Goal: Task Accomplishment & Management: Manage account settings

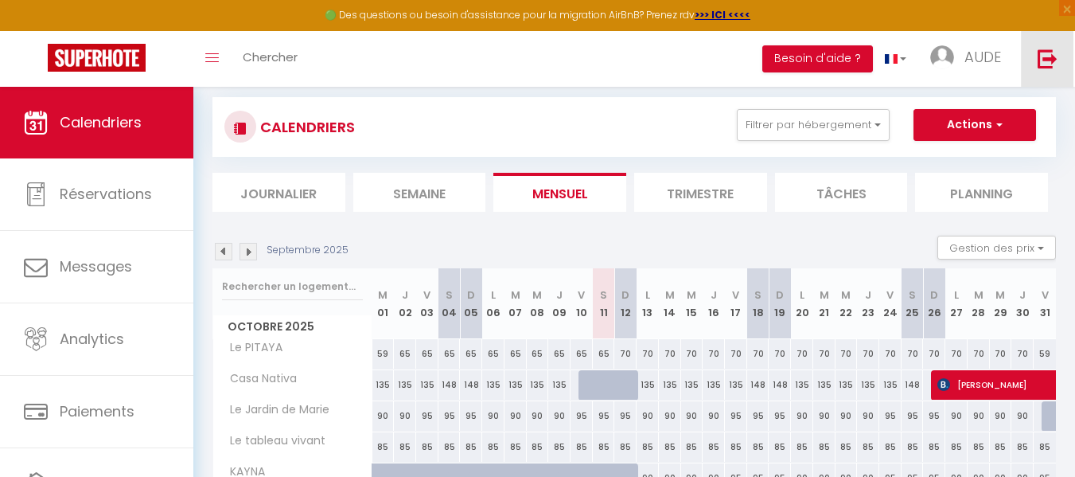
scroll to position [25, 0]
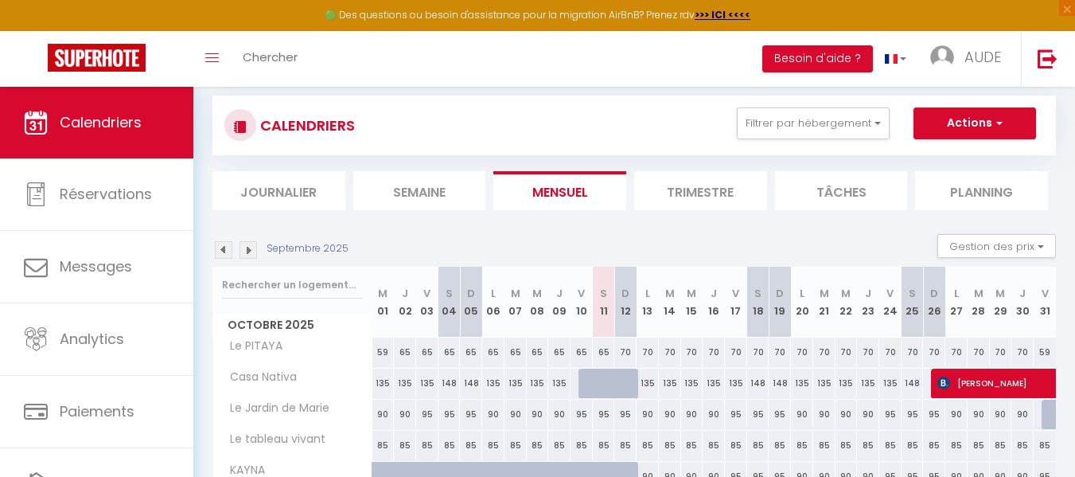
click at [711, 197] on li "Trimestre" at bounding box center [700, 190] width 133 height 39
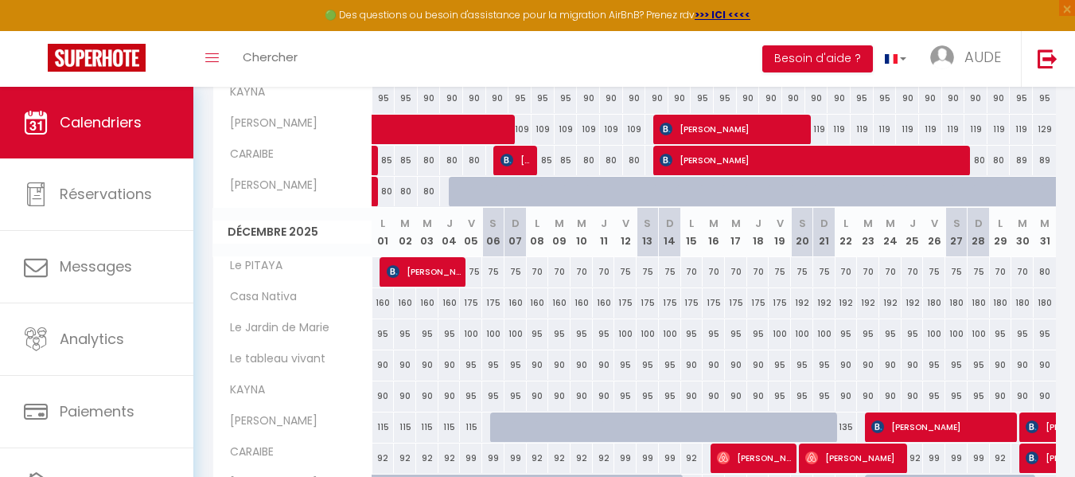
scroll to position [795, 0]
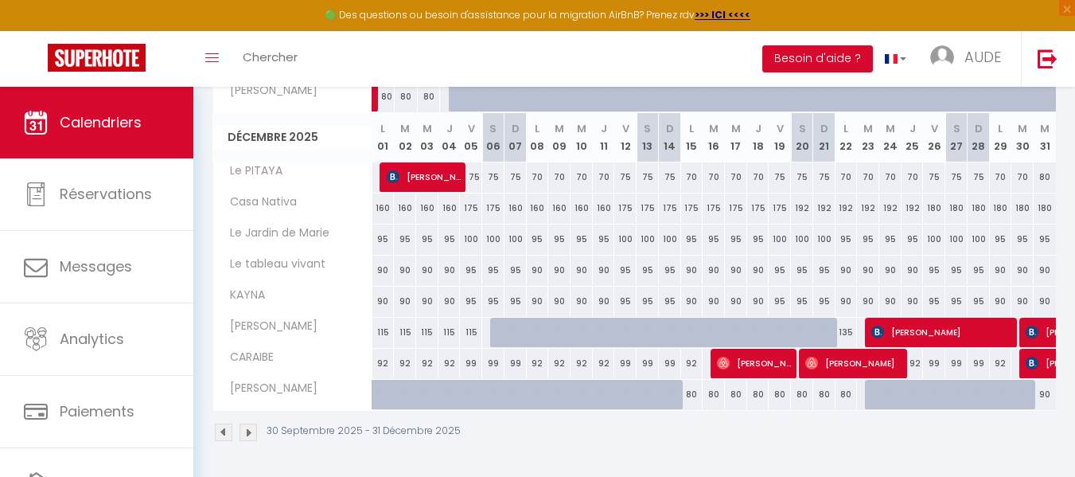
click at [247, 431] on img at bounding box center [249, 432] width 18 height 18
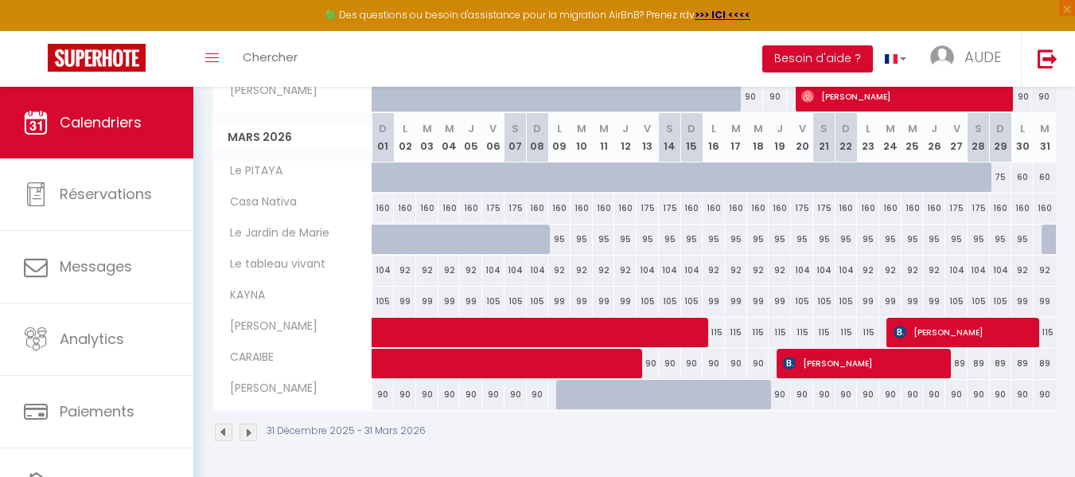
click at [1052, 399] on div "90" at bounding box center [1045, 394] width 22 height 29
type input "90"
type input "[DATE]"
type input "Mer 01 Avril 2026"
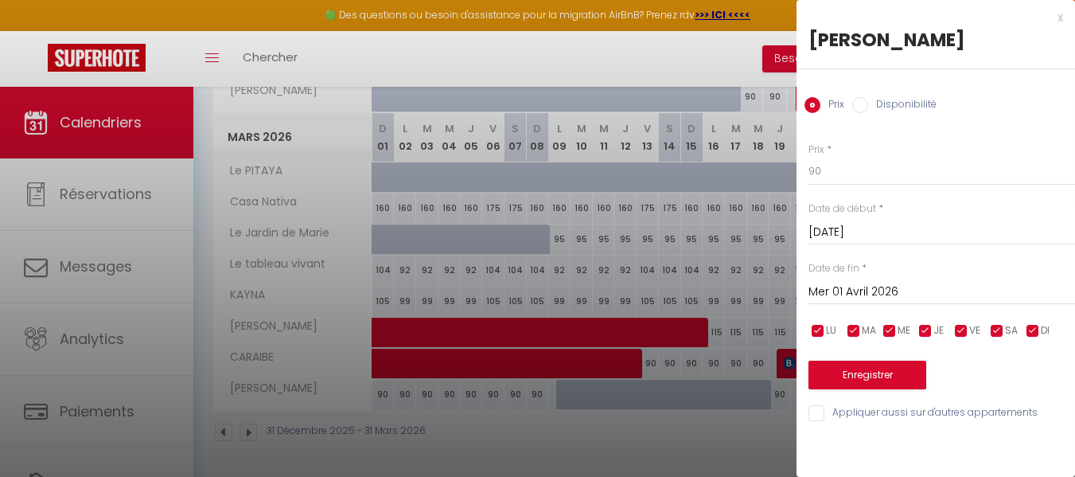
click at [426, 443] on div at bounding box center [537, 238] width 1075 height 477
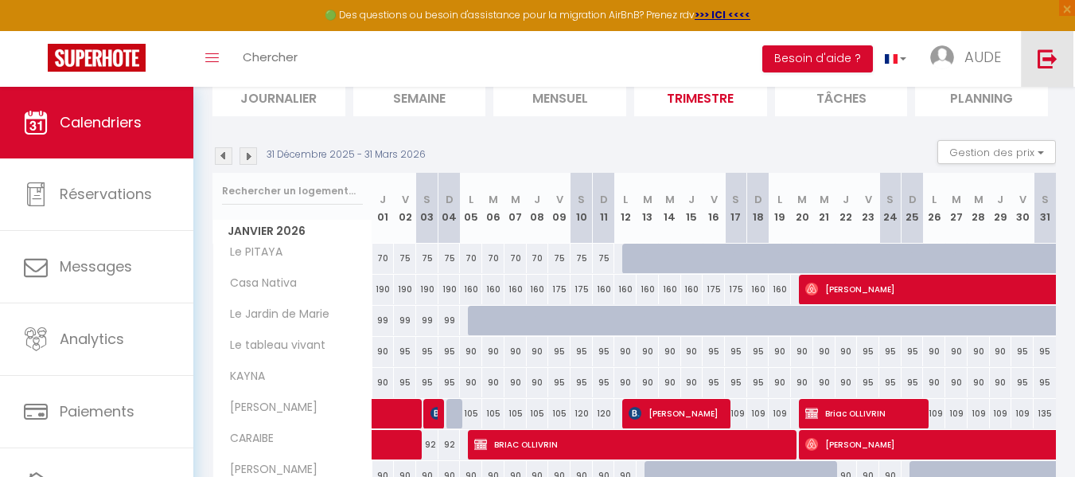
scroll to position [122, 0]
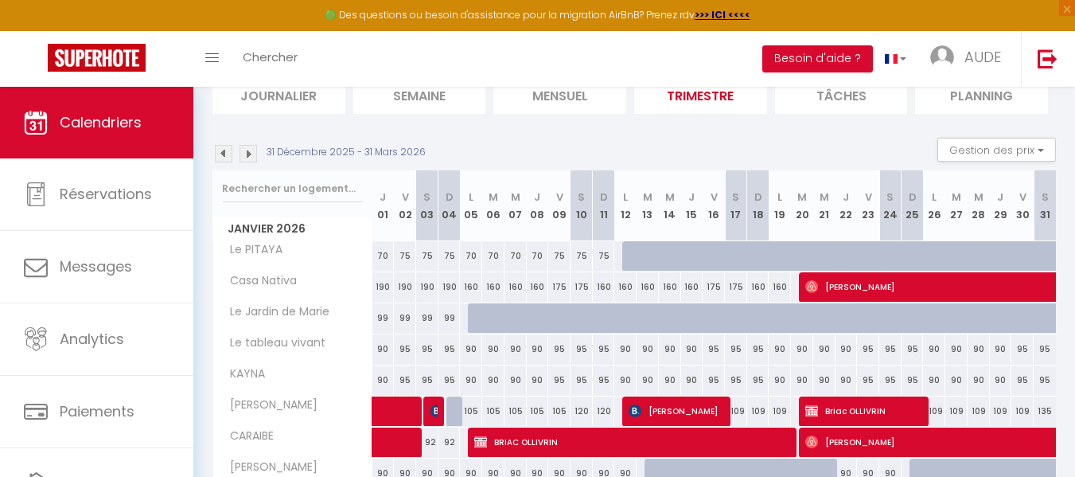
click at [221, 158] on img at bounding box center [224, 154] width 18 height 18
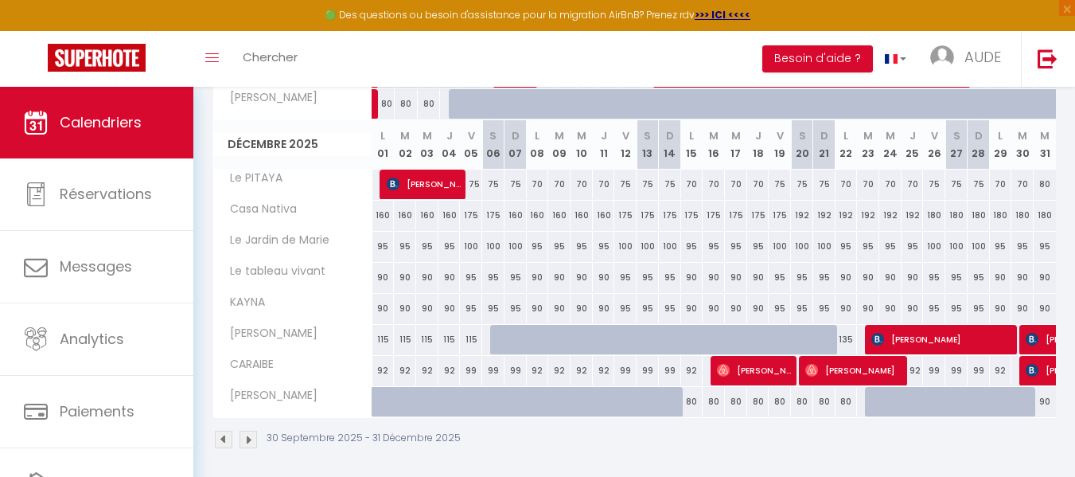
scroll to position [795, 0]
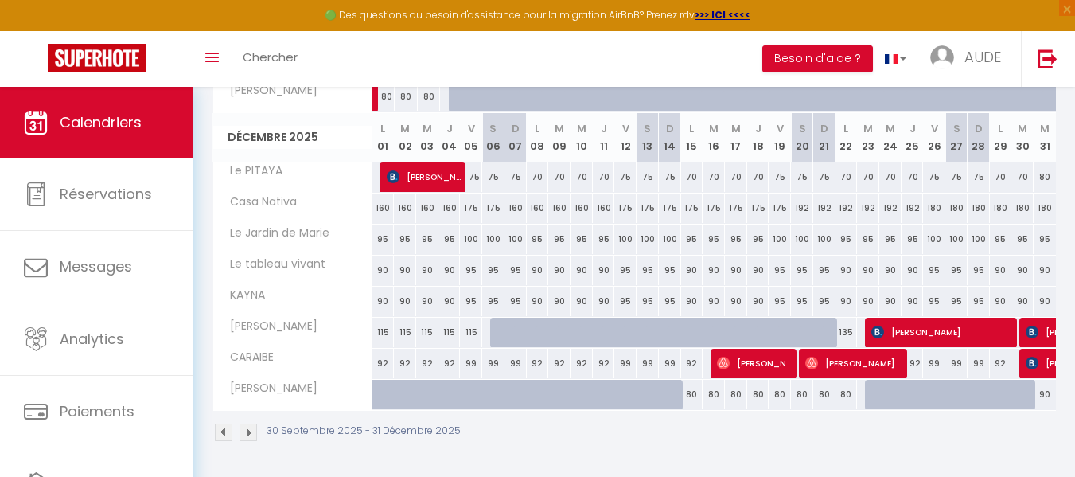
click at [858, 401] on div "80" at bounding box center [867, 394] width 23 height 29
type input "80"
type input "[DATE]"
type input "Mer 24 Décembre 2025"
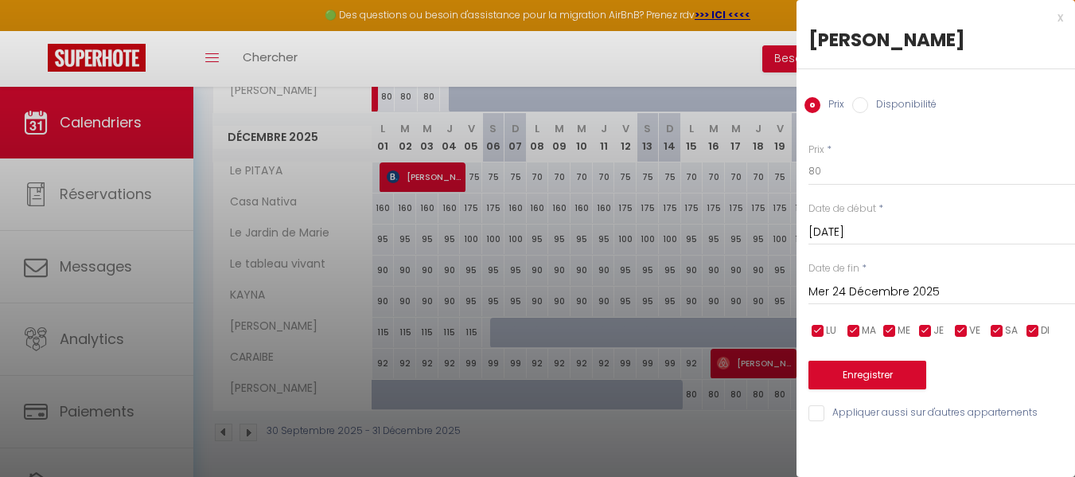
click at [868, 103] on label "Disponibilité" at bounding box center [902, 106] width 68 height 18
click at [868, 103] on input "Disponibilité" at bounding box center [860, 105] width 16 height 16
radio input "true"
radio input "false"
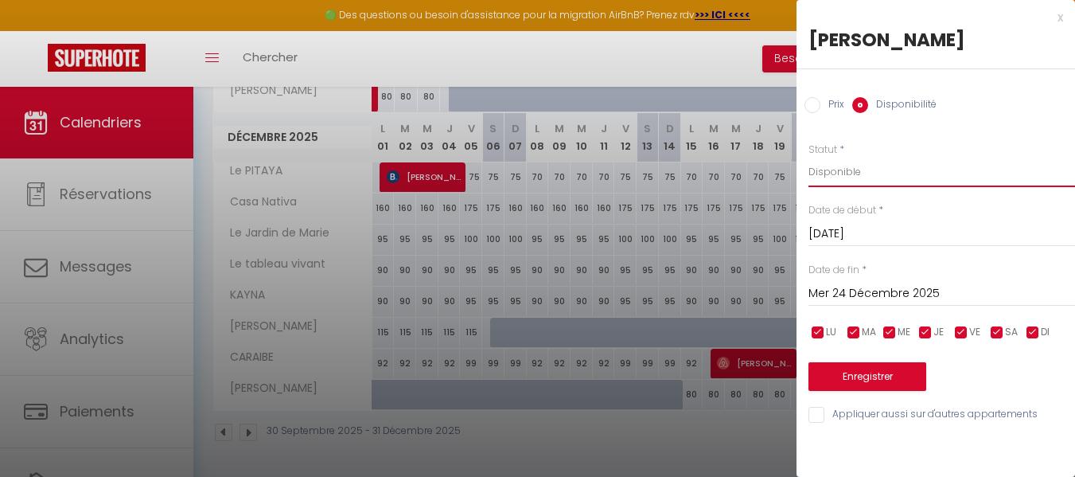
click at [829, 173] on select "Disponible Indisponible" at bounding box center [942, 172] width 267 height 30
select select "0"
click at [809, 157] on select "Disponible Indisponible" at bounding box center [942, 172] width 267 height 30
click at [852, 380] on button "Enregistrer" at bounding box center [868, 376] width 118 height 29
type input "Lun 22 Décembre 2025"
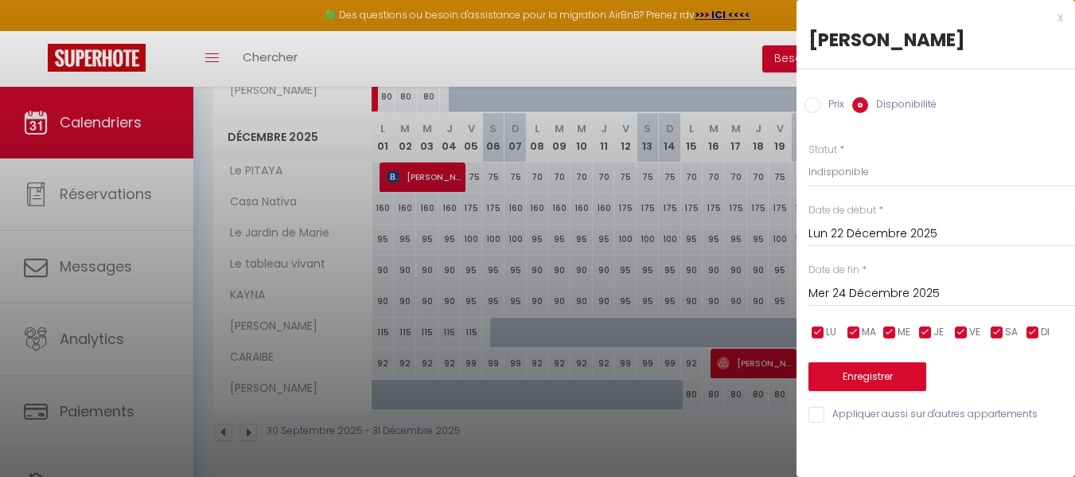
type input "[DATE]"
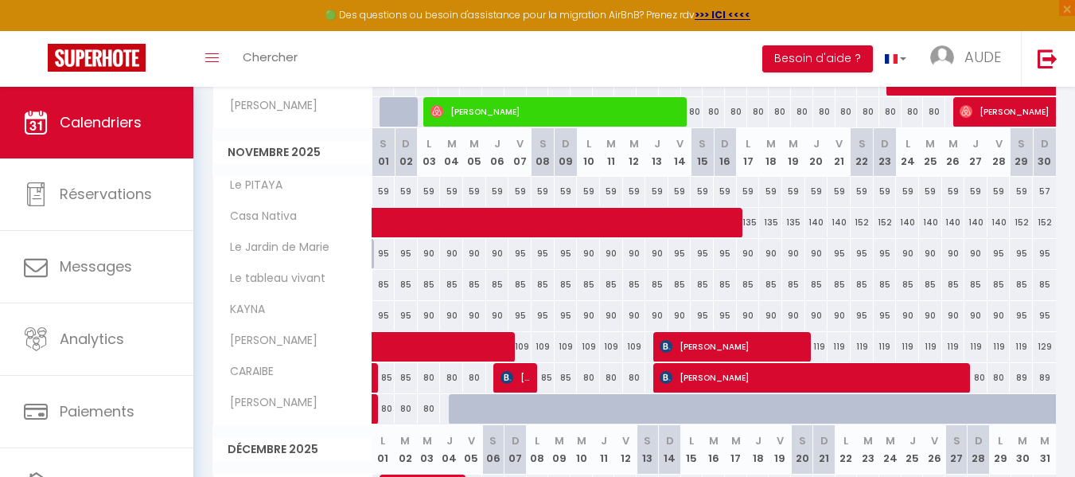
scroll to position [482, 0]
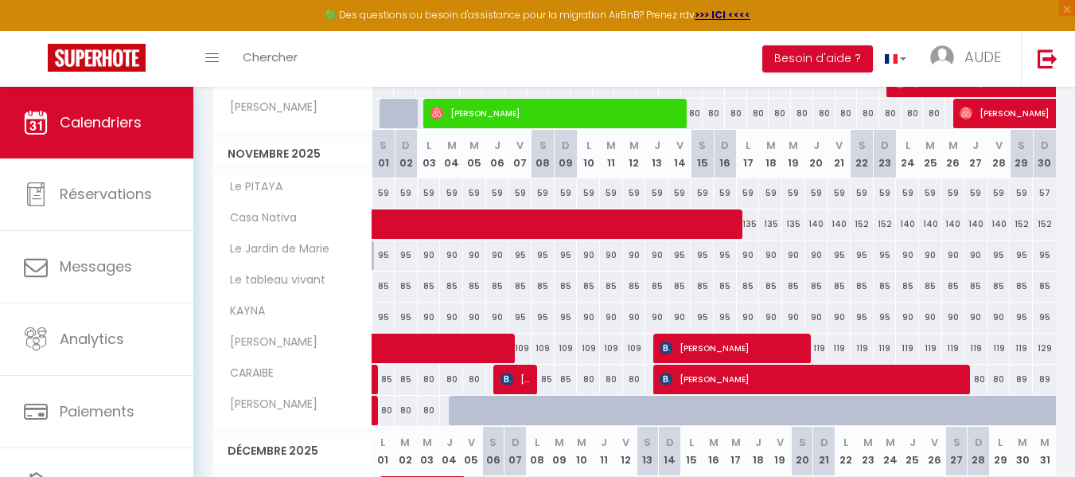
click at [452, 407] on div at bounding box center [460, 411] width 23 height 30
select select "1"
type input "[DATE]"
type input "Mer 05 Novembre 2025"
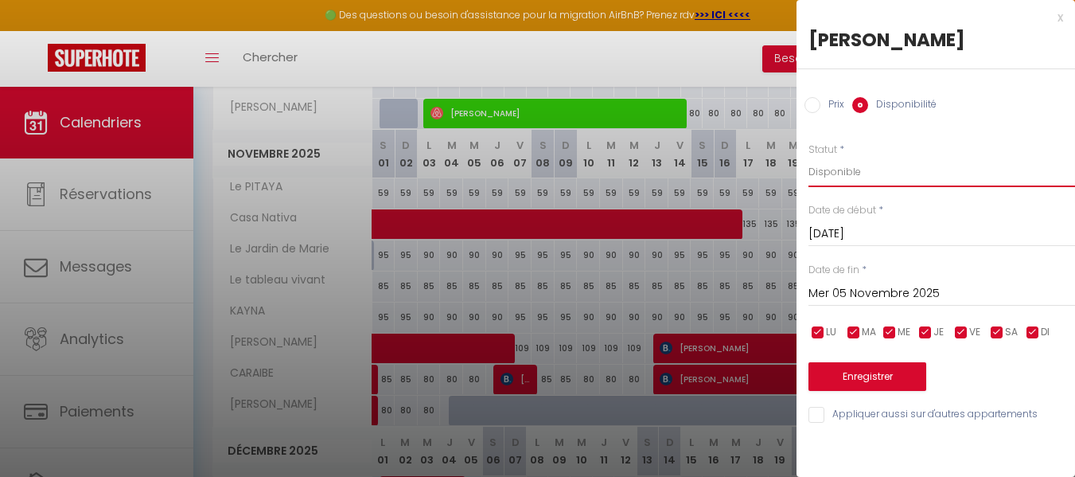
click at [822, 174] on select "Disponible Indisponible" at bounding box center [942, 172] width 267 height 30
select select "0"
click at [809, 157] on select "Disponible Indisponible" at bounding box center [942, 172] width 267 height 30
click at [885, 295] on input "Mer 05 Novembre 2025" at bounding box center [942, 293] width 267 height 21
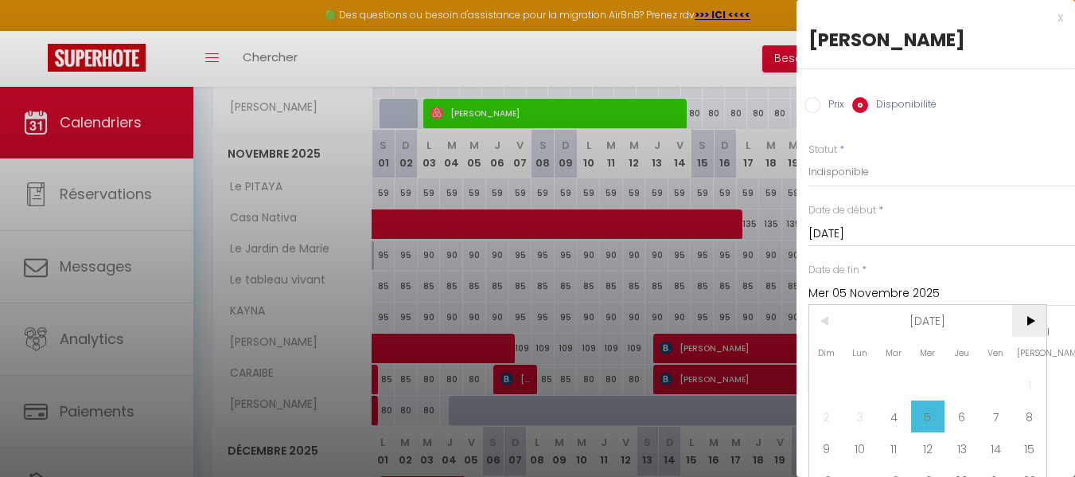
click at [1032, 316] on span ">" at bounding box center [1029, 321] width 34 height 32
click at [863, 449] on span "15" at bounding box center [861, 448] width 34 height 32
type input "Lun 15 Décembre 2025"
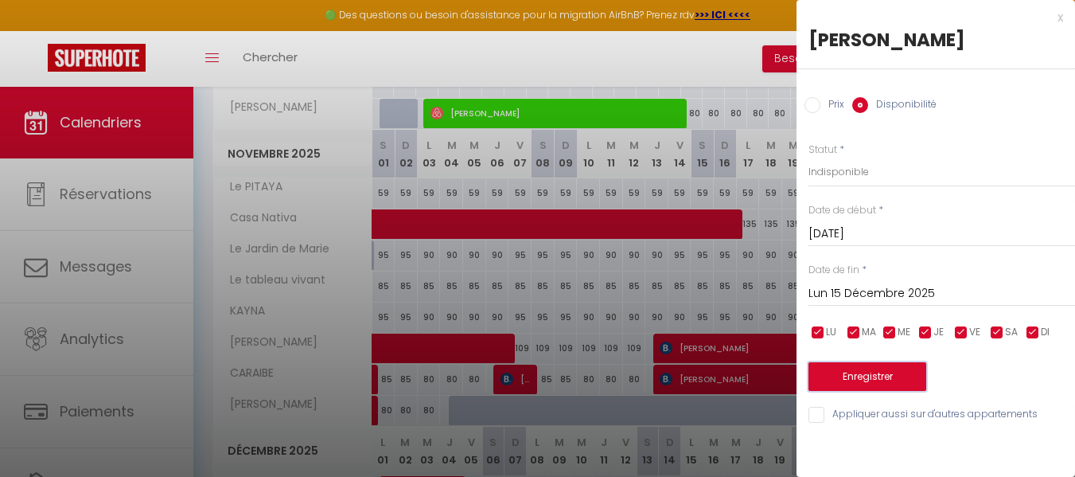
click at [869, 375] on button "Enregistrer" at bounding box center [868, 376] width 118 height 29
type input "Lun 03 Novembre 2025"
type input "Dim 14 Décembre 2025"
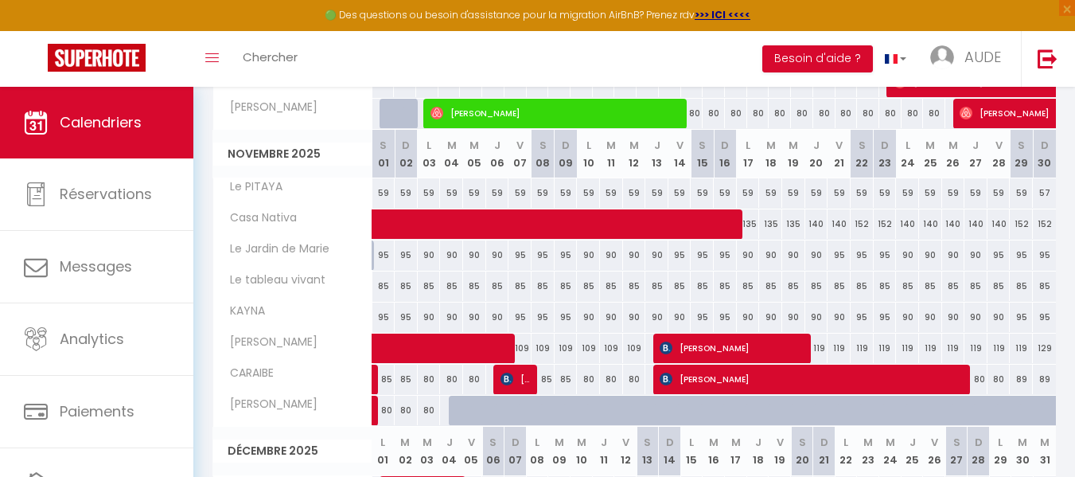
click at [456, 407] on div at bounding box center [460, 411] width 23 height 30
select select "1"
type input "[DATE]"
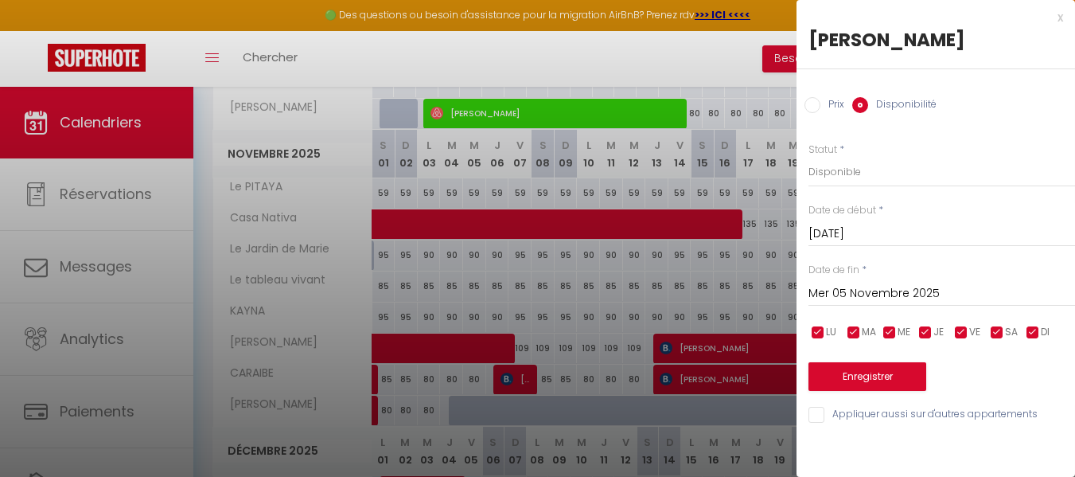
click at [837, 291] on input "Mer 05 Novembre 2025" at bounding box center [942, 293] width 267 height 21
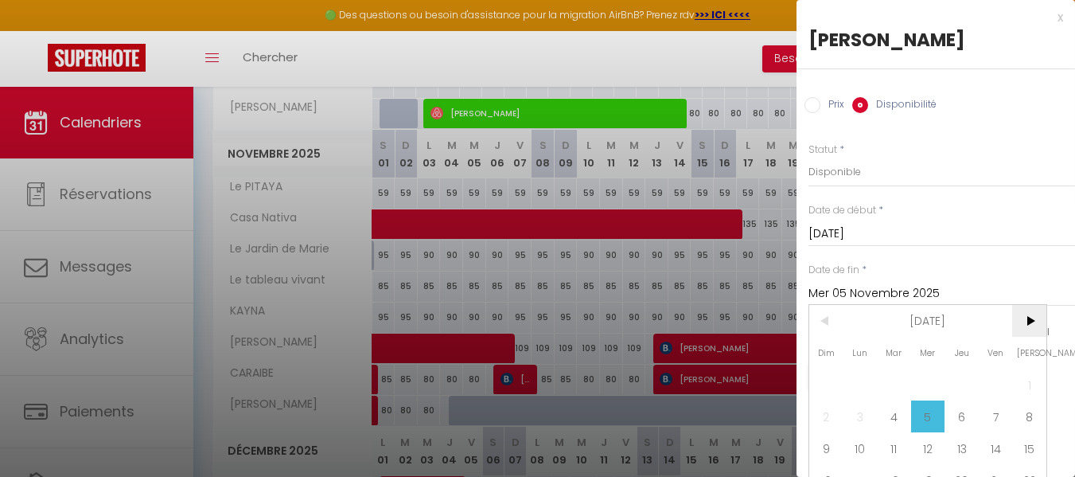
click at [1028, 323] on span ">" at bounding box center [1029, 321] width 34 height 32
click at [856, 451] on span "15" at bounding box center [861, 448] width 34 height 32
type input "Lun 15 Décembre 2025"
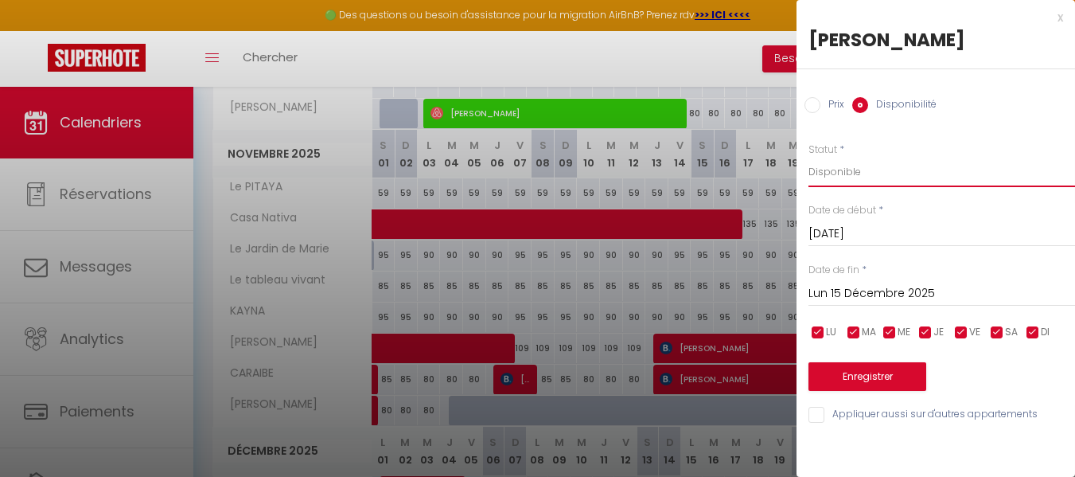
click at [840, 172] on select "Disponible Indisponible" at bounding box center [942, 172] width 267 height 30
select select "0"
click at [809, 157] on select "Disponible Indisponible" at bounding box center [942, 172] width 267 height 30
click at [840, 376] on button "Enregistrer" at bounding box center [868, 376] width 118 height 29
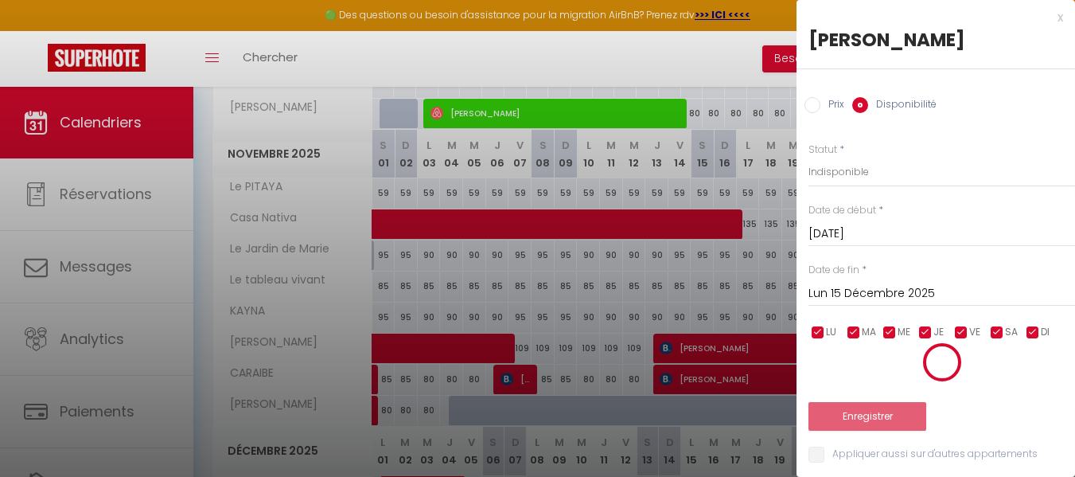
type input "Lun 03 Novembre 2025"
type input "Dim 14 Décembre 2025"
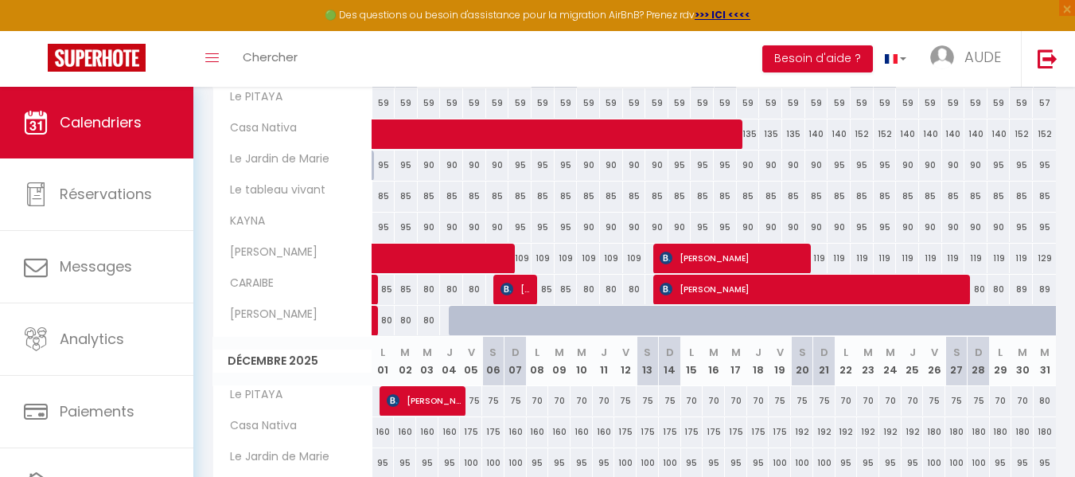
scroll to position [542, 0]
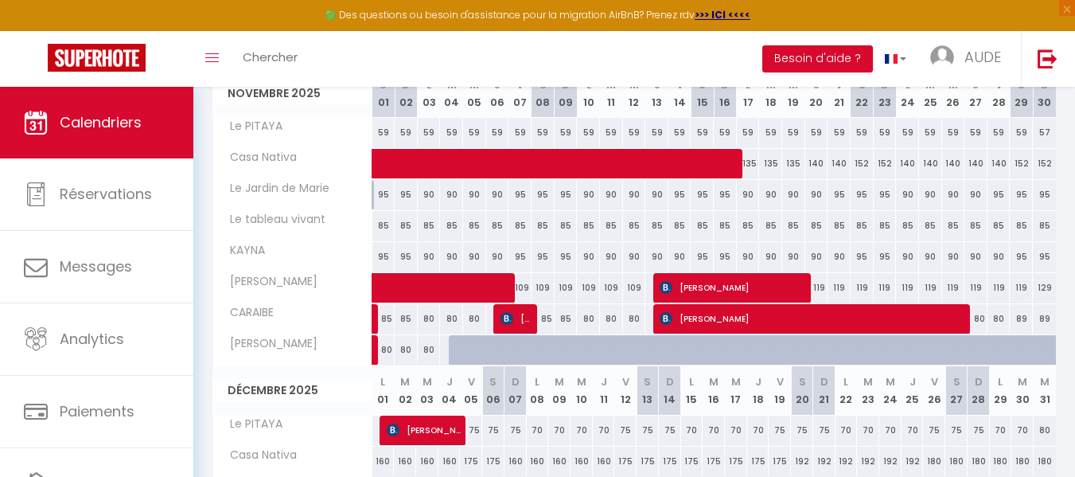
click at [459, 356] on div at bounding box center [460, 350] width 23 height 30
select select "1"
type input "[DATE]"
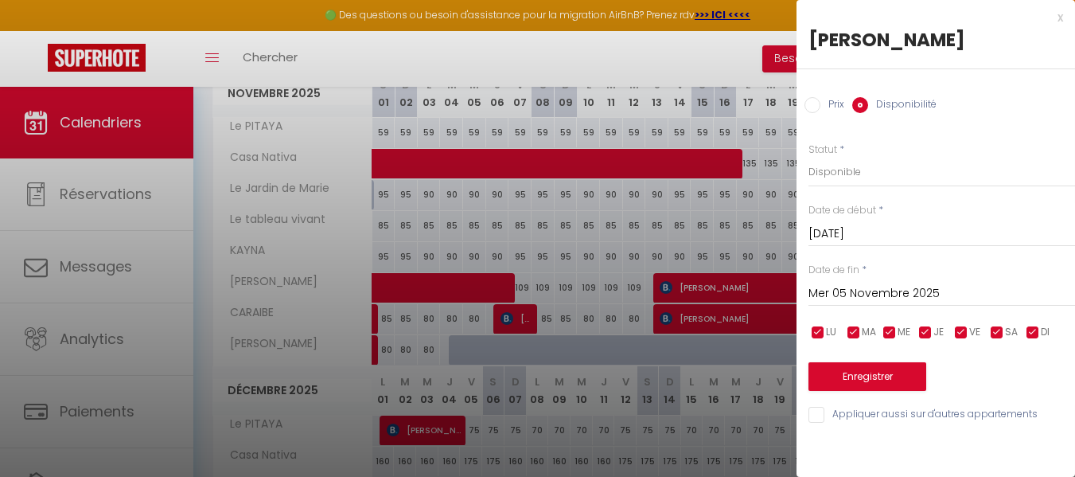
click at [862, 290] on input "Mer 05 Novembre 2025" at bounding box center [942, 293] width 267 height 21
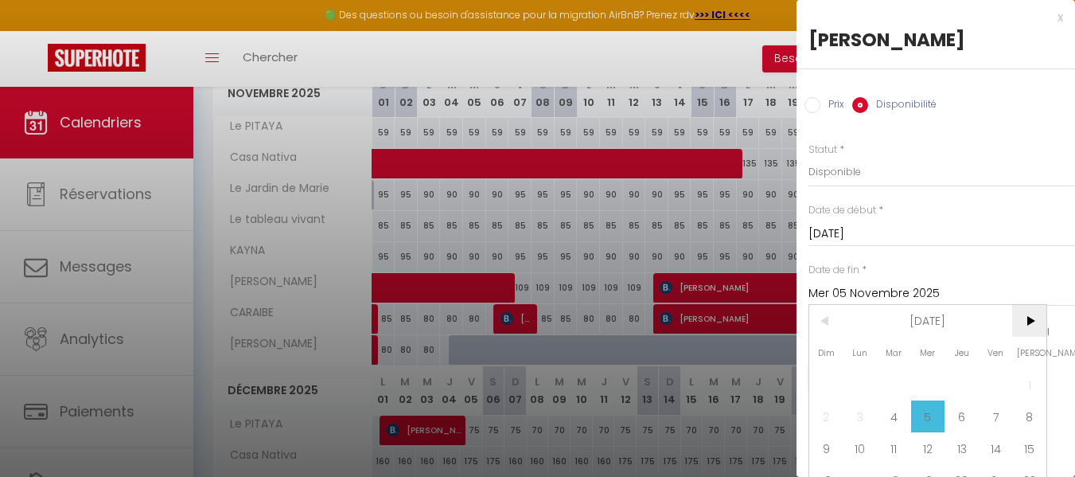
click at [1033, 318] on span ">" at bounding box center [1029, 321] width 34 height 32
click at [873, 441] on span "15" at bounding box center [861, 448] width 34 height 32
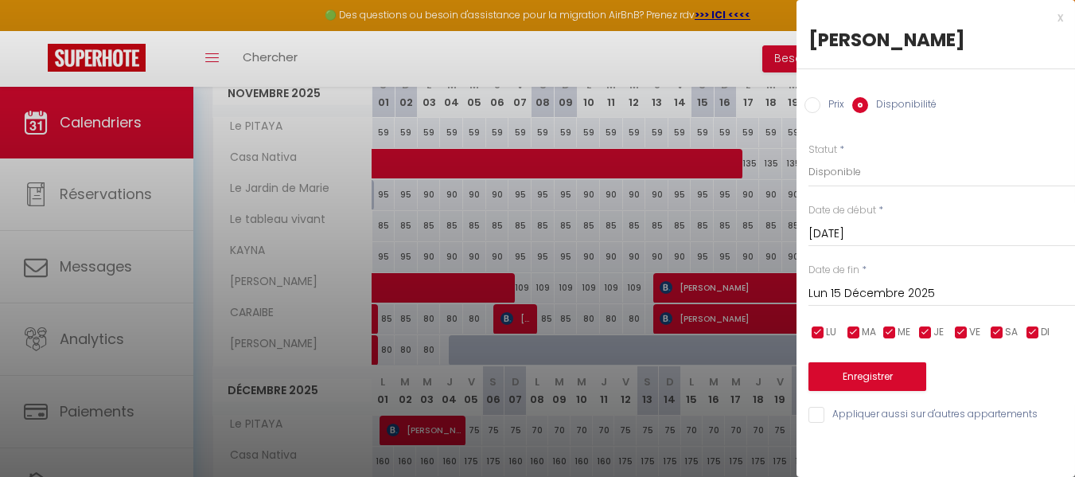
click at [871, 292] on input "Lun 15 Décembre 2025" at bounding box center [942, 293] width 267 height 21
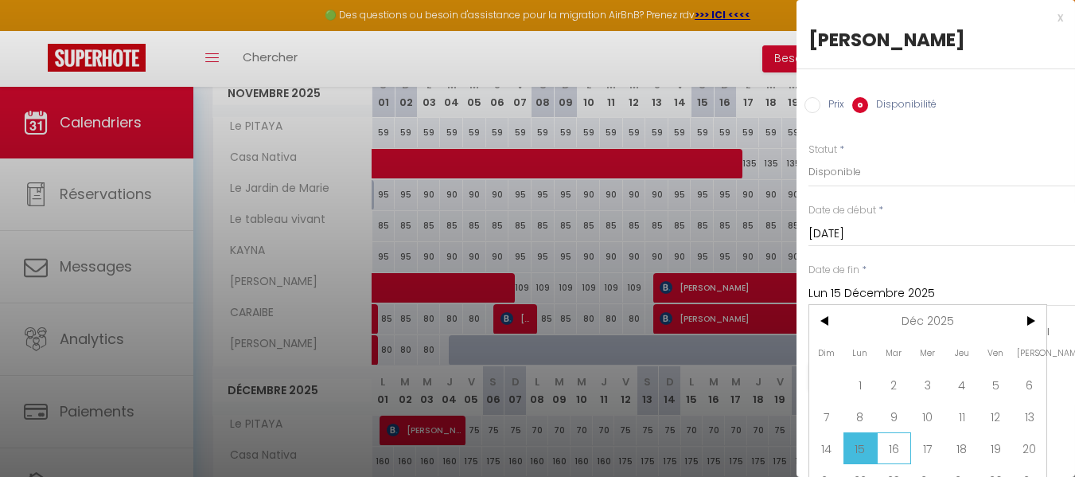
click at [895, 444] on span "16" at bounding box center [894, 448] width 34 height 32
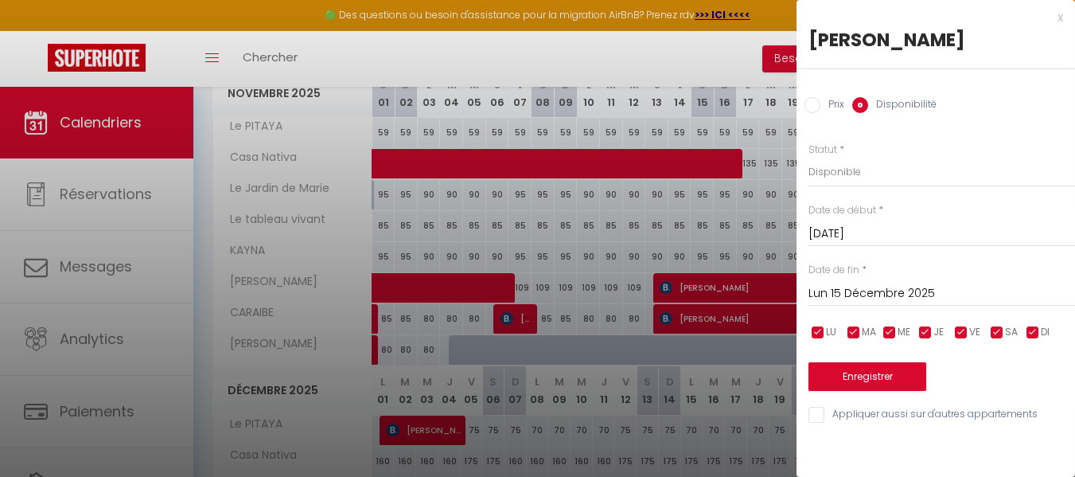
type input "[DATE]"
click at [827, 168] on select "Disponible Indisponible" at bounding box center [942, 172] width 267 height 30
select select "0"
click at [809, 157] on select "Disponible Indisponible" at bounding box center [942, 172] width 267 height 30
click at [860, 373] on button "Enregistrer" at bounding box center [868, 376] width 118 height 29
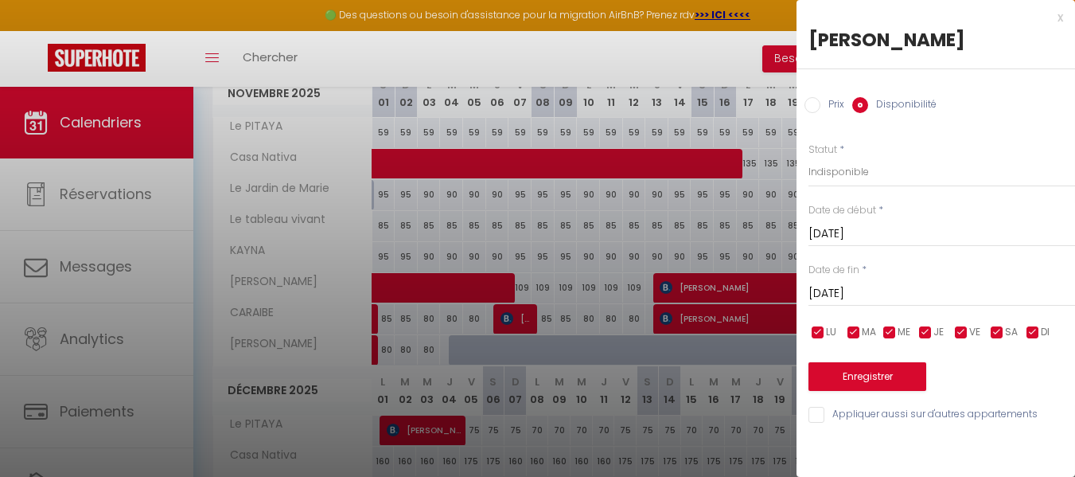
type input "Lun 03 Novembre 2025"
type input "Lun 15 Décembre 2025"
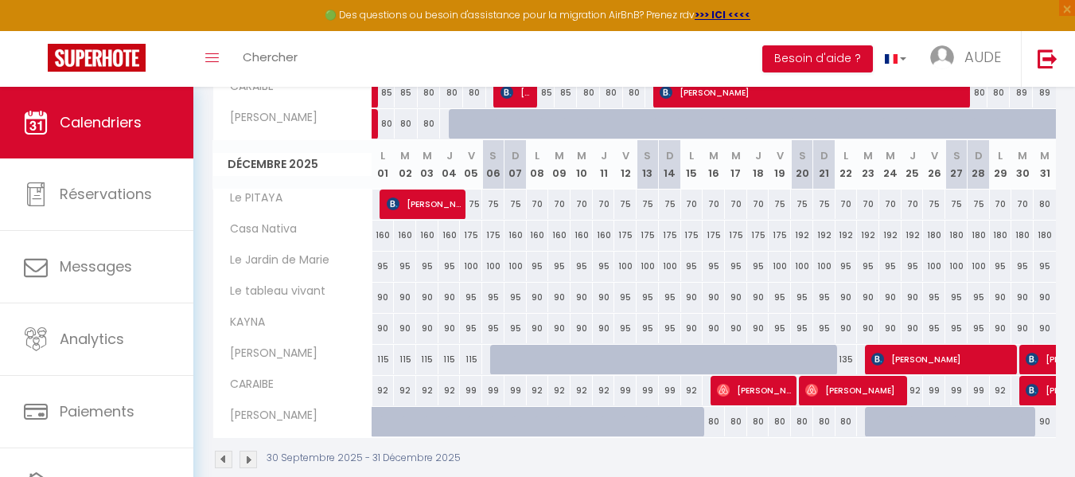
scroll to position [770, 0]
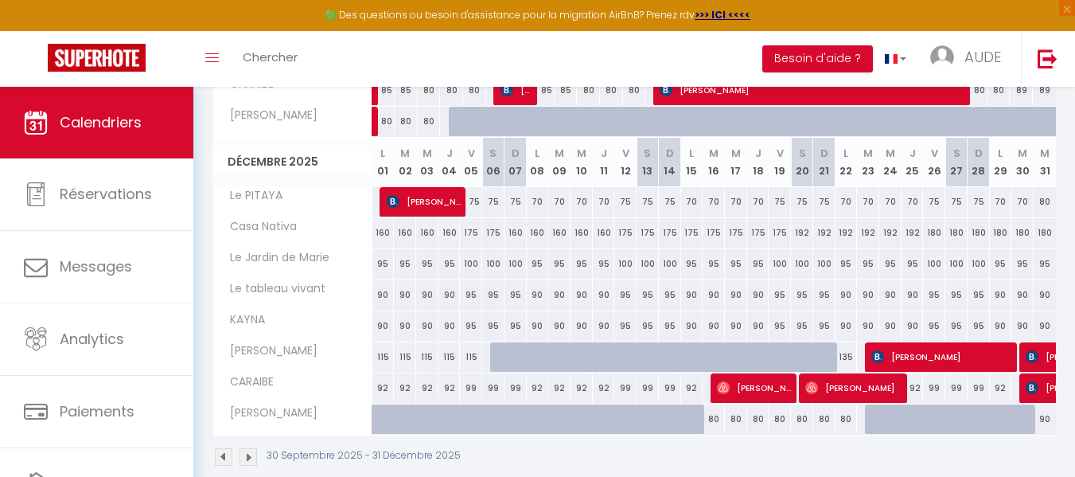
drag, startPoint x: 1074, startPoint y: 329, endPoint x: 1078, endPoint y: 361, distance: 32.8
click at [870, 412] on div at bounding box center [876, 419] width 22 height 30
select select "1"
type input "[DATE]"
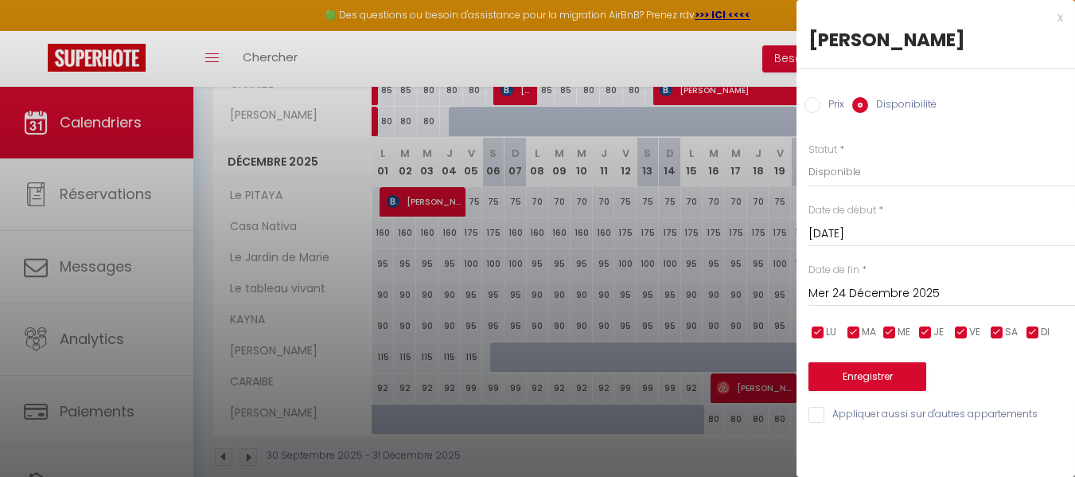
click at [918, 294] on input "Mer 24 Décembre 2025" at bounding box center [942, 293] width 267 height 21
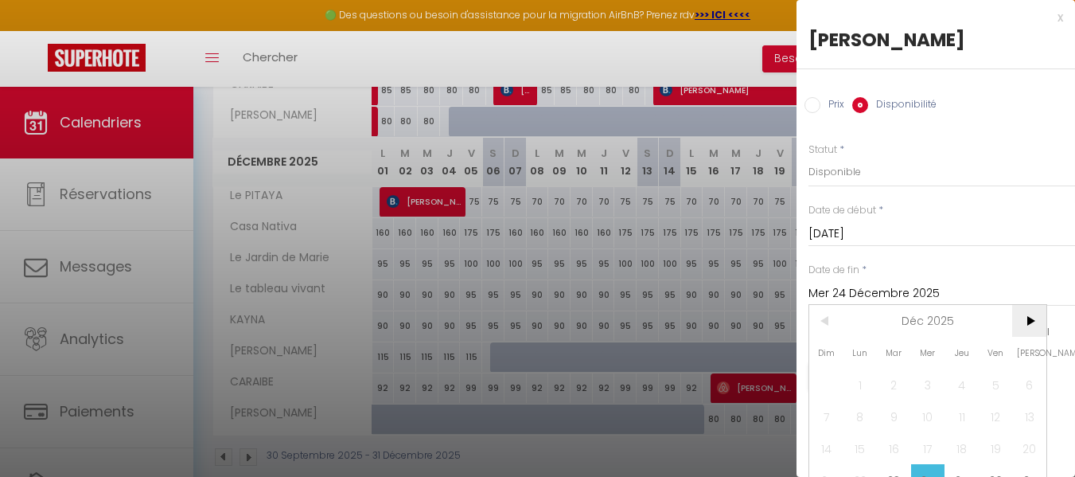
click at [1028, 318] on span ">" at bounding box center [1029, 321] width 34 height 32
click at [825, 318] on span "<" at bounding box center [826, 321] width 34 height 32
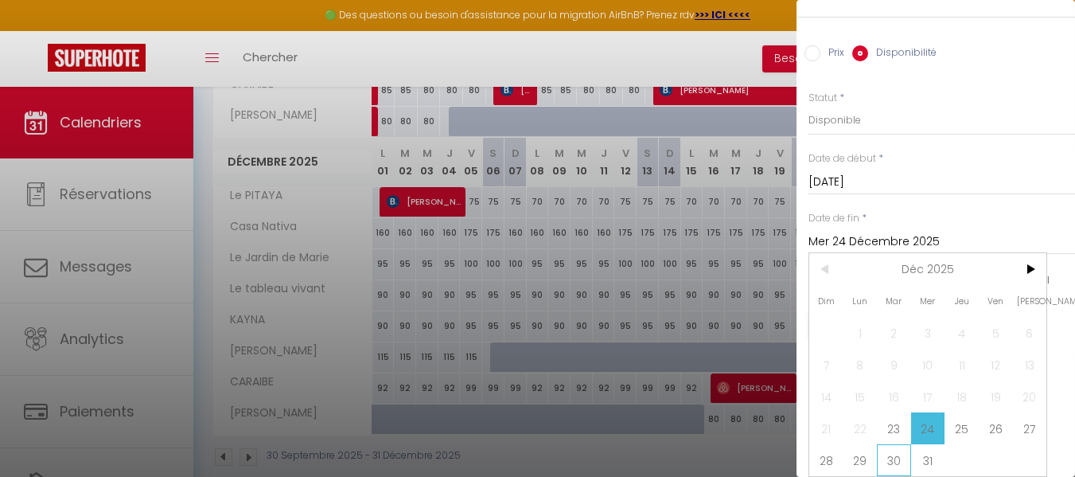
click at [890, 449] on span "30" at bounding box center [894, 460] width 34 height 32
type input "[DATE]"
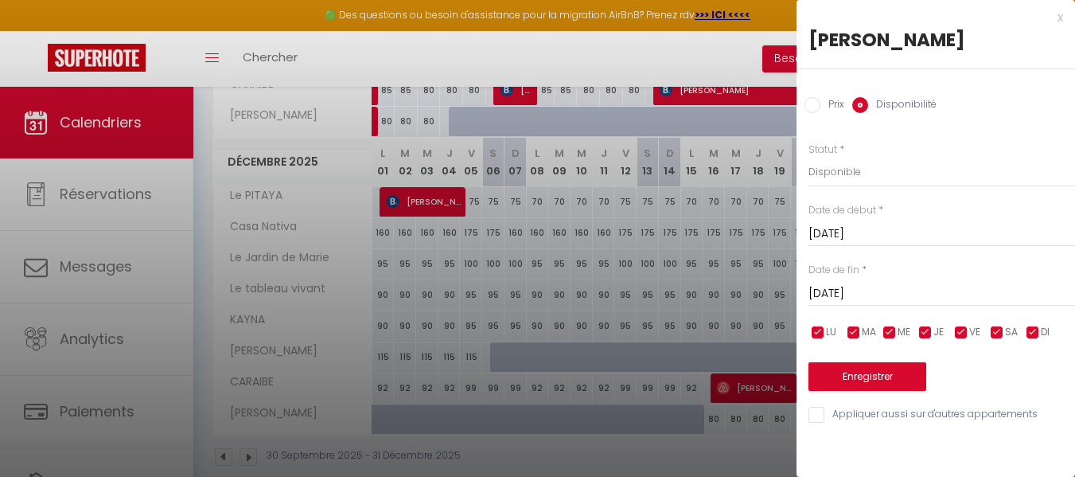
scroll to position [0, 0]
click at [845, 166] on select "Disponible Indisponible" at bounding box center [942, 172] width 267 height 30
select select "0"
click at [809, 157] on select "Disponible Indisponible" at bounding box center [942, 172] width 267 height 30
click at [869, 370] on button "Enregistrer" at bounding box center [868, 376] width 118 height 29
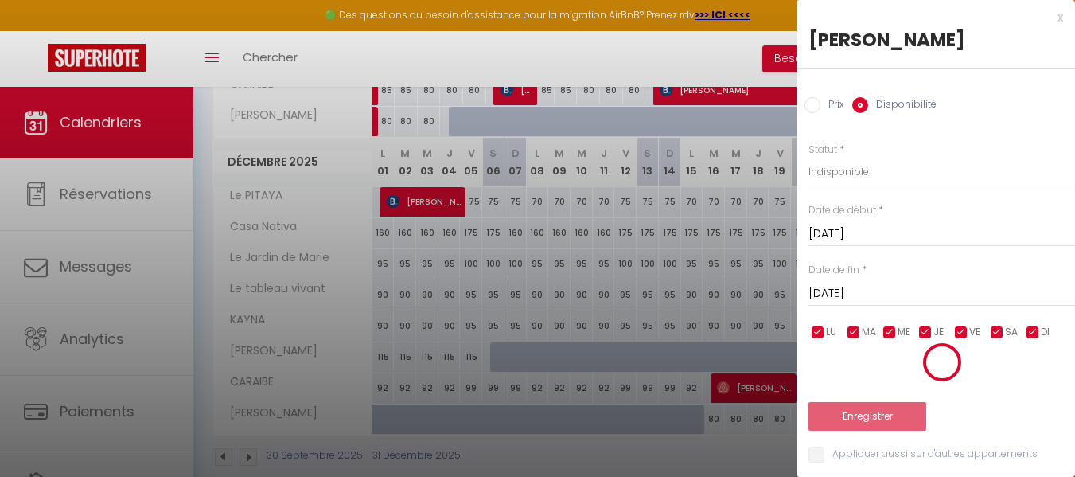
type input "Lun 22 Décembre 2025"
type input "Lun 29 Décembre 2025"
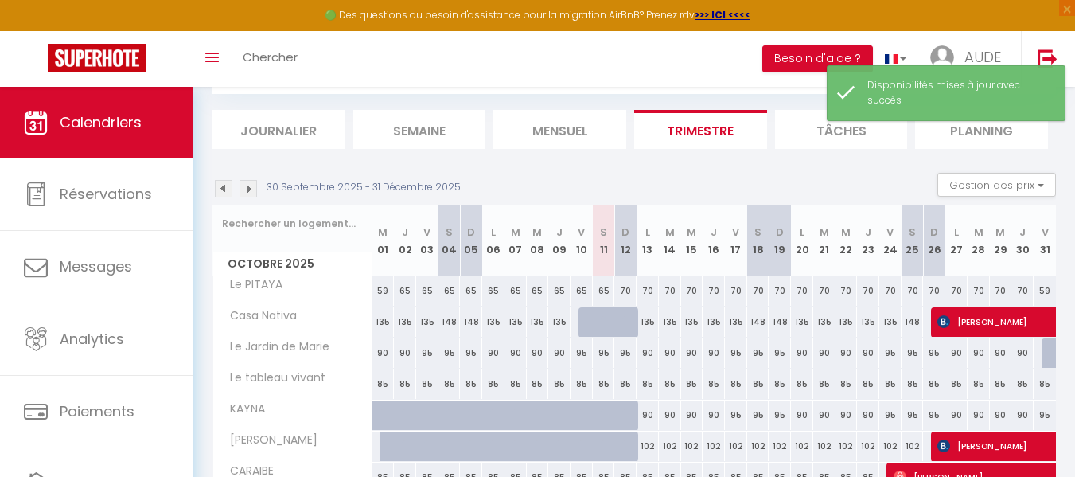
scroll to position [770, 0]
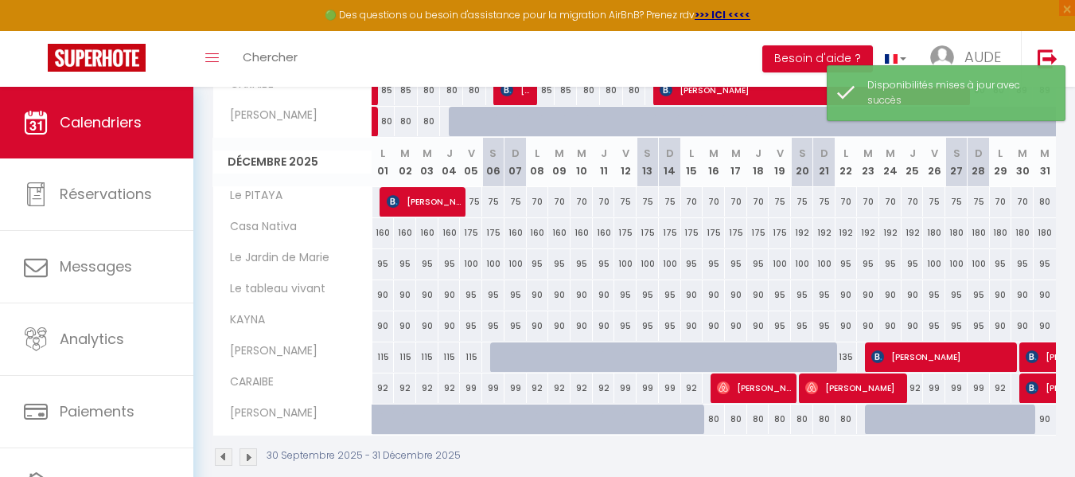
click at [875, 416] on div at bounding box center [876, 419] width 22 height 30
select select "1"
type input "[DATE]"
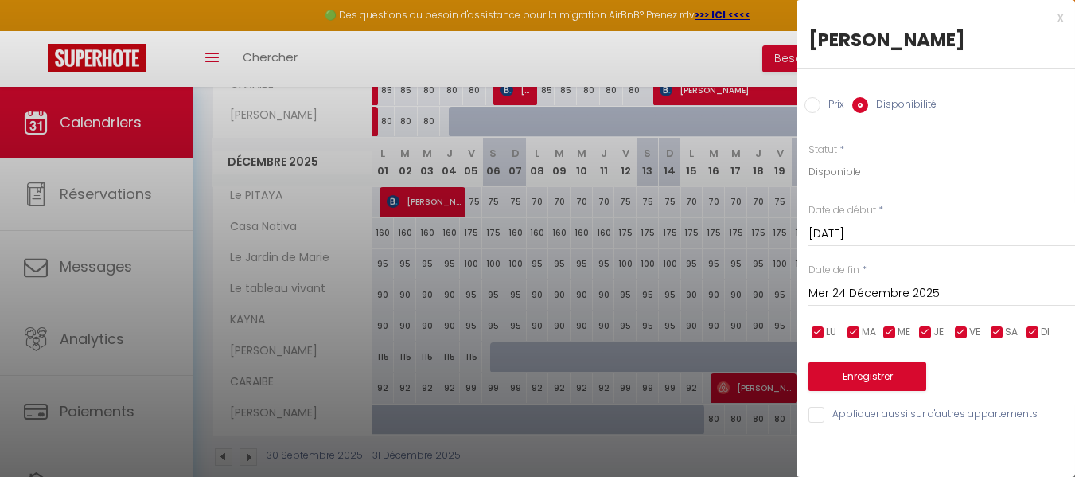
click at [864, 292] on input "Mer 24 Décembre 2025" at bounding box center [942, 293] width 267 height 21
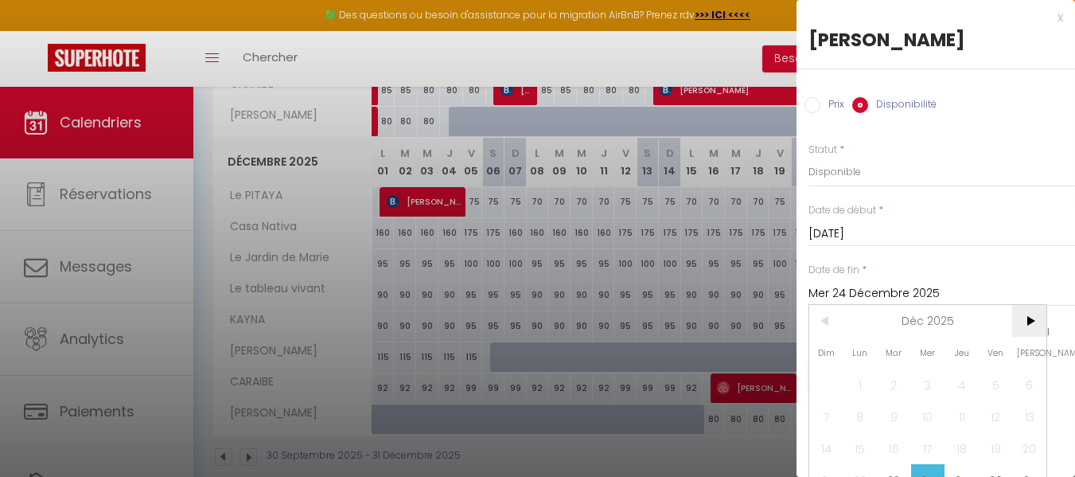
click at [1027, 319] on span ">" at bounding box center [1029, 321] width 34 height 32
click at [1029, 317] on span ">" at bounding box center [1029, 321] width 34 height 32
click at [825, 327] on span "<" at bounding box center [826, 321] width 34 height 32
click at [825, 328] on span "<" at bounding box center [826, 321] width 34 height 32
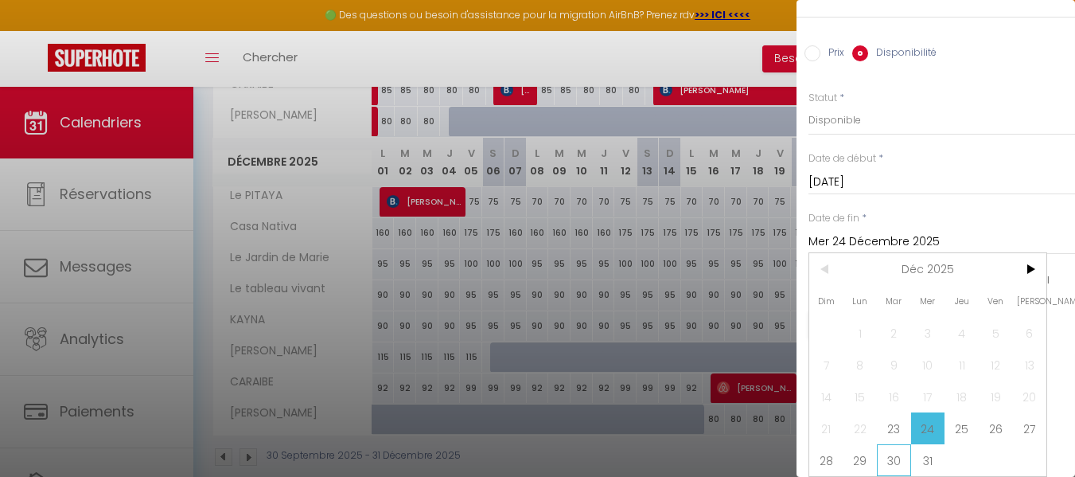
click at [899, 449] on span "30" at bounding box center [894, 460] width 34 height 32
type input "[DATE]"
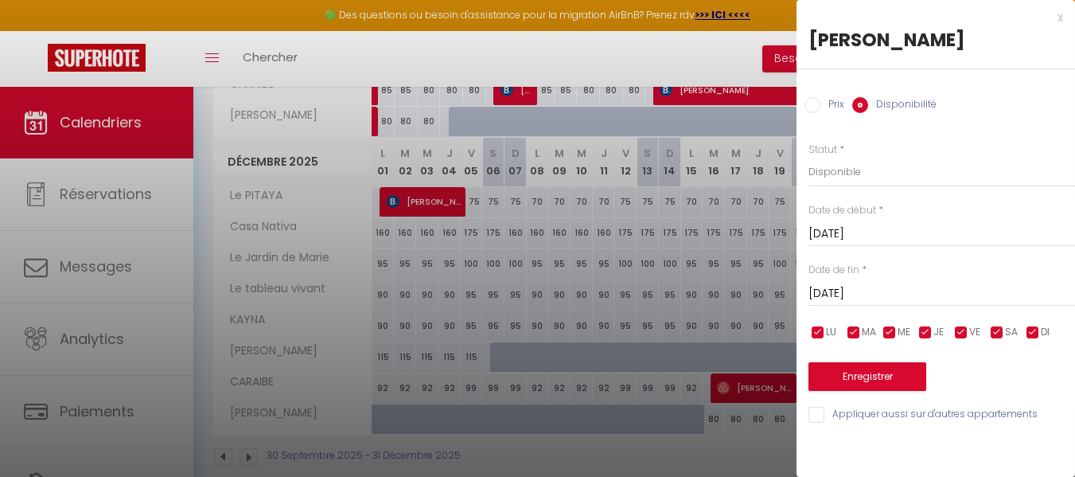
scroll to position [0, 0]
click at [840, 167] on select "Disponible Indisponible" at bounding box center [942, 172] width 267 height 30
select select "0"
click at [809, 157] on select "Disponible Indisponible" at bounding box center [942, 172] width 267 height 30
click at [839, 376] on button "Enregistrer" at bounding box center [868, 376] width 118 height 29
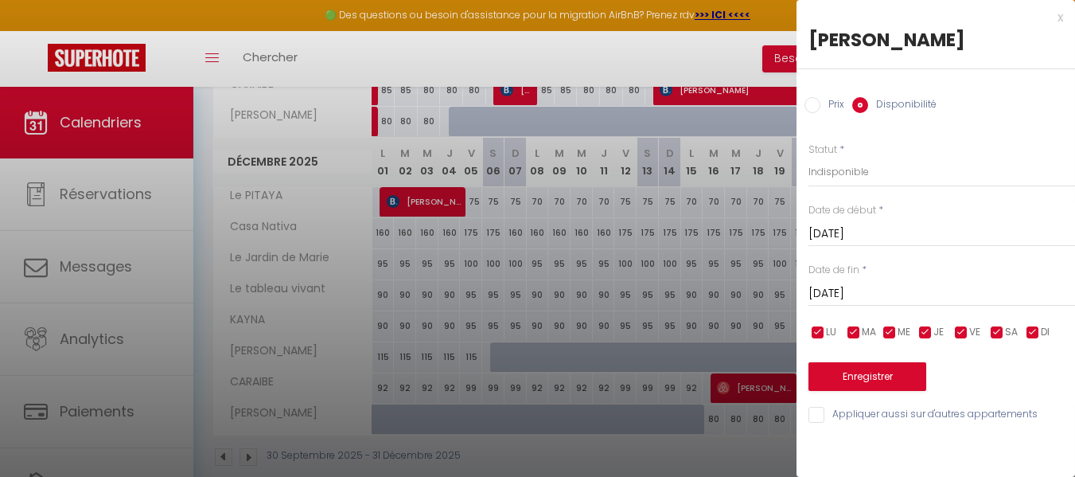
type input "Lun 22 Décembre 2025"
type input "Lun 29 Décembre 2025"
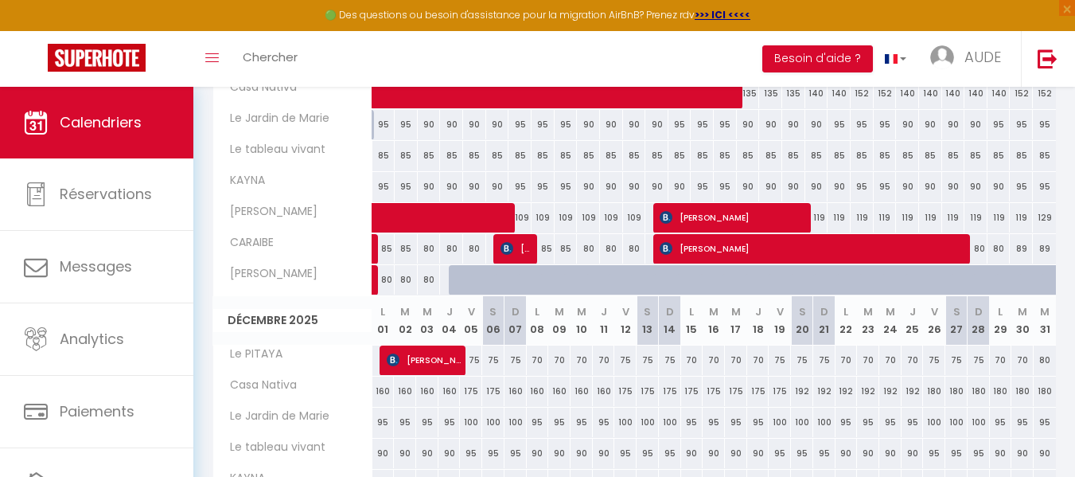
scroll to position [795, 0]
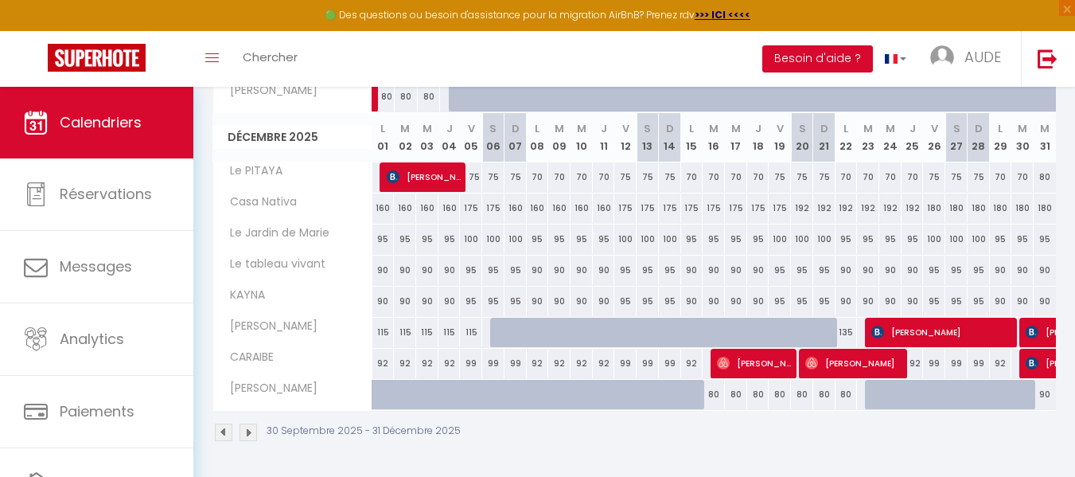
click at [252, 435] on img at bounding box center [249, 432] width 18 height 18
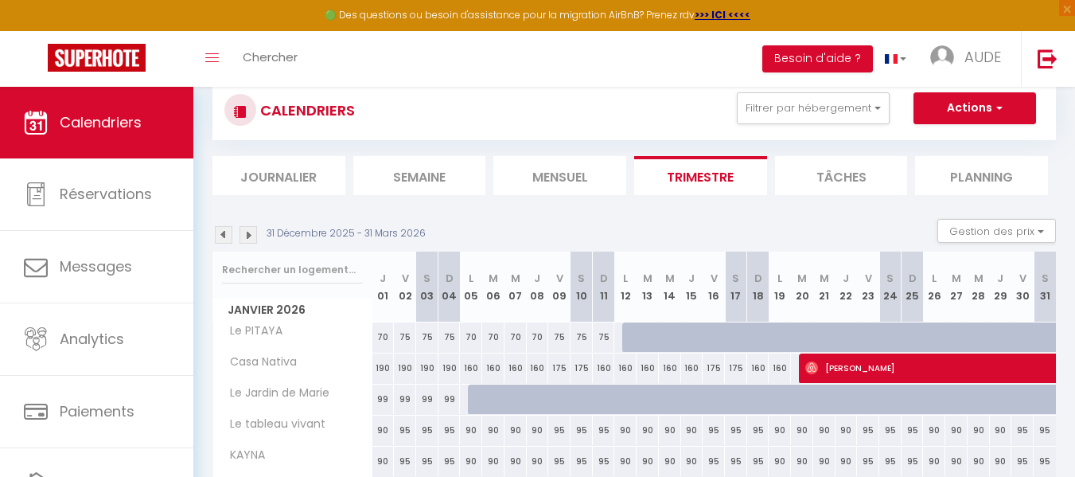
scroll to position [54, 0]
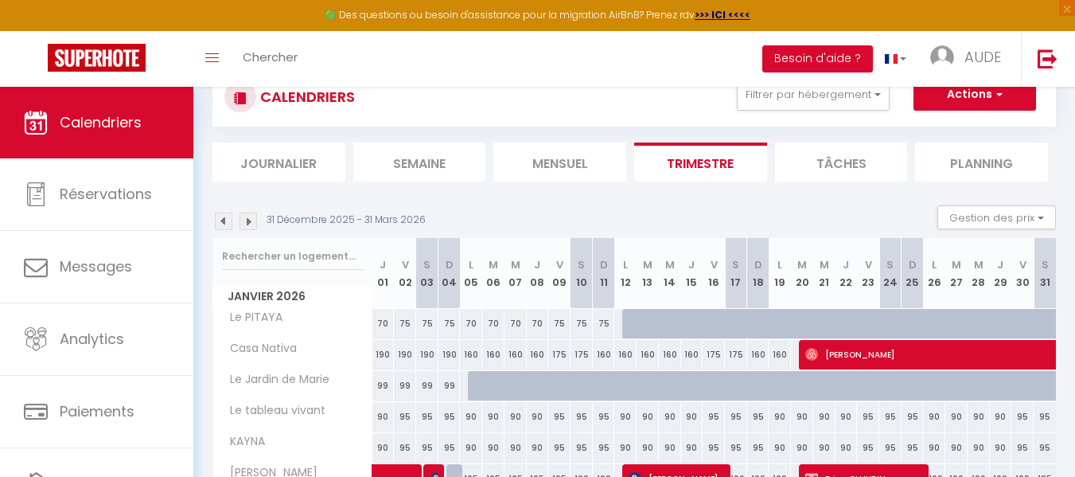
click at [225, 221] on img at bounding box center [224, 221] width 18 height 18
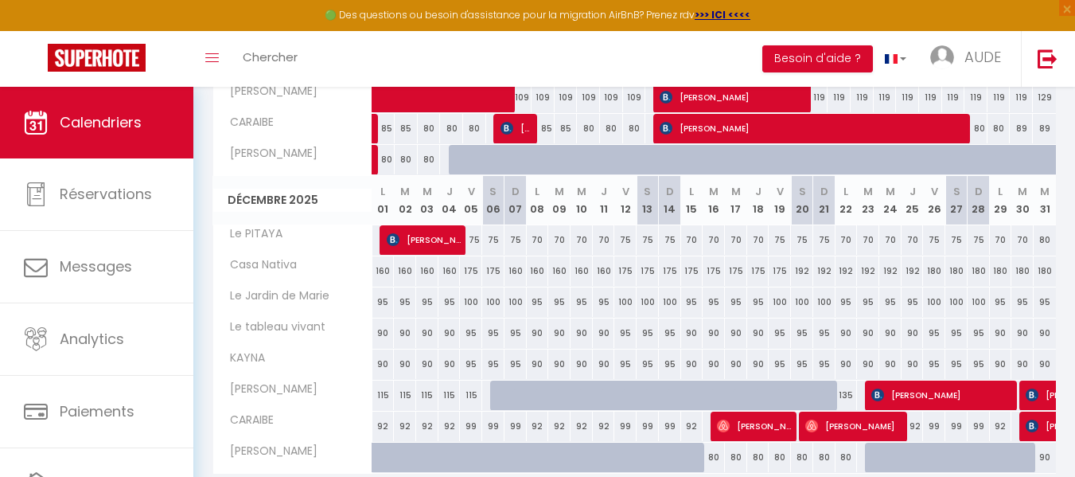
scroll to position [734, 0]
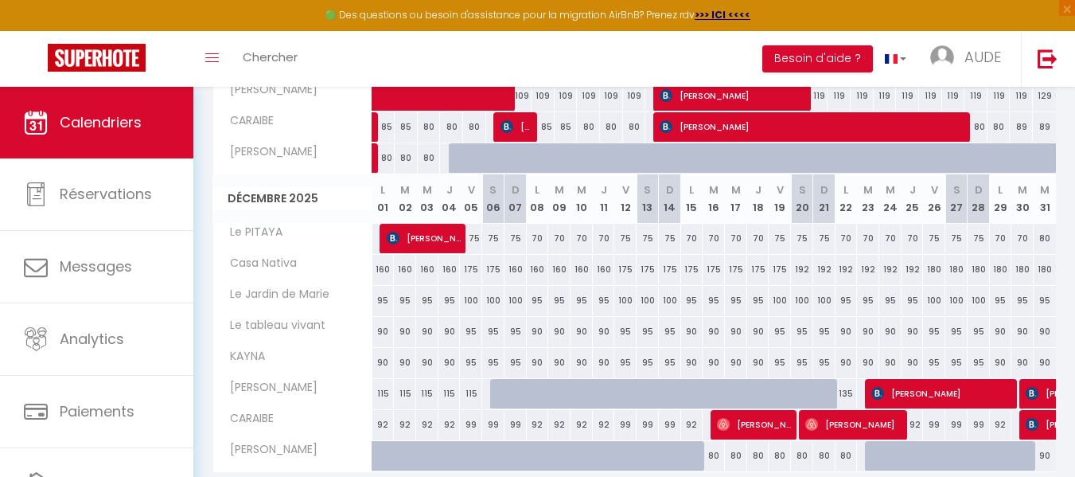
click at [656, 460] on div at bounding box center [656, 465] width 22 height 30
select select "1"
type input "Sam 13 Décembre 2025"
type input "Dim 14 Décembre 2025"
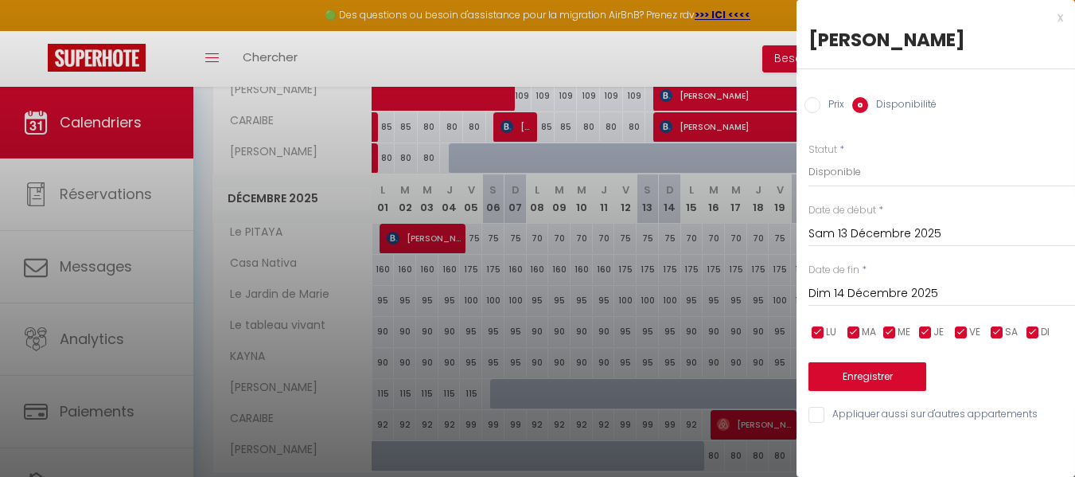
click at [532, 45] on div at bounding box center [537, 238] width 1075 height 477
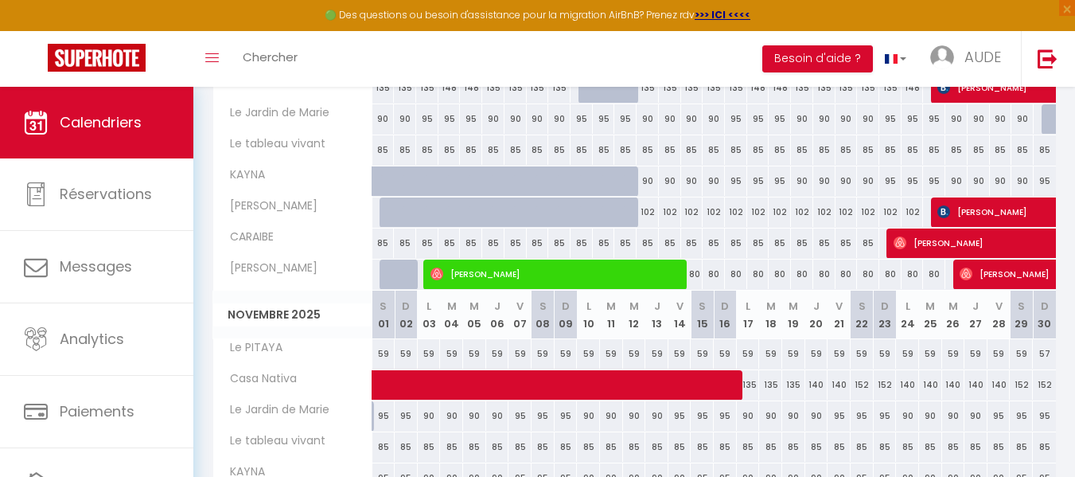
scroll to position [427, 0]
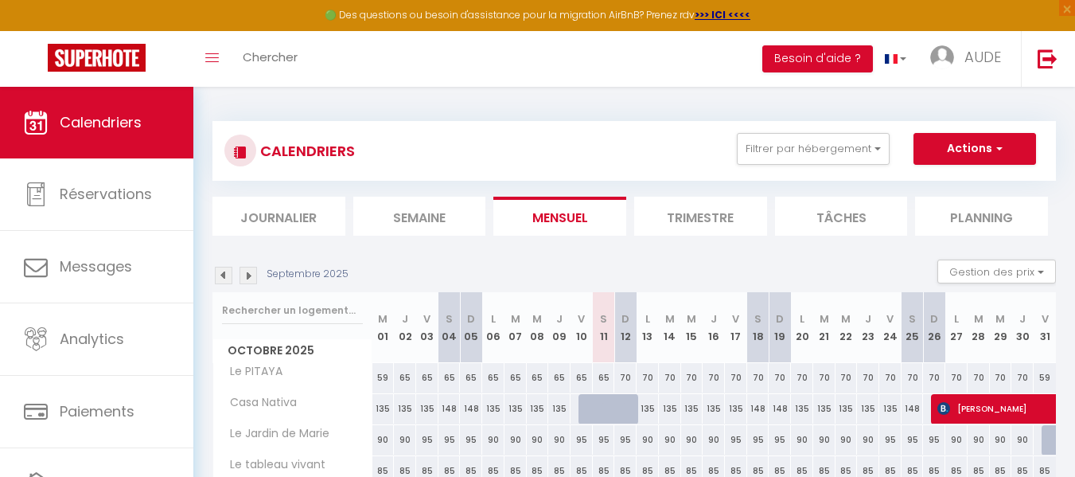
click at [681, 220] on li "Trimestre" at bounding box center [700, 216] width 133 height 39
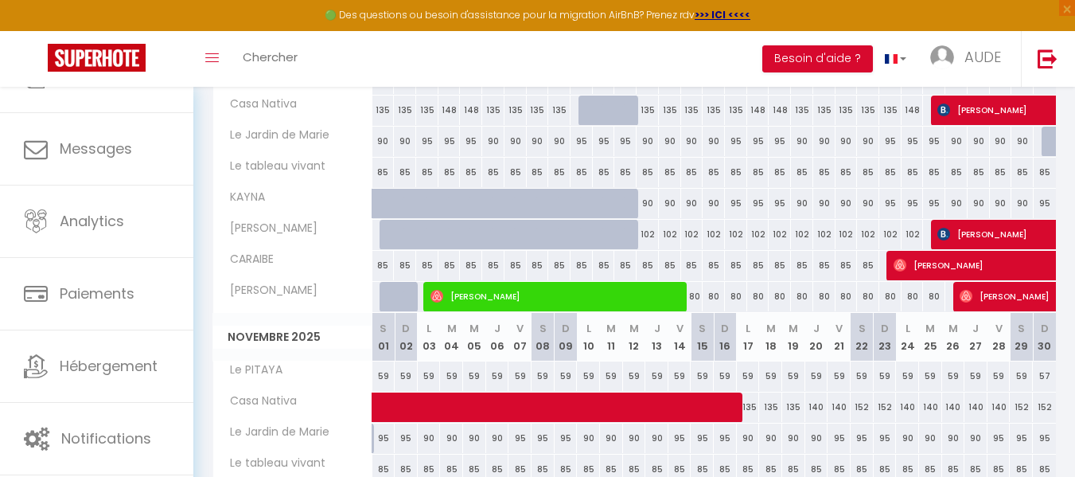
scroll to position [82, 0]
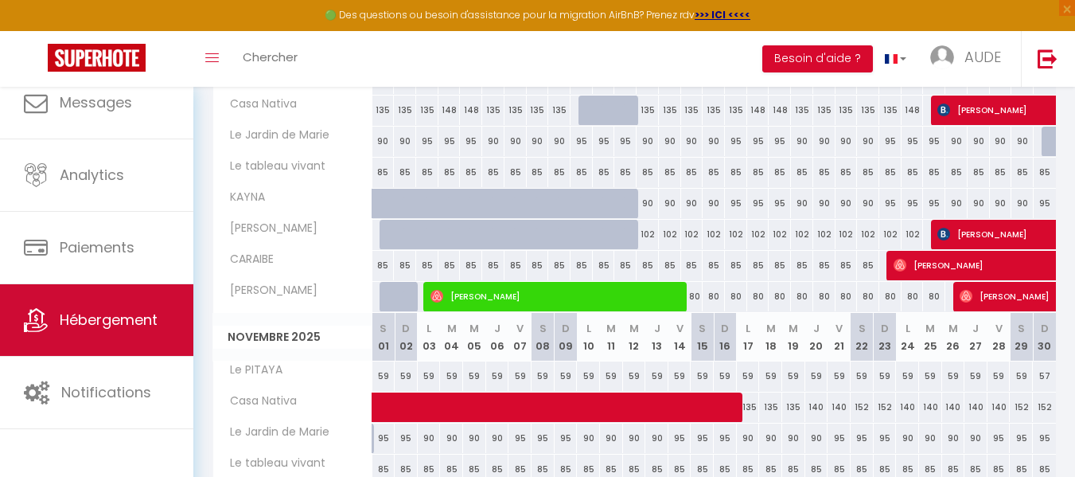
click at [138, 326] on span "Hébergement" at bounding box center [109, 320] width 98 height 20
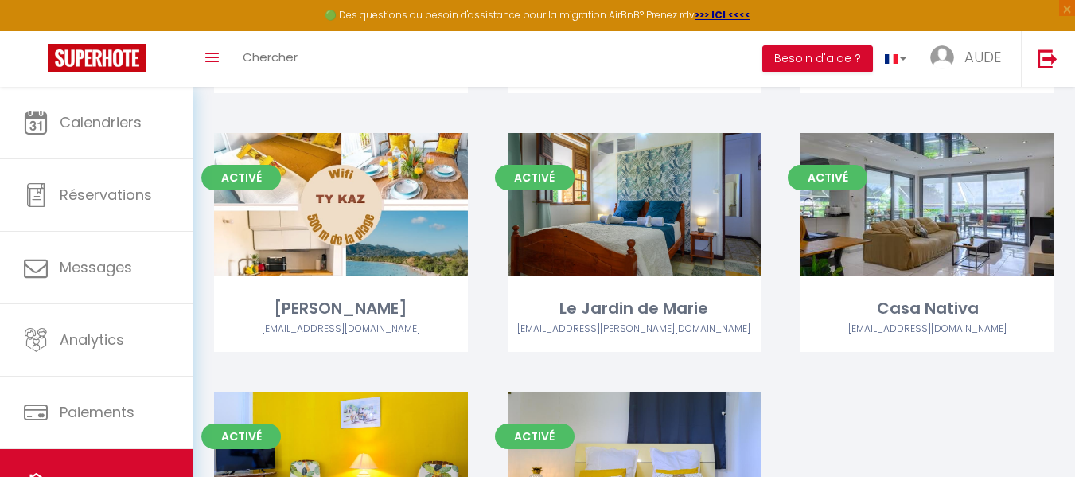
scroll to position [402, 0]
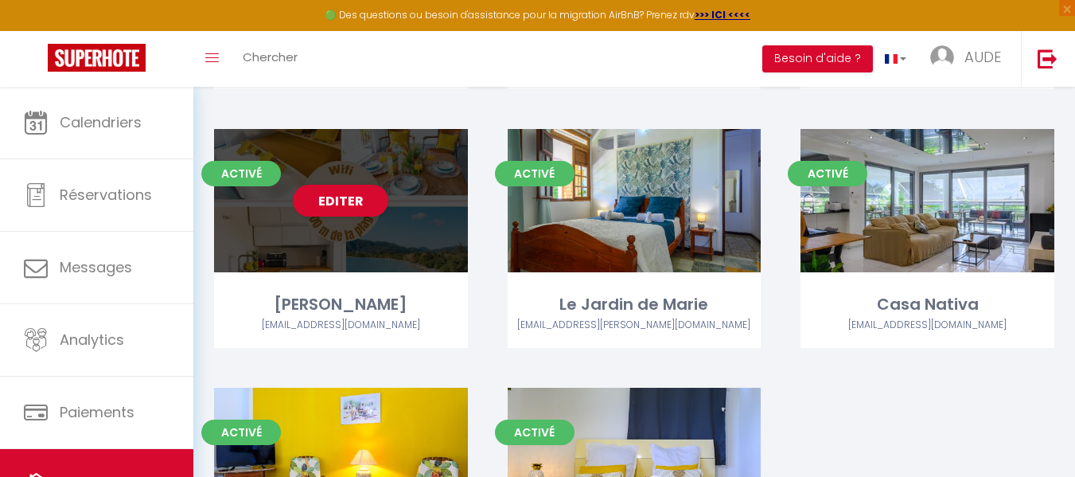
click at [454, 243] on div "Editer" at bounding box center [341, 200] width 254 height 143
select select "3"
select select "2"
select select "1"
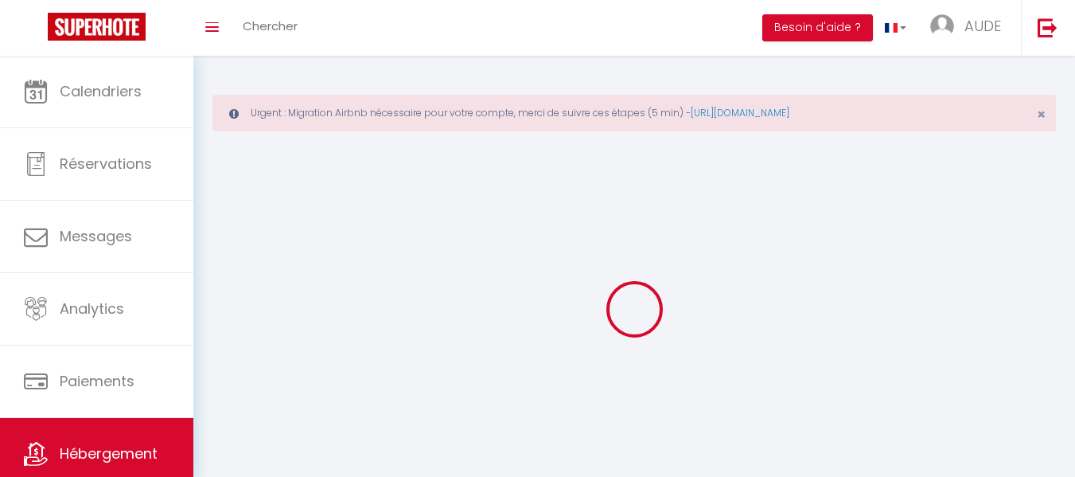
select select
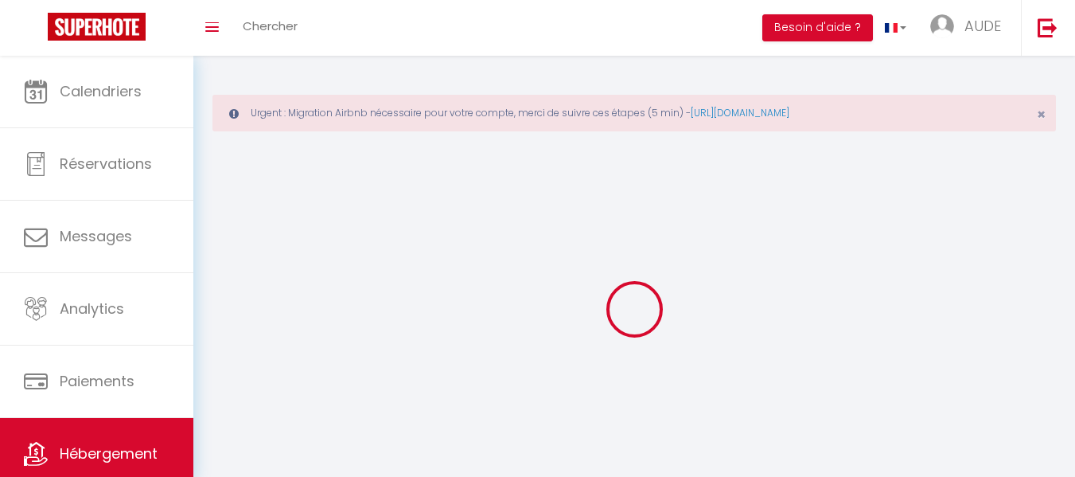
select select
checkbox input "false"
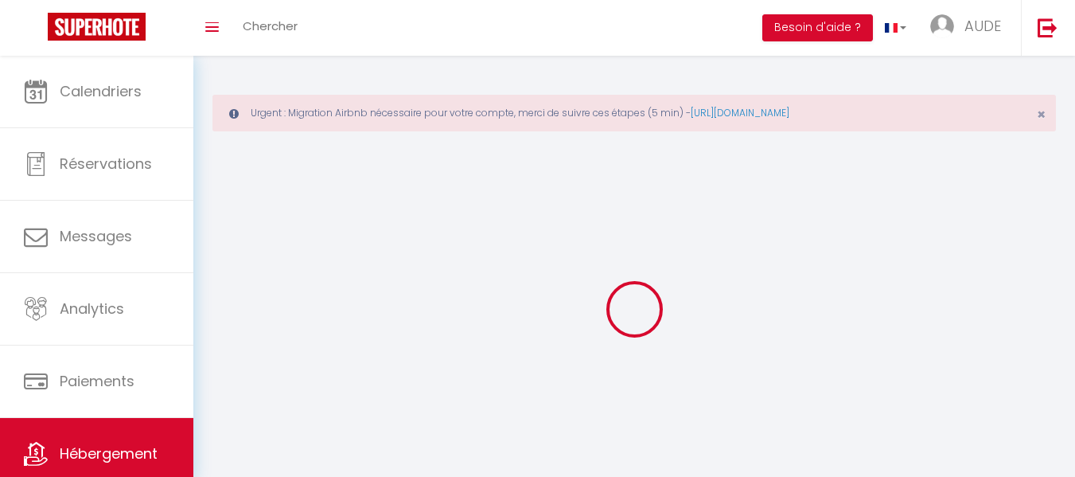
checkbox input "false"
select select
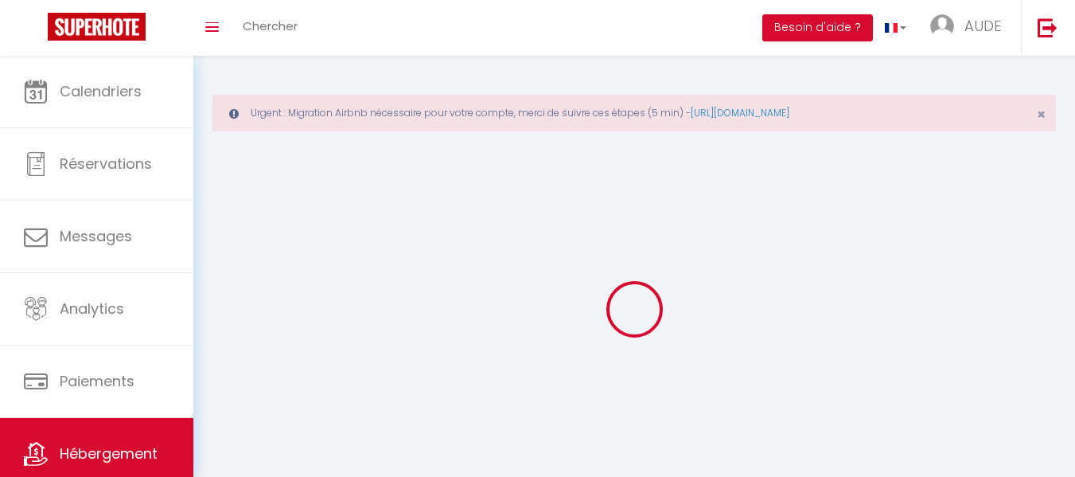
select select
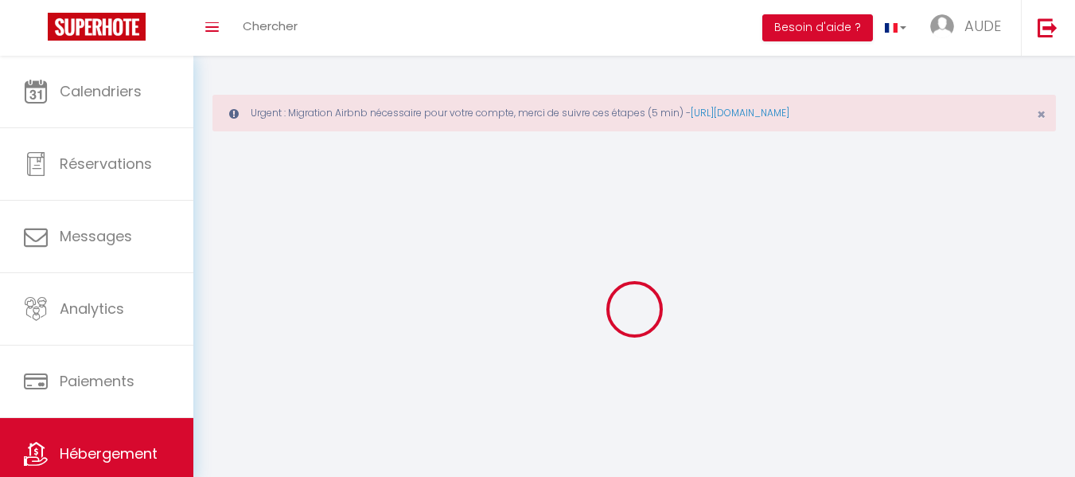
checkbox input "false"
select select
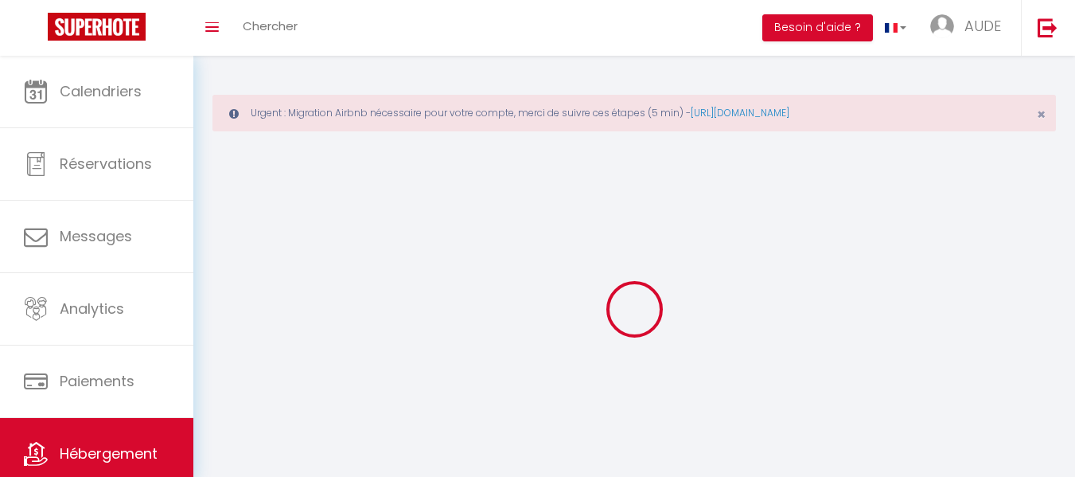
select select
select select "28"
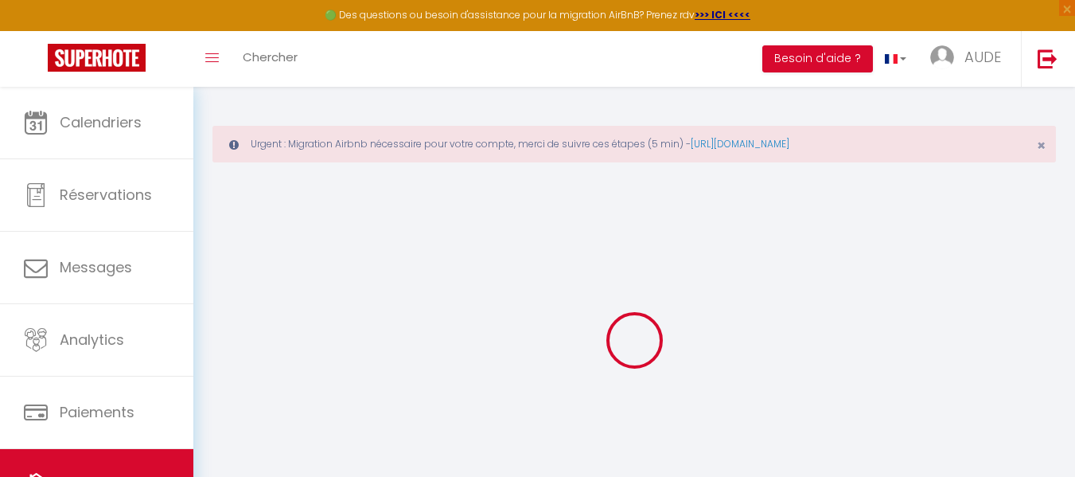
select select
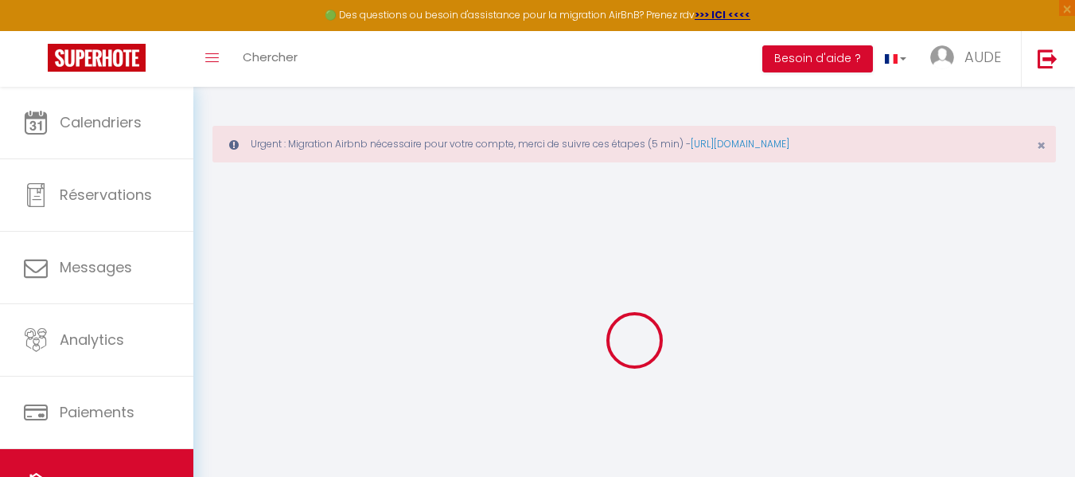
select select
checkbox input "false"
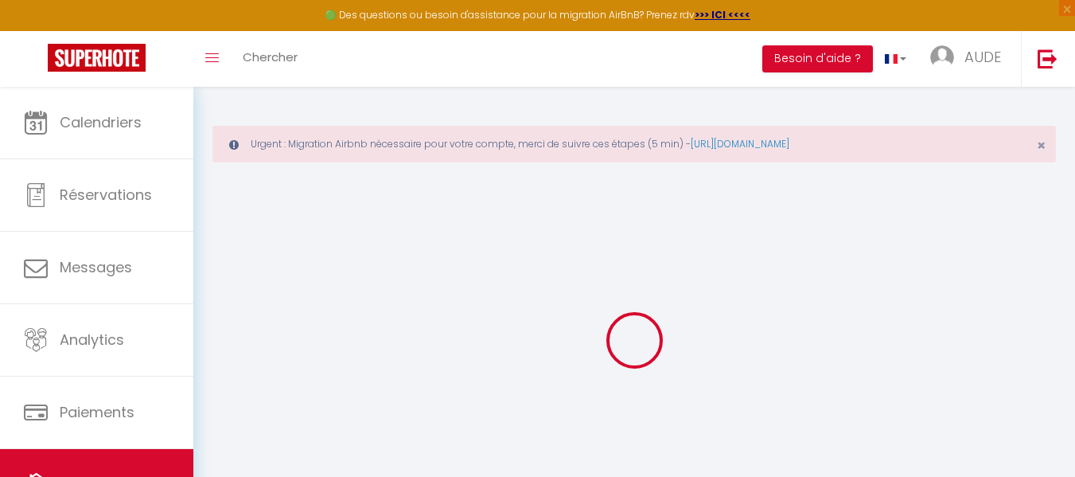
select select
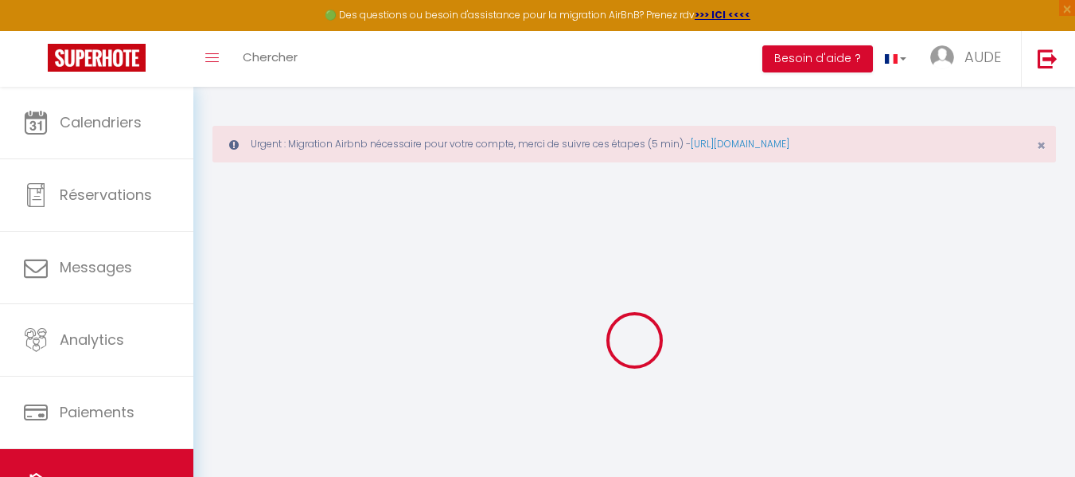
select select
checkbox input "false"
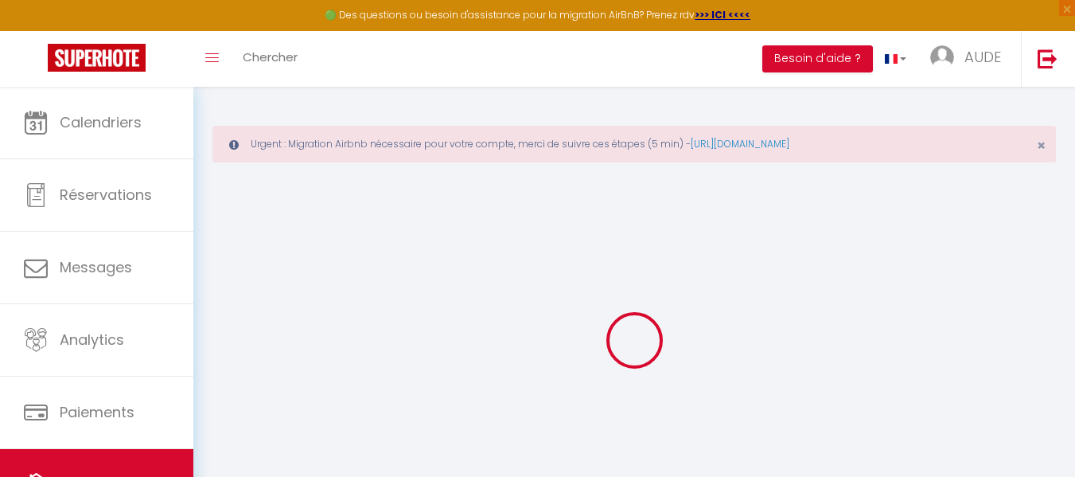
checkbox input "false"
select select
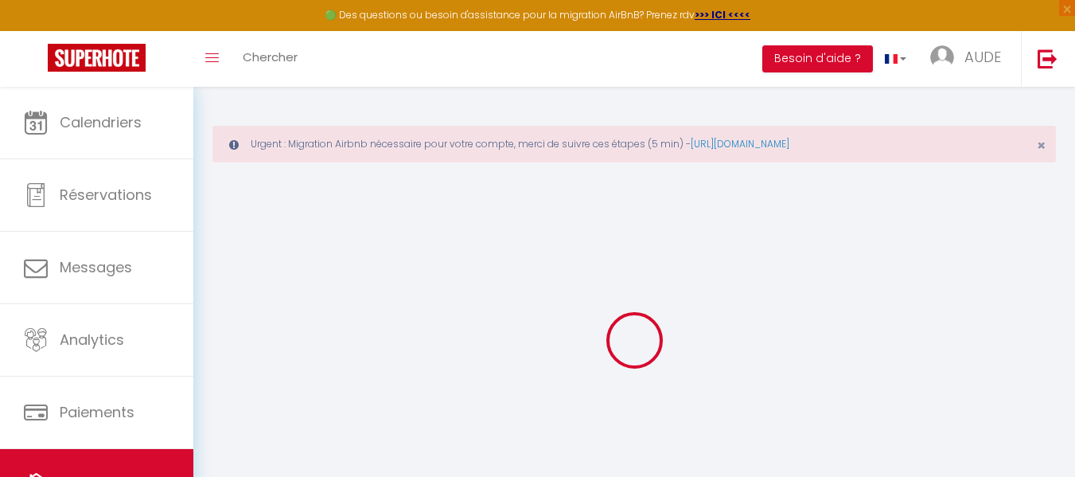
select select
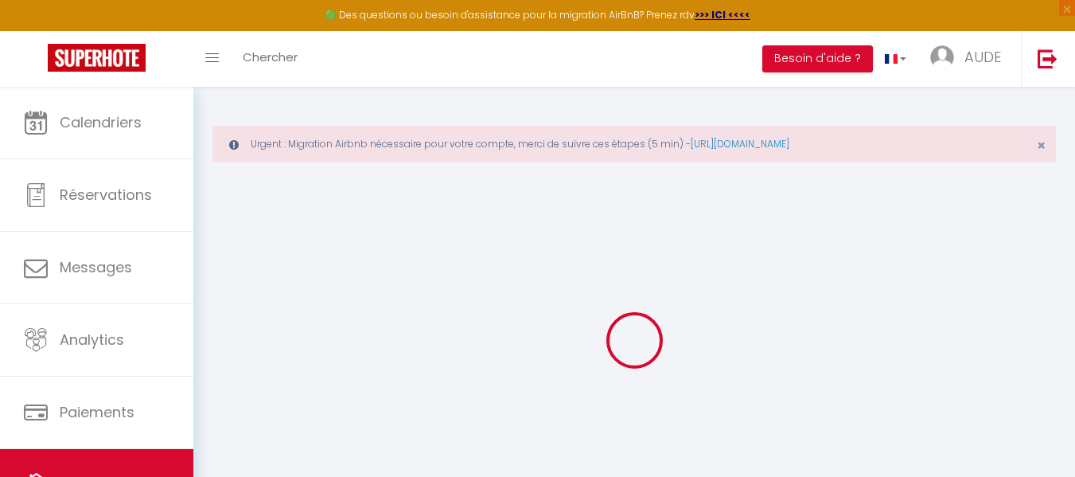
checkbox input "false"
select select
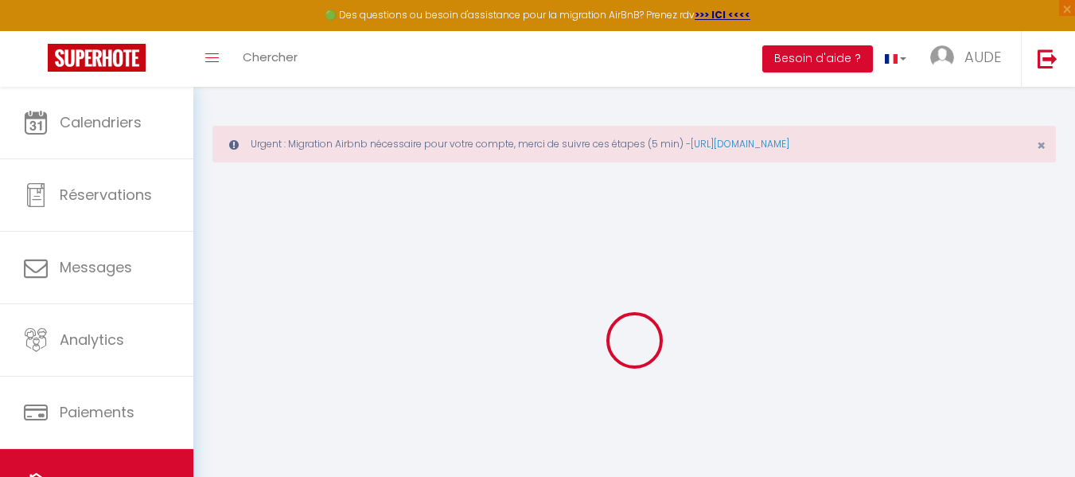
select select
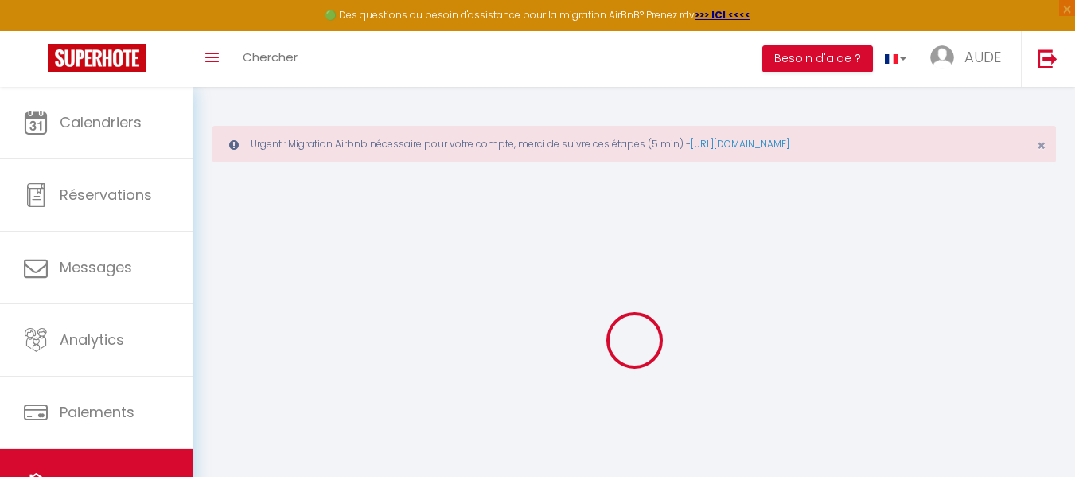
select select
checkbox input "false"
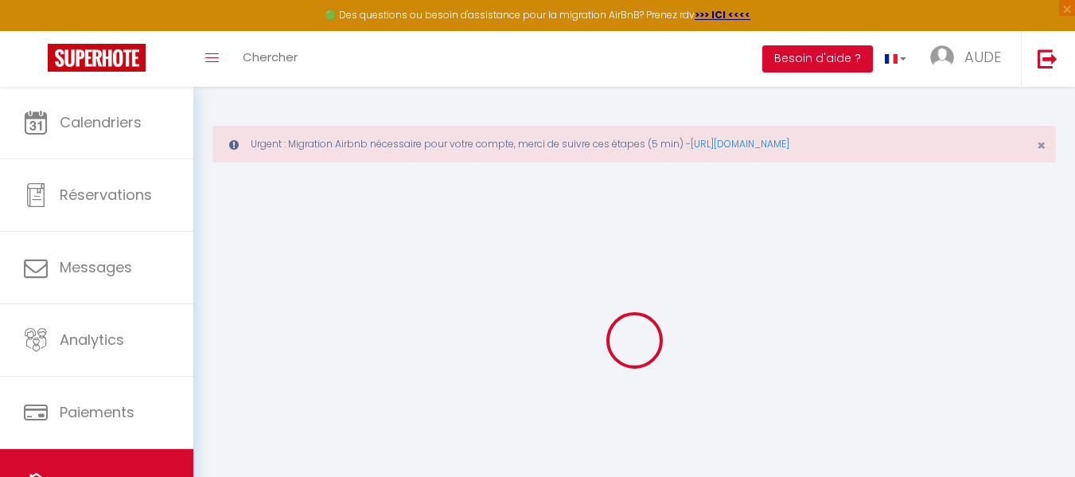
checkbox input "false"
select select
type input "[PERSON_NAME]"
type input "Alain"
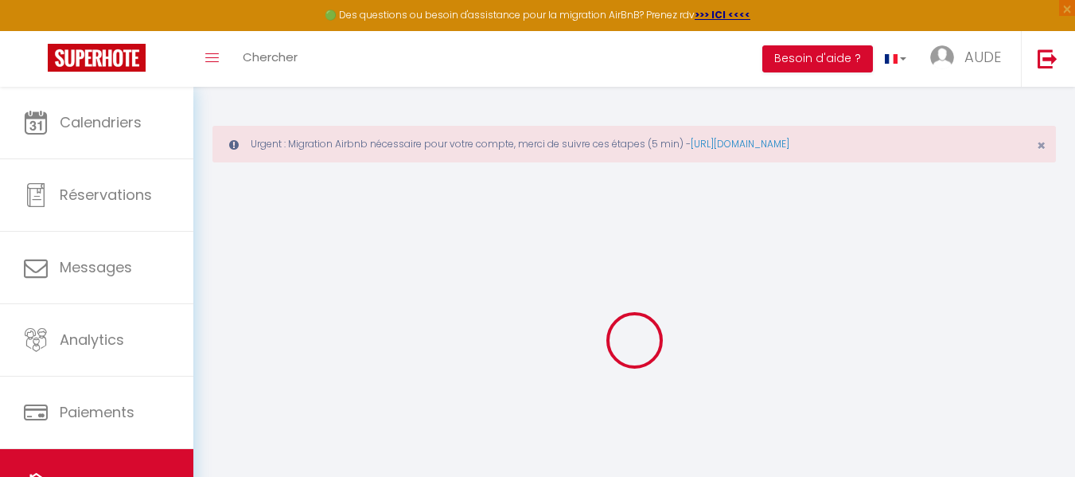
type input "Guyomarch"
type input "- Résidence les cocotiers quartier belfond"
type input "97227"
type input "SAINTE ANNE"
select select "5"
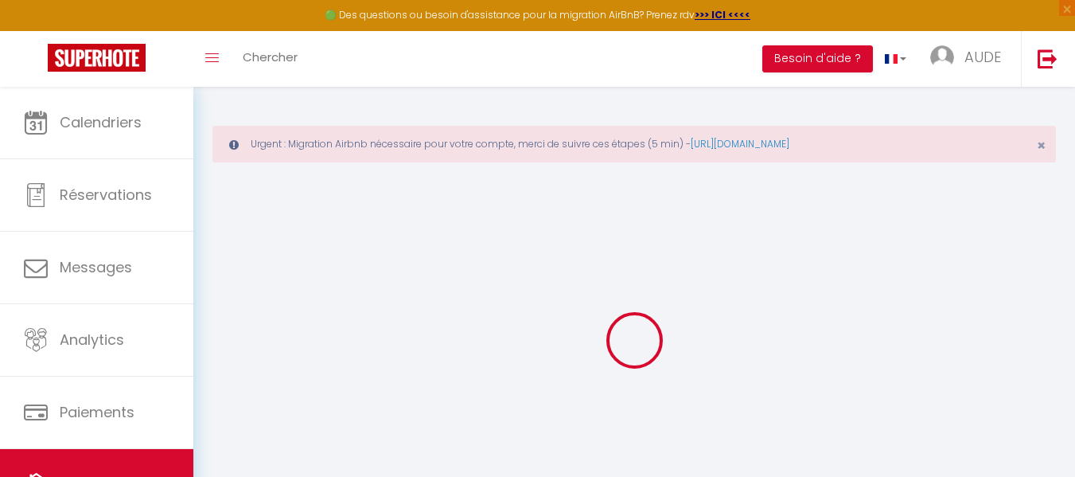
select select "2"
type input "90"
type input "10"
type input "85"
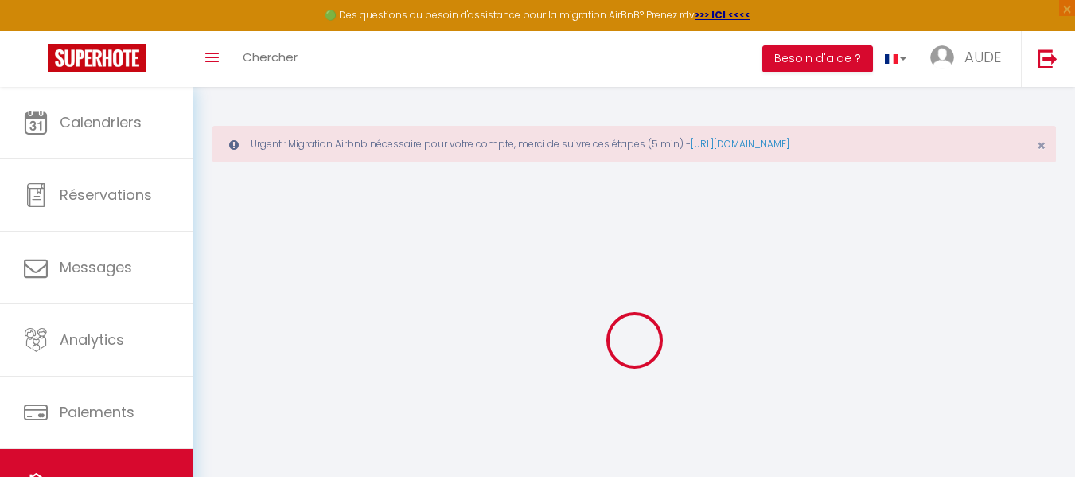
type input "1.68"
type input "800"
select select
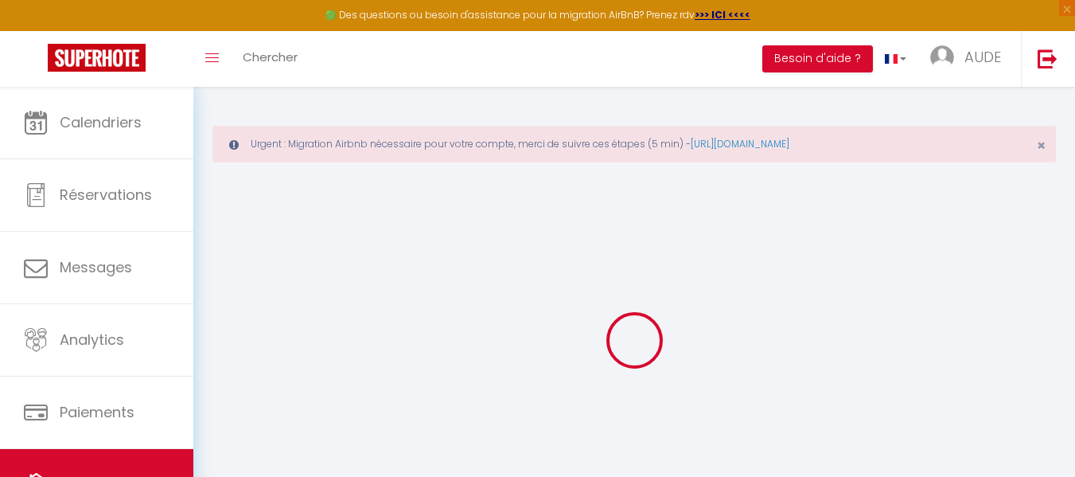
select select
type input "6 résidence les cocotiers beaufond"
type input "97227"
type input "Sainte-Anne"
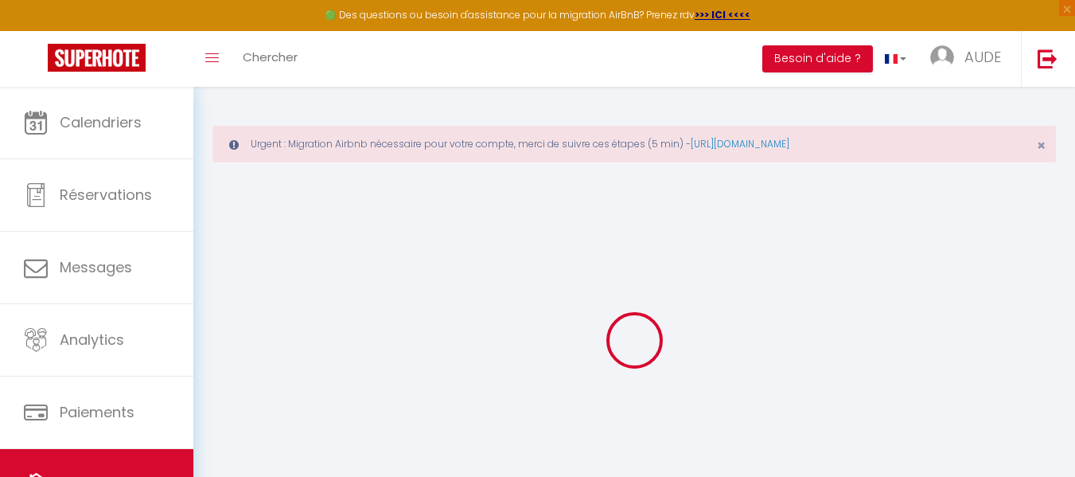
select select "136"
type input "[EMAIL_ADDRESS][DOMAIN_NAME]"
select select
checkbox input "false"
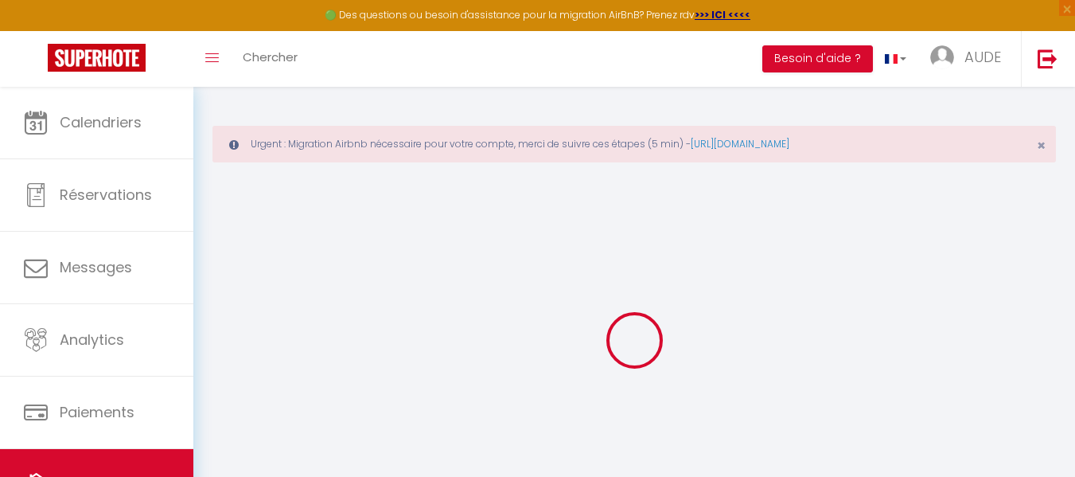
checkbox input "false"
type input "0"
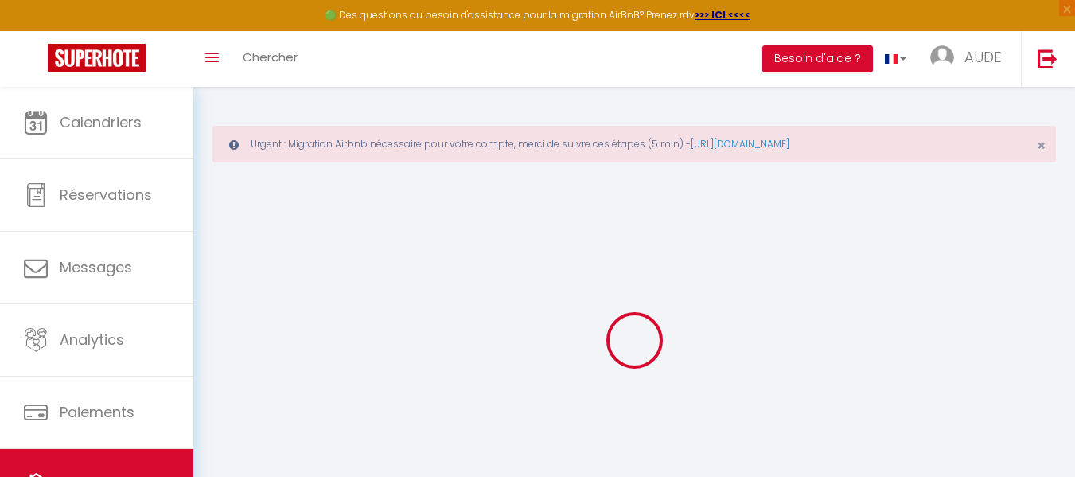
type input "0"
select select "+ 16 %"
select select
checkbox input "false"
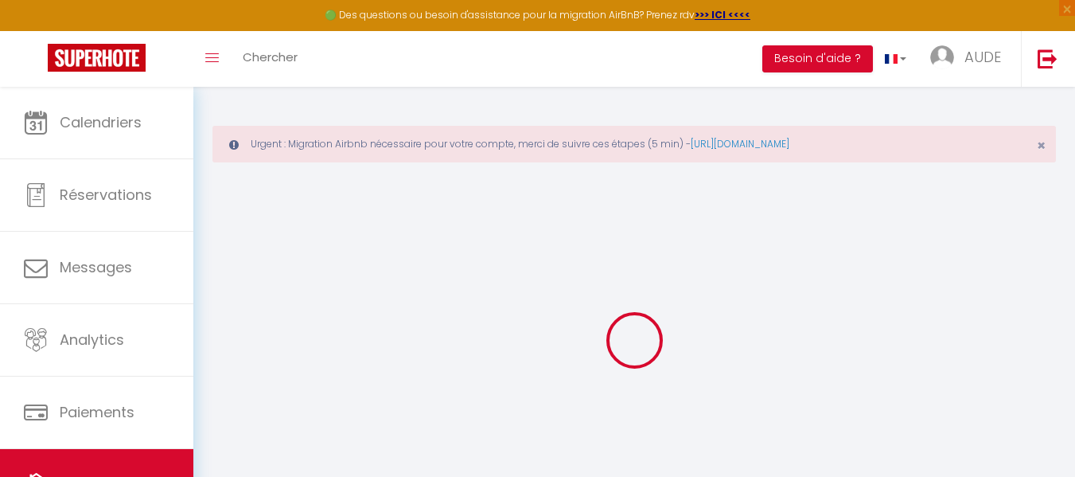
checkbox input "false"
select select "1"
select select
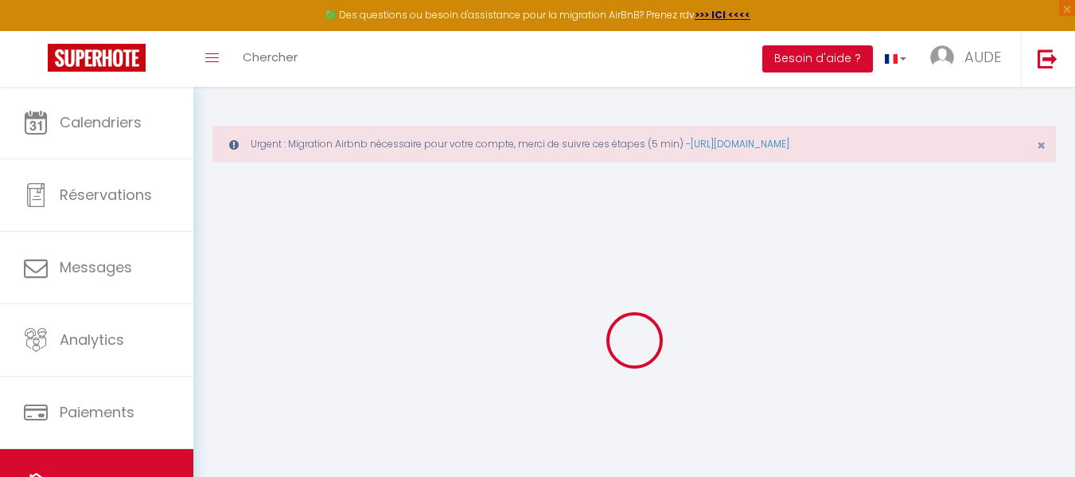
select select "EUR"
select select
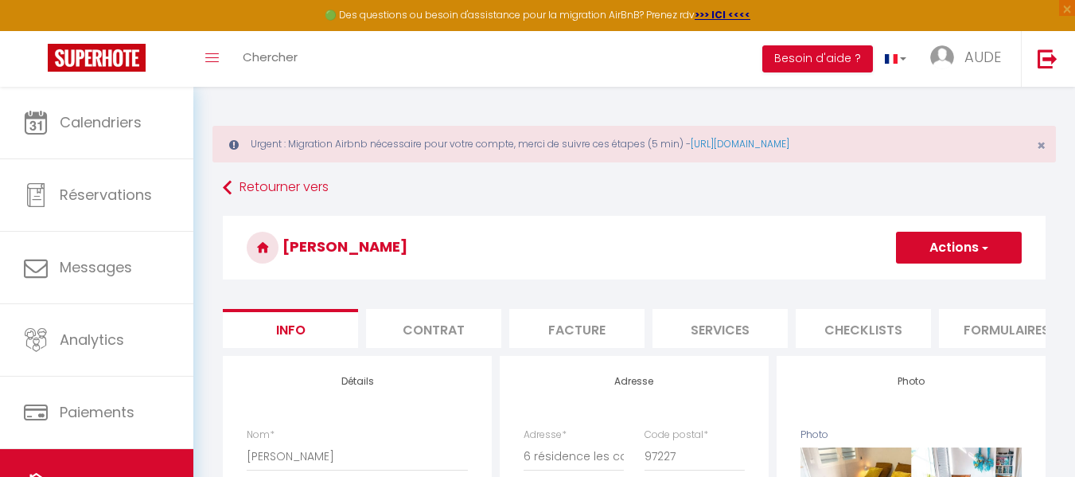
select select
checkbox input "false"
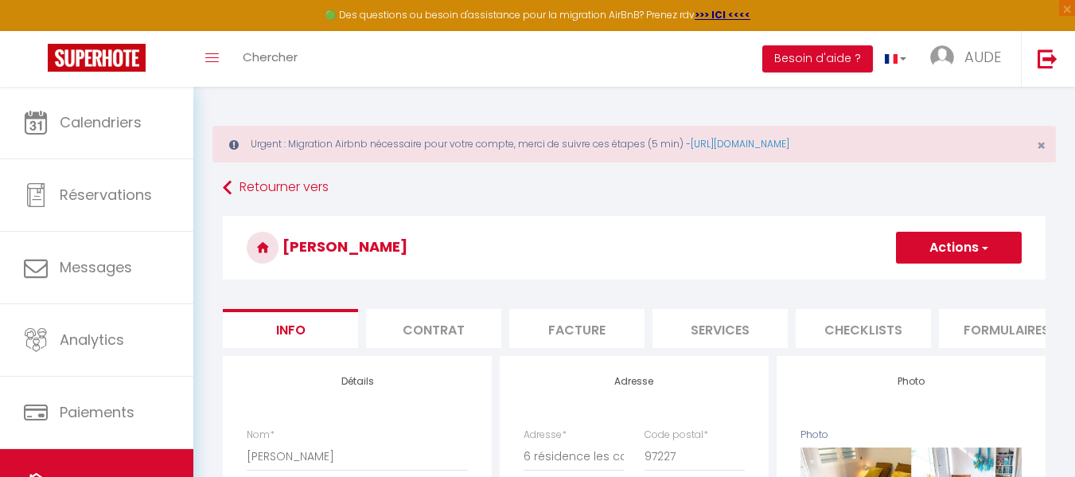
checkbox input "false"
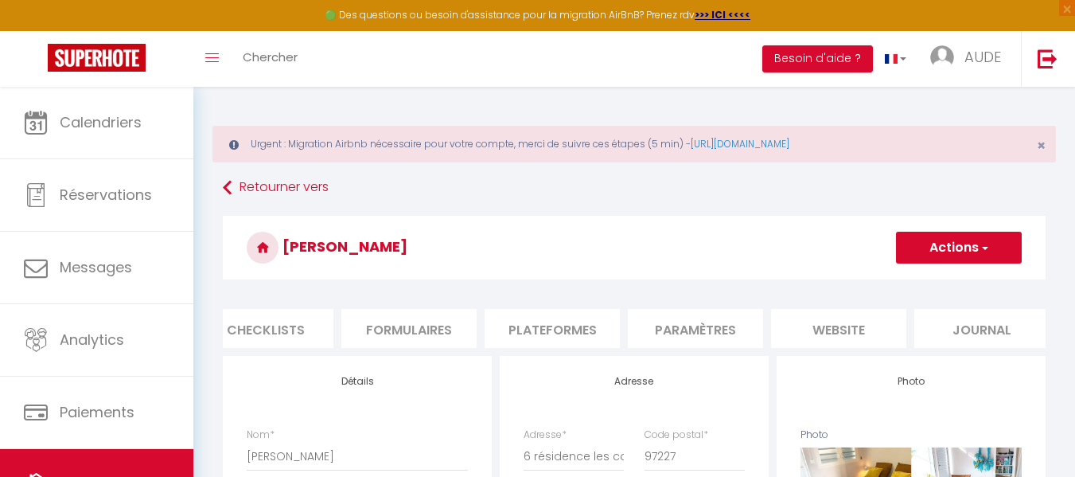
scroll to position [0, 610]
click at [545, 331] on li "Plateformes" at bounding box center [540, 328] width 135 height 39
select select
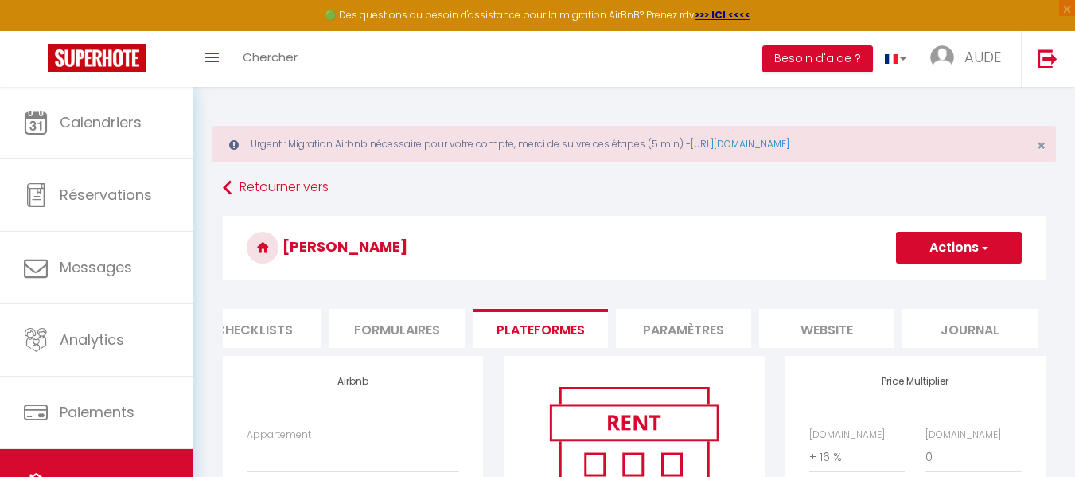
drag, startPoint x: 1074, startPoint y: 149, endPoint x: 1071, endPoint y: 194, distance: 45.5
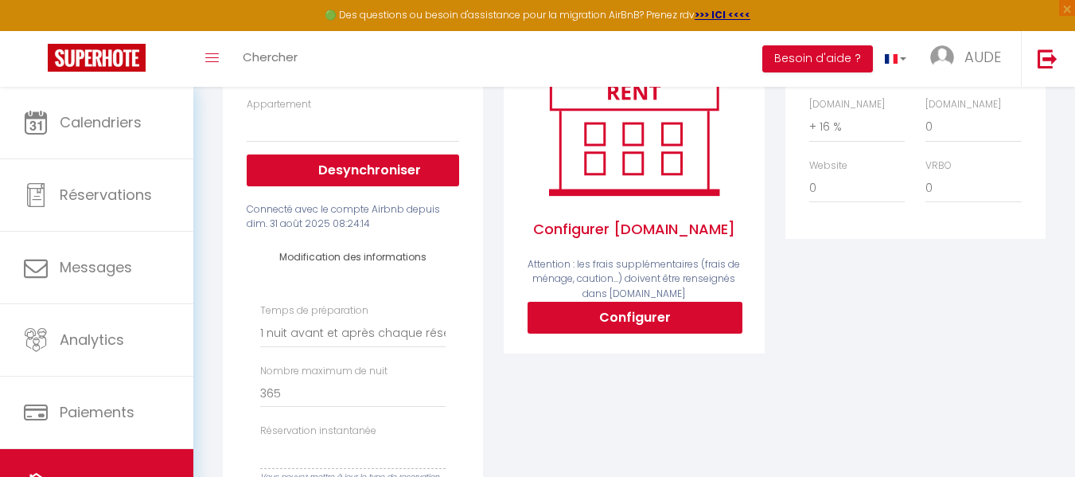
scroll to position [322, 0]
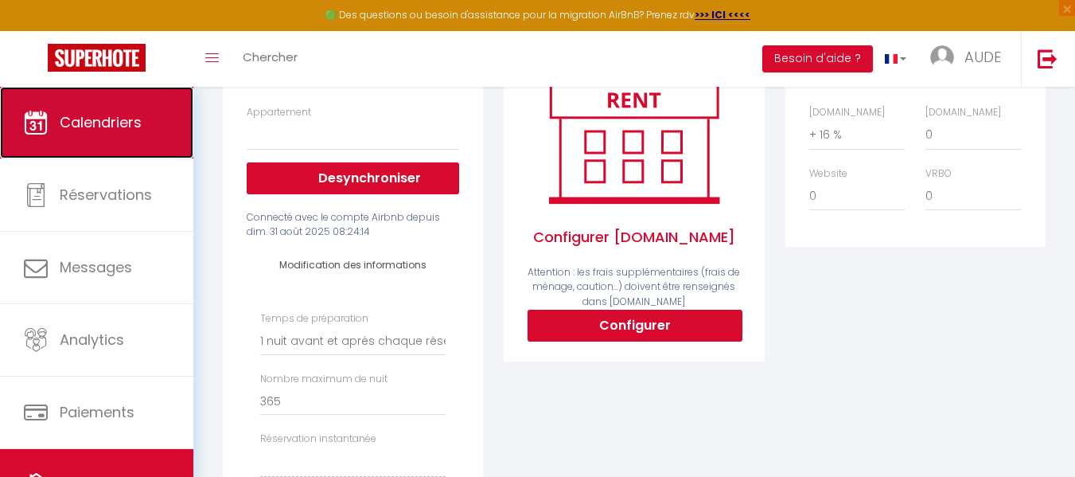
click at [109, 132] on link "Calendriers" at bounding box center [96, 123] width 193 height 72
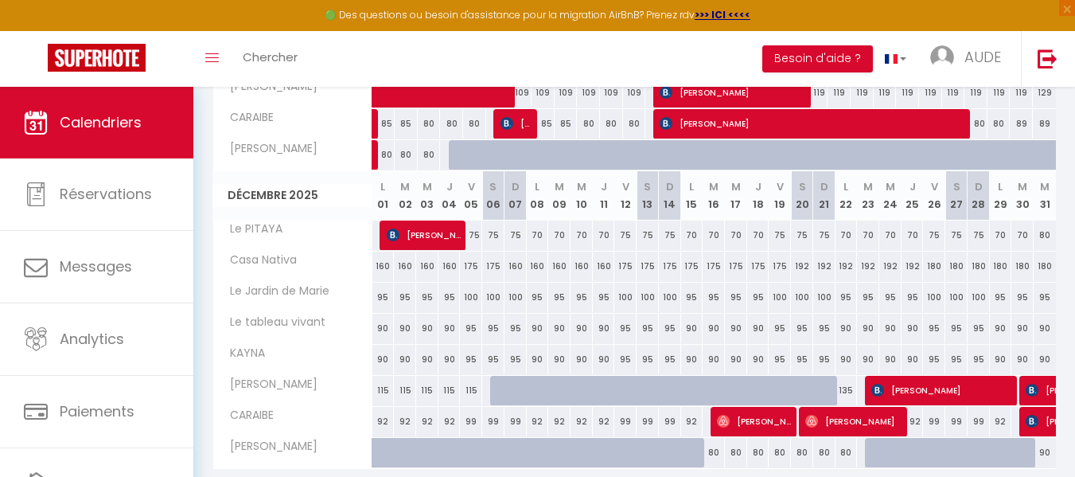
scroll to position [863, 0]
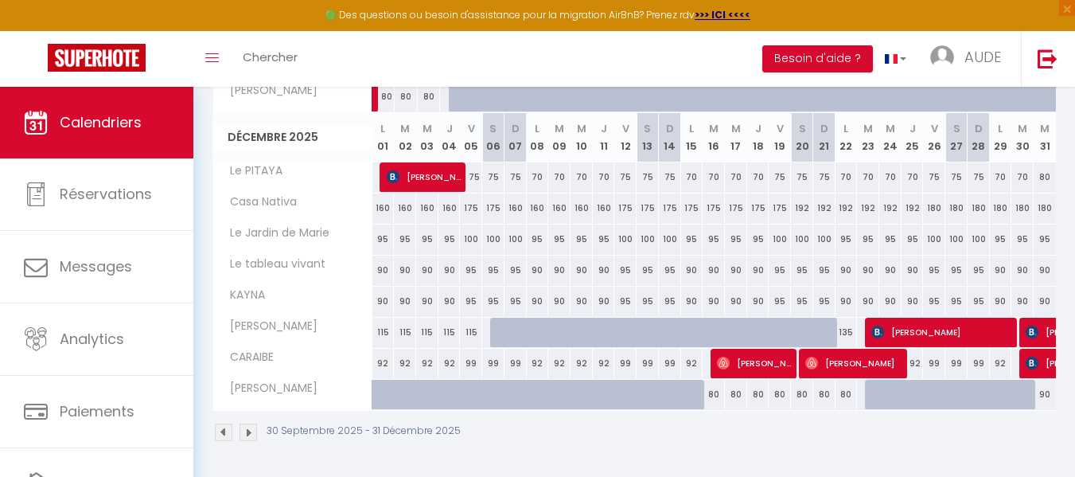
click at [250, 433] on img at bounding box center [249, 432] width 18 height 18
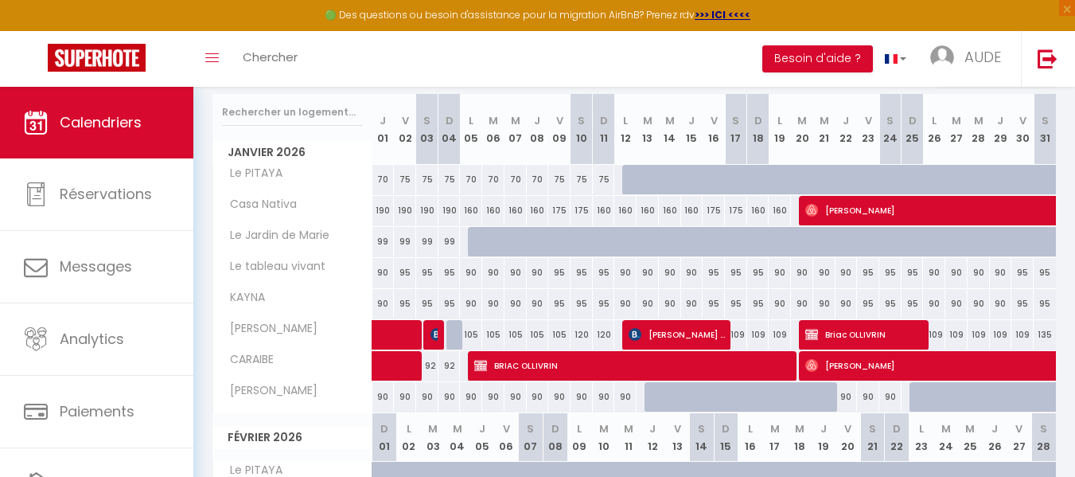
scroll to position [252, 0]
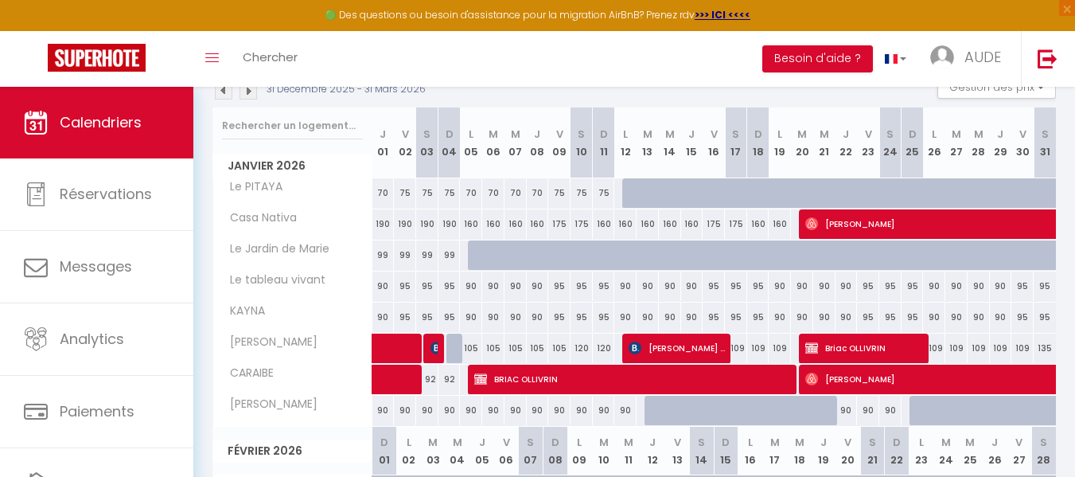
click at [381, 407] on div "90" at bounding box center [383, 410] width 22 height 29
type input "90"
type input "Jeu 01 Janvier 2026"
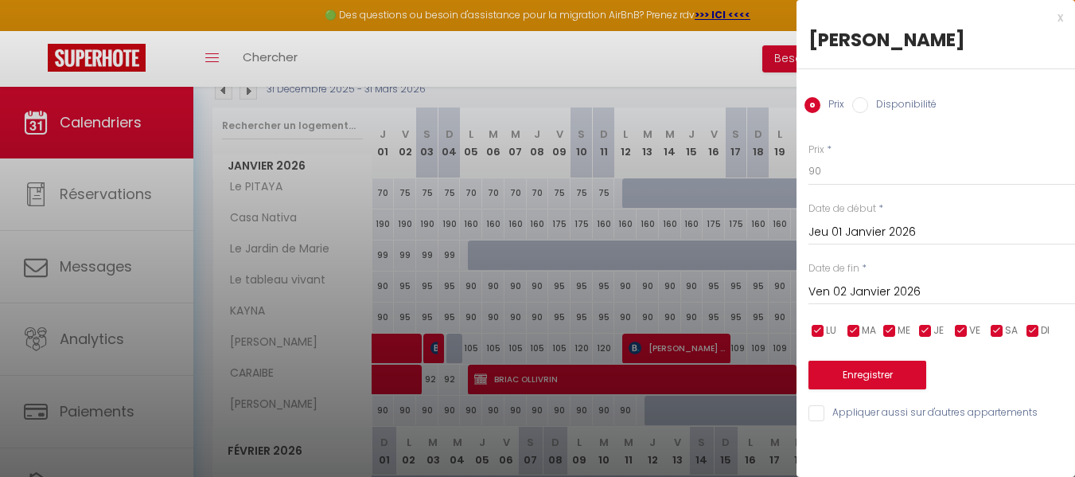
click at [898, 292] on input "Ven 02 Janvier 2026" at bounding box center [942, 292] width 267 height 21
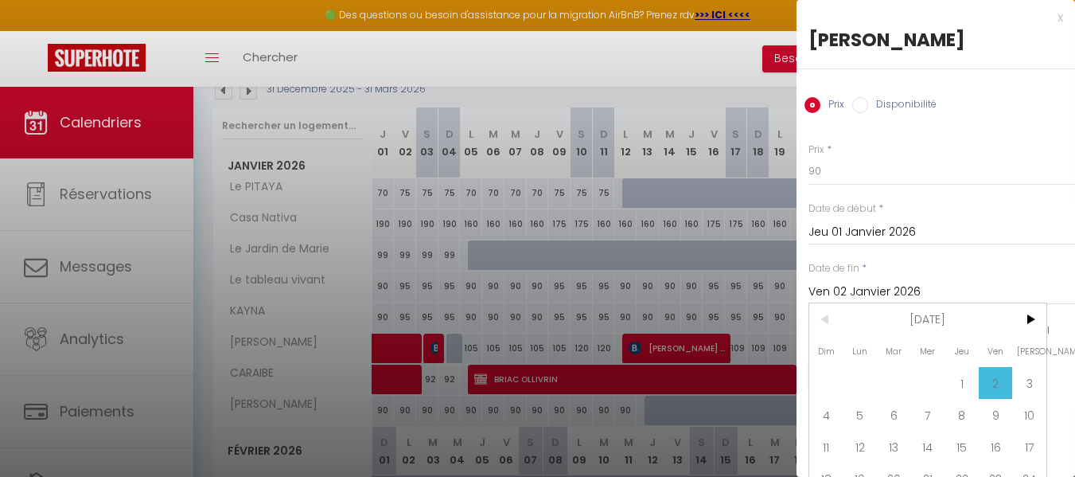
scroll to position [62, 0]
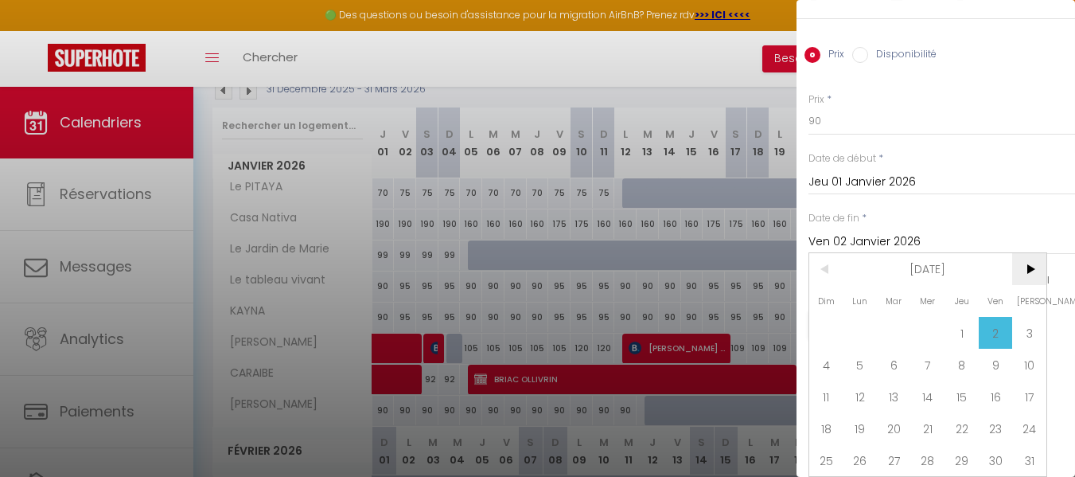
click at [1035, 257] on span ">" at bounding box center [1029, 269] width 34 height 32
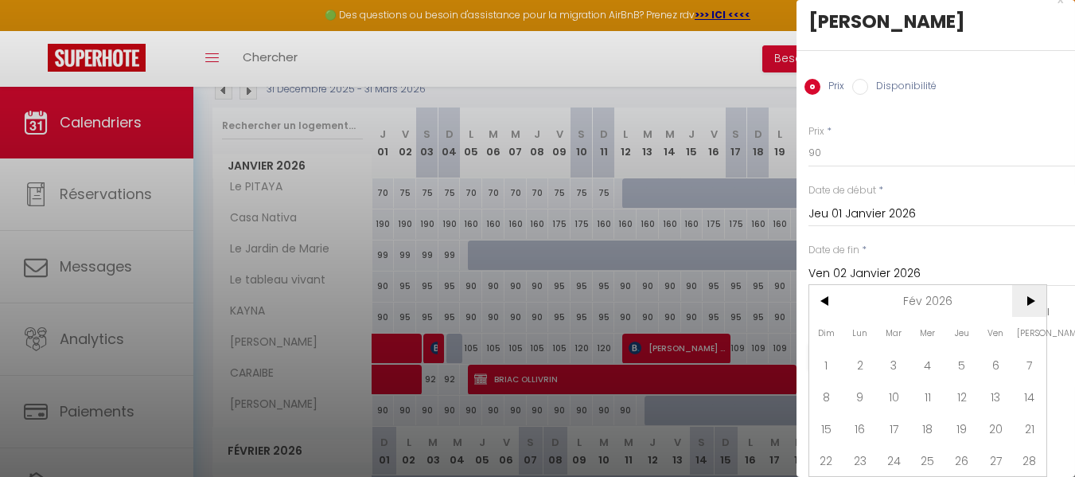
scroll to position [30, 0]
click at [829, 285] on span "<" at bounding box center [826, 301] width 34 height 32
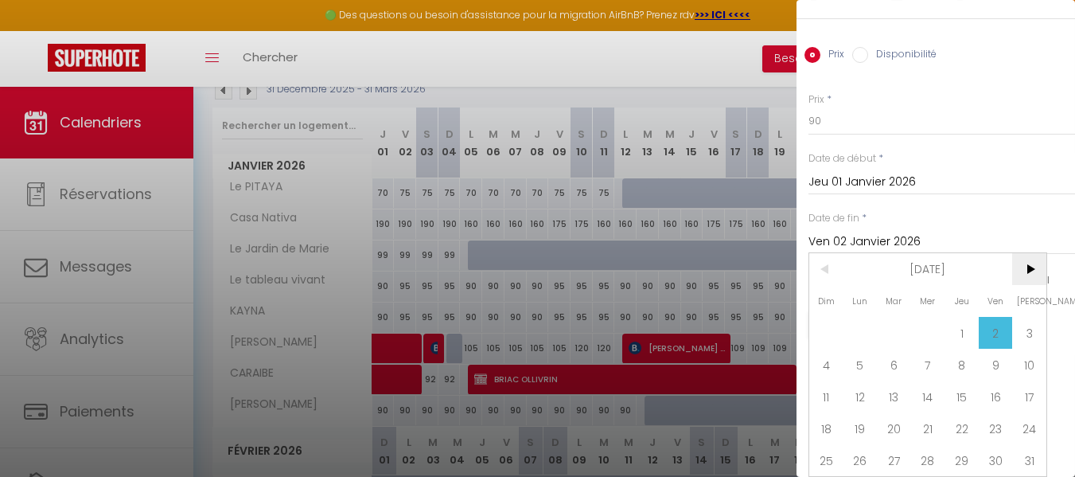
click at [1021, 255] on span ">" at bounding box center [1029, 269] width 34 height 32
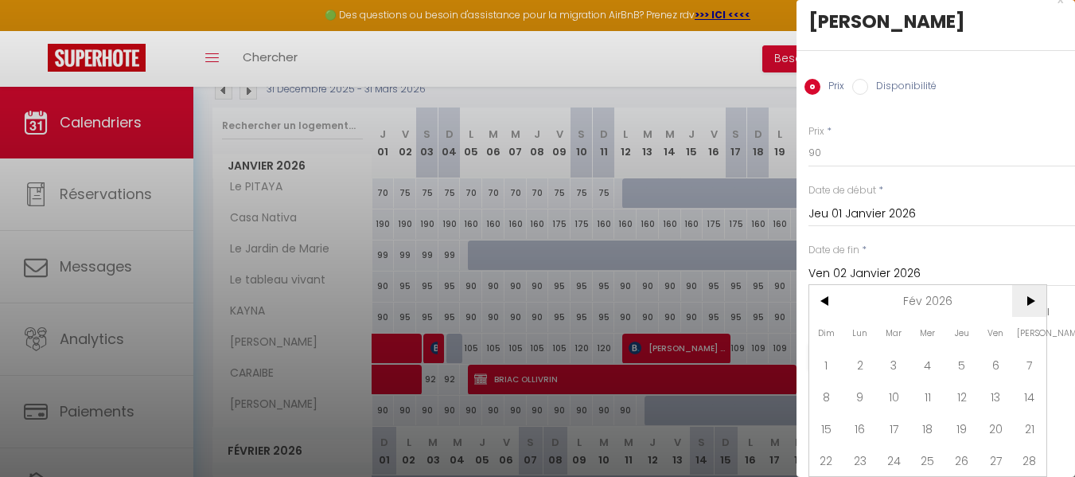
scroll to position [30, 0]
click at [1026, 288] on span ">" at bounding box center [1029, 301] width 34 height 32
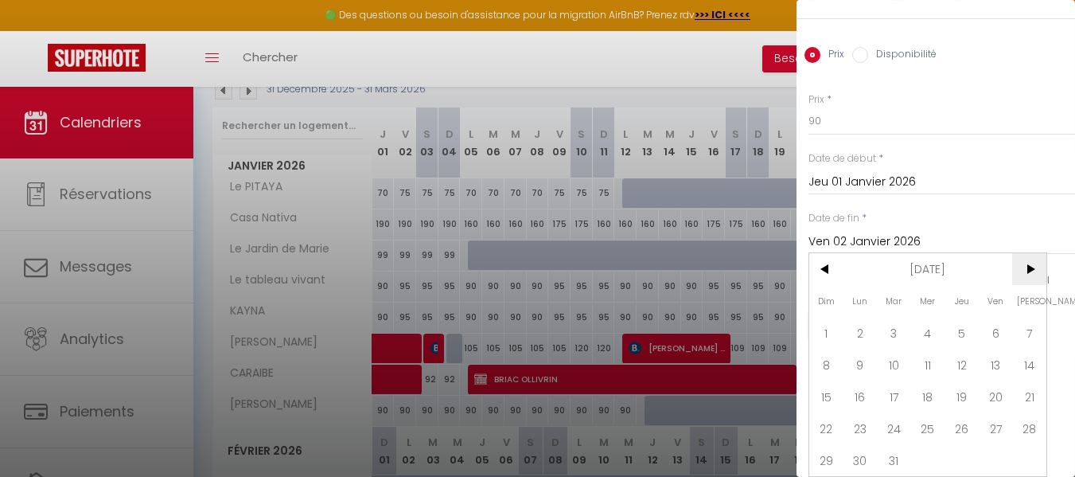
click at [1026, 288] on span "[PERSON_NAME]" at bounding box center [1029, 301] width 34 height 32
click at [1027, 253] on span ">" at bounding box center [1029, 269] width 34 height 32
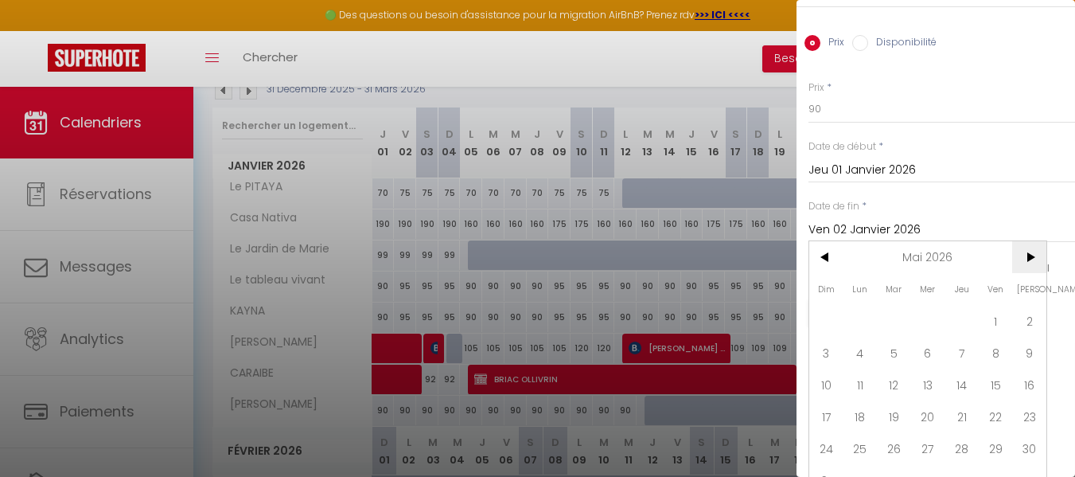
click at [1027, 252] on span ">" at bounding box center [1029, 257] width 34 height 32
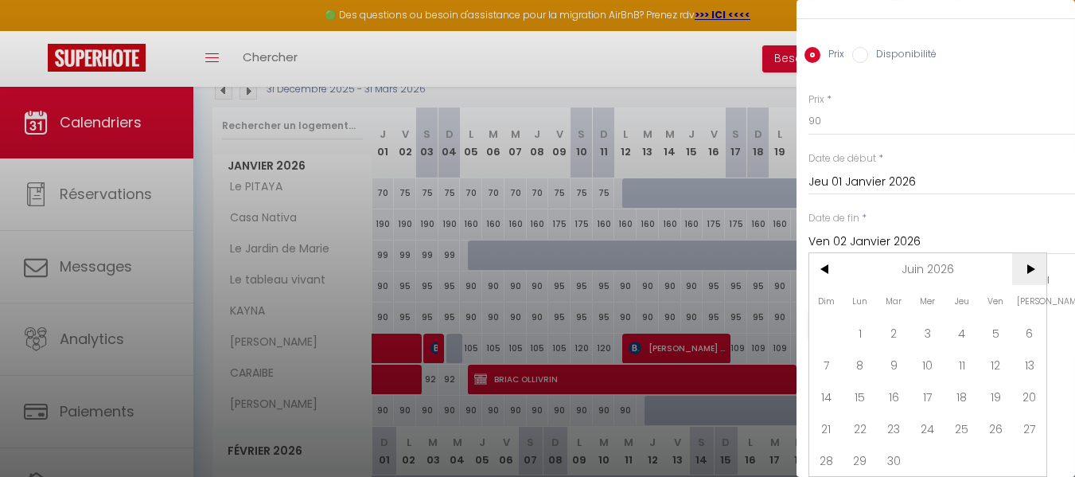
click at [1027, 253] on span ">" at bounding box center [1029, 269] width 34 height 32
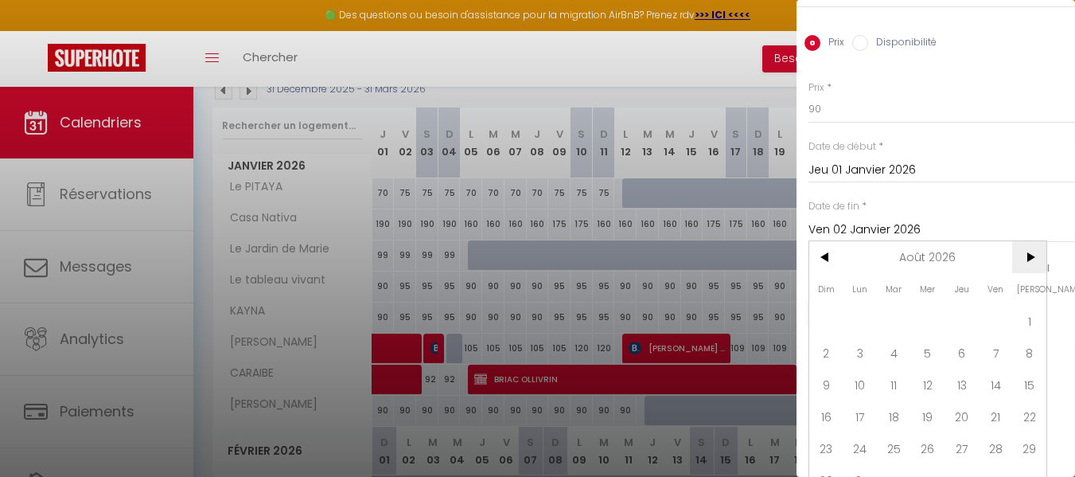
click at [1027, 252] on span ">" at bounding box center [1029, 257] width 34 height 32
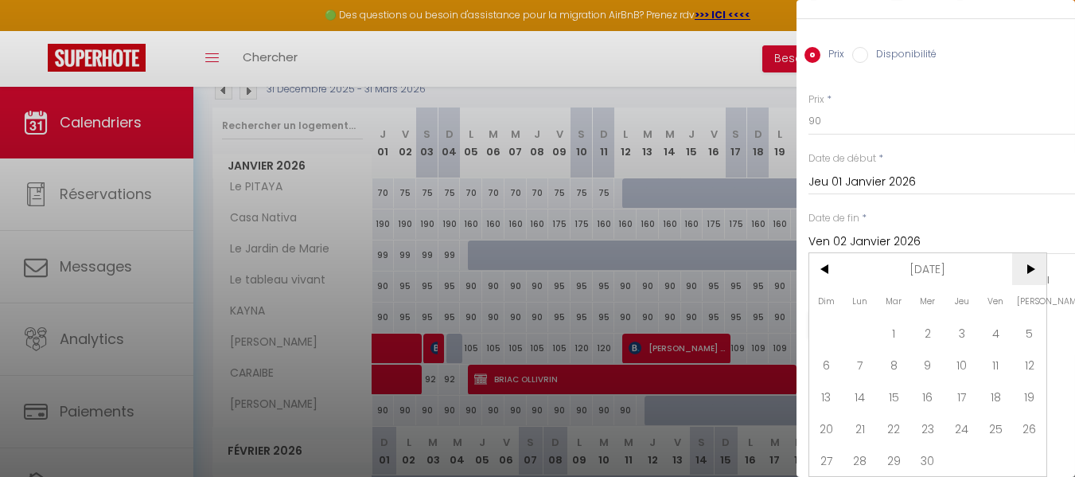
click at [1027, 253] on span ">" at bounding box center [1029, 269] width 34 height 32
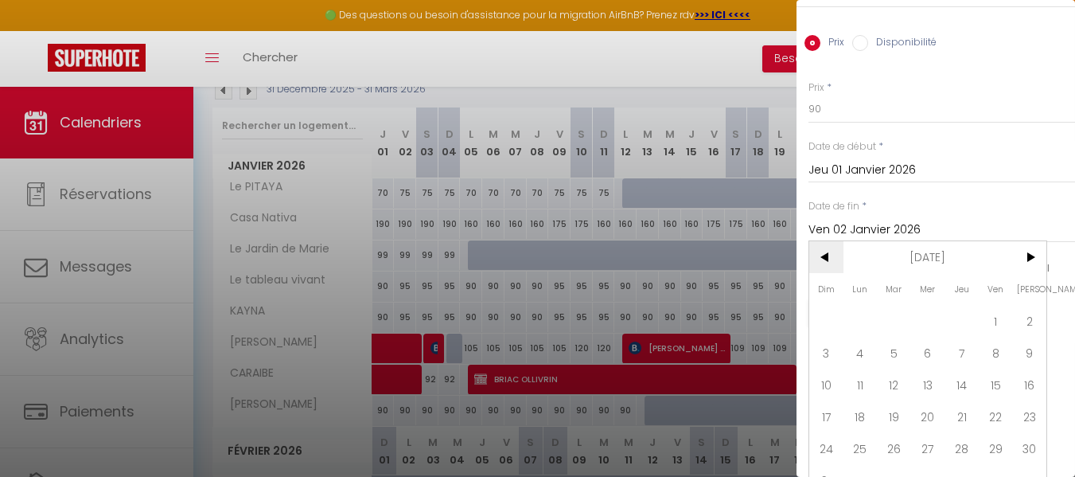
click at [818, 256] on span "<" at bounding box center [826, 257] width 34 height 32
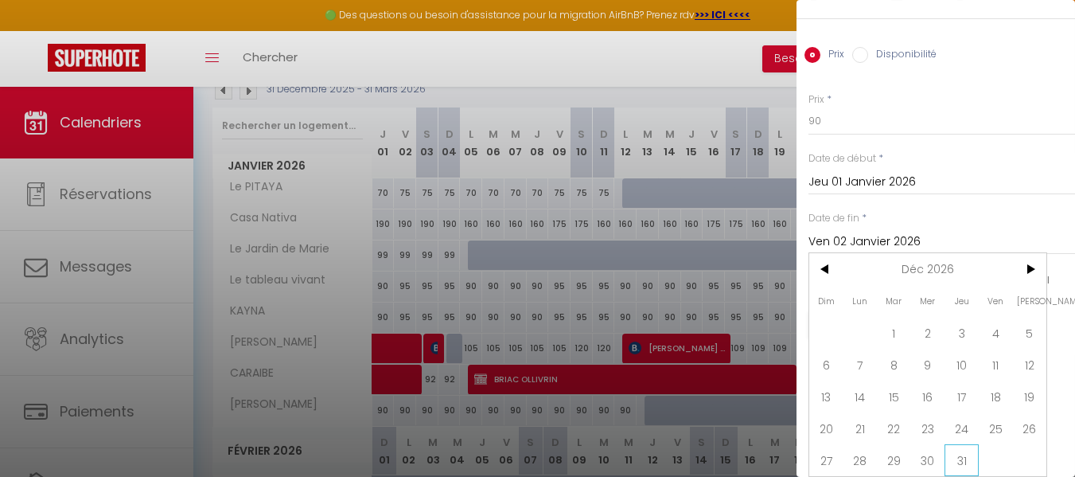
click at [967, 446] on span "31" at bounding box center [962, 460] width 34 height 32
type input "Jeu 31 Décembre 2026"
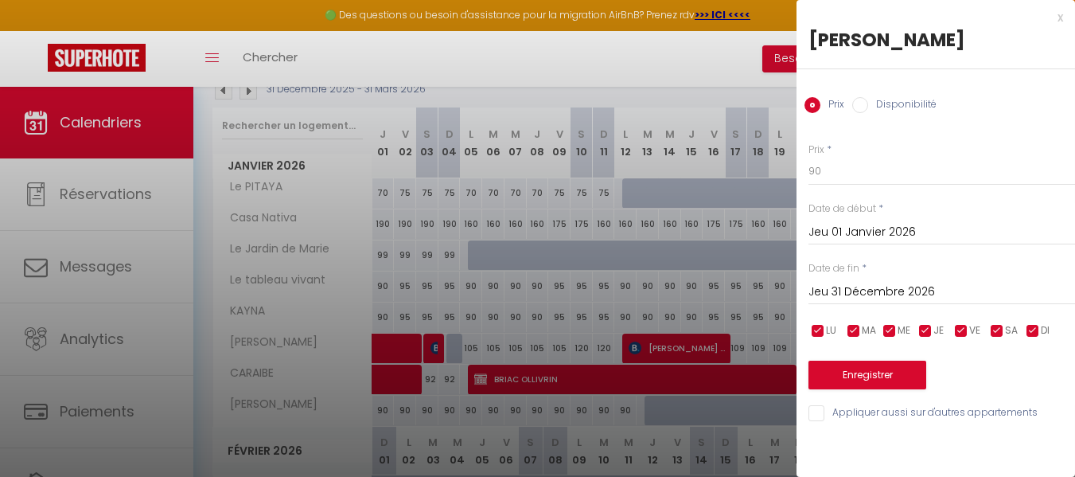
scroll to position [0, 0]
click at [824, 177] on input "90" at bounding box center [942, 171] width 267 height 29
type input "99"
click at [866, 373] on button "Enregistrer" at bounding box center [868, 375] width 118 height 29
type input "Mer 31 Décembre 2025"
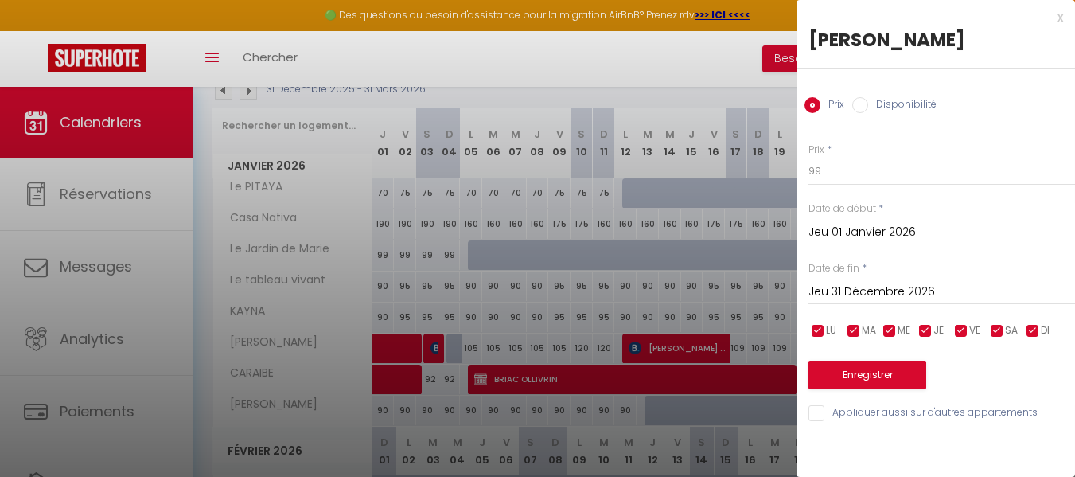
type input "Mer 30 Décembre 2026"
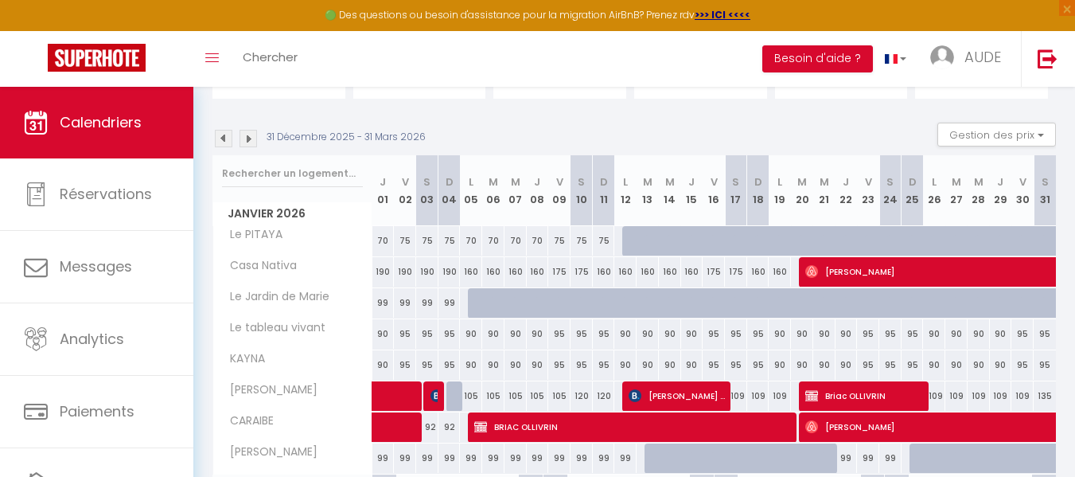
scroll to position [207, 0]
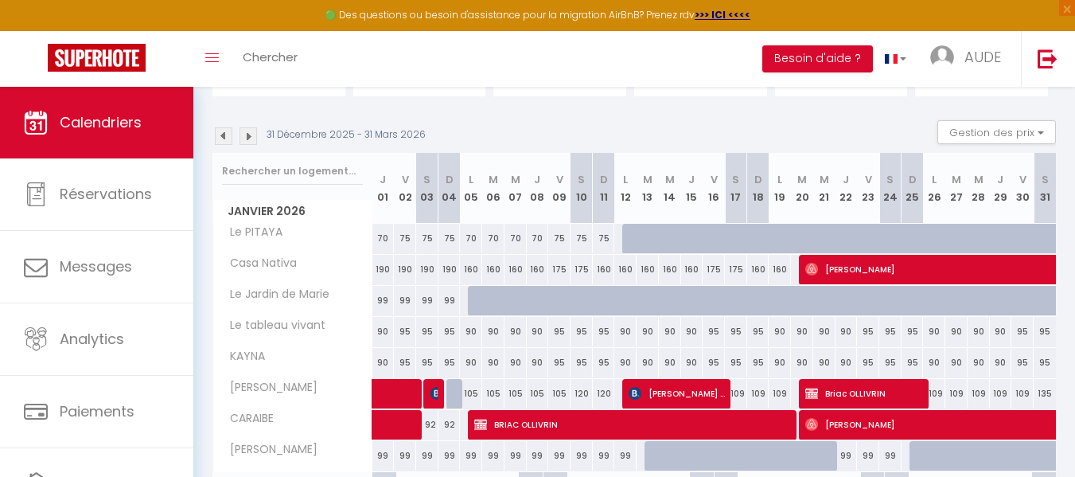
click at [224, 138] on img at bounding box center [224, 136] width 18 height 18
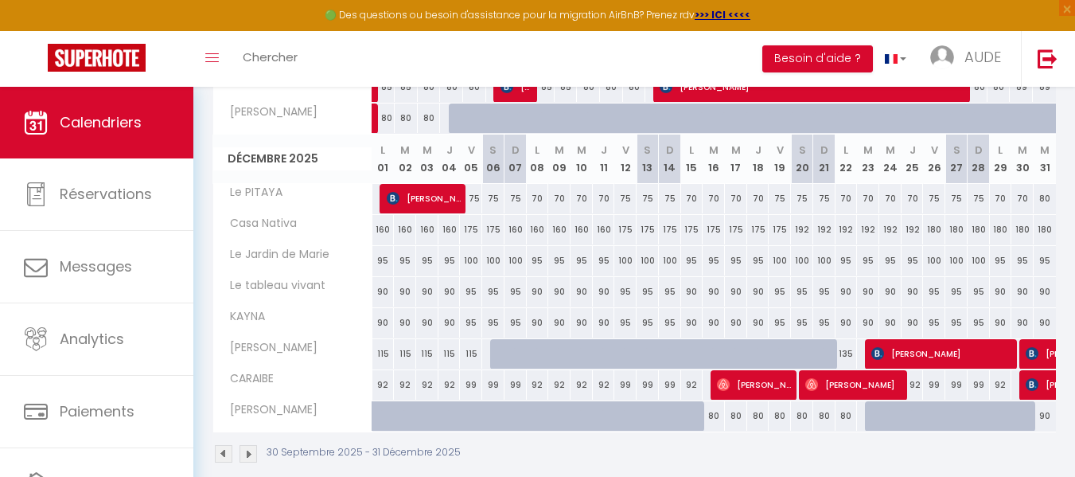
scroll to position [863, 0]
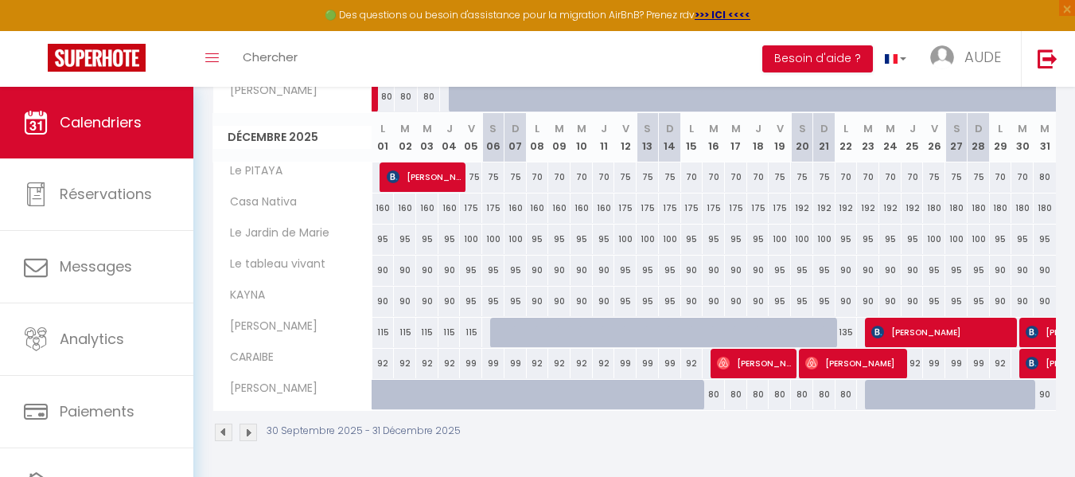
click at [1046, 393] on div "90" at bounding box center [1045, 394] width 22 height 29
type input "90"
type input "Mer 31 Décembre 2025"
type input "Jeu 01 Janvier 2026"
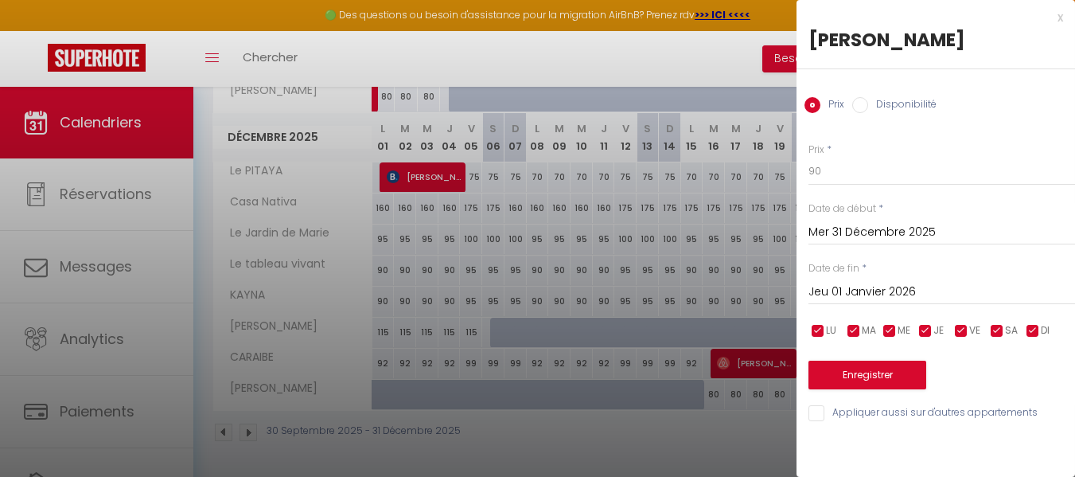
click at [892, 102] on label "Disponibilité" at bounding box center [902, 106] width 68 height 18
click at [868, 102] on input "Disponibilité" at bounding box center [860, 105] width 16 height 16
radio input "true"
radio input "false"
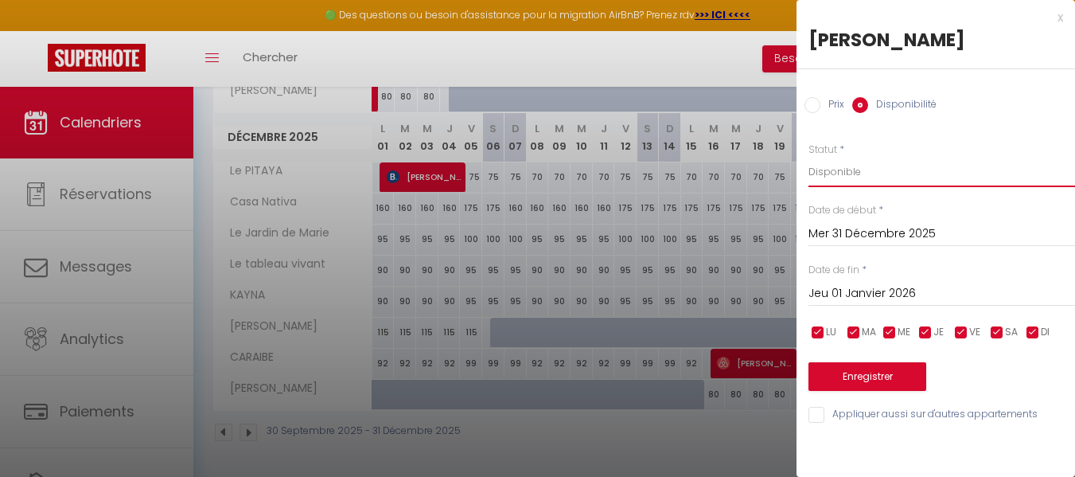
click at [834, 170] on select "Disponible Indisponible" at bounding box center [942, 172] width 267 height 30
click at [833, 374] on button "Enregistrer" at bounding box center [868, 376] width 118 height 29
type input "[DATE]"
type input "Mer 31 Décembre 2025"
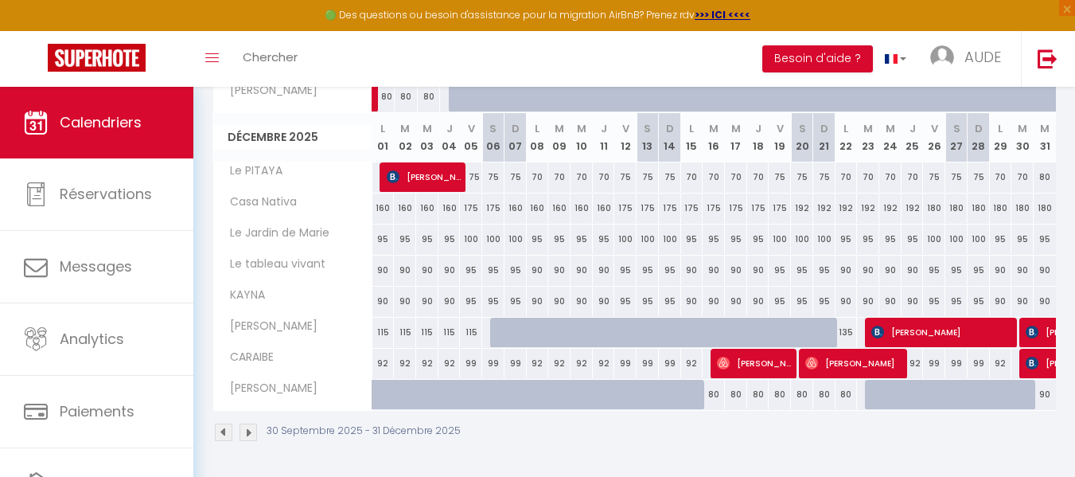
click at [871, 399] on div at bounding box center [876, 395] width 22 height 30
select select "1"
type input "[DATE]"
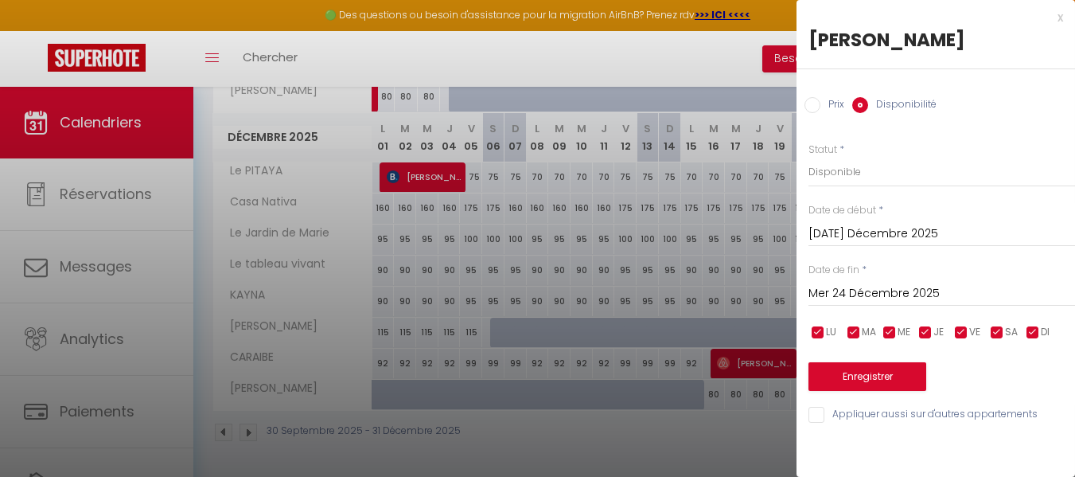
click at [880, 292] on input "Mer 24 Décembre 2025" at bounding box center [942, 293] width 267 height 21
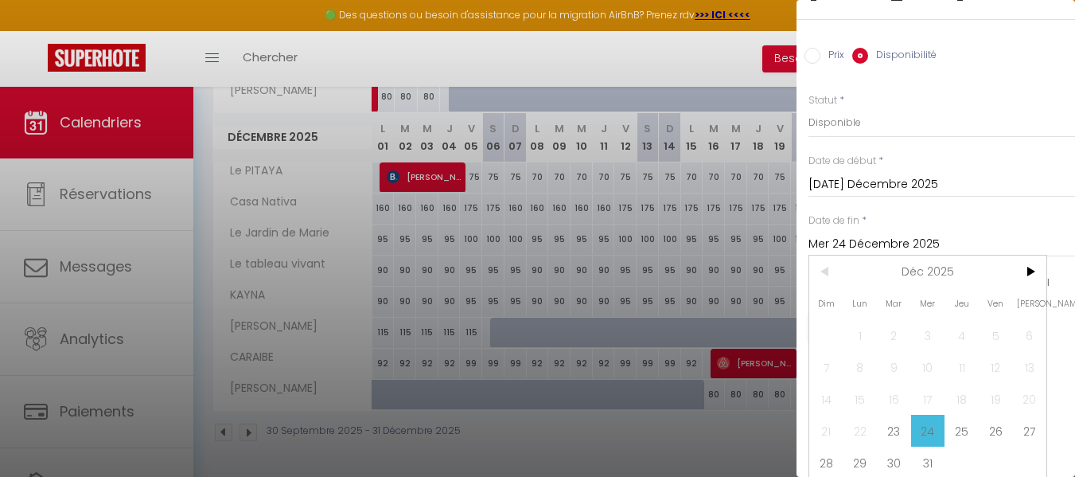
scroll to position [64, 0]
click at [933, 447] on span "31" at bounding box center [928, 460] width 34 height 32
type input "Mer 31 Décembre 2025"
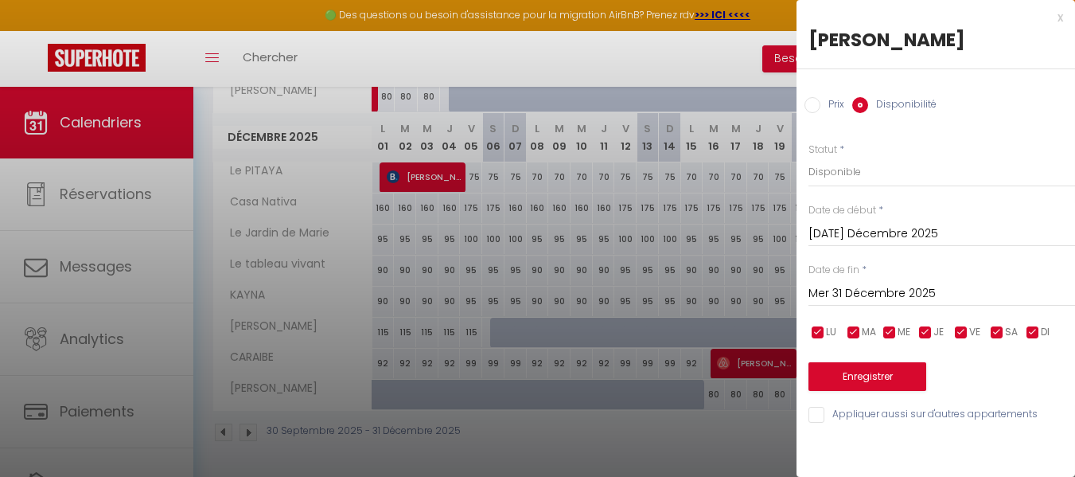
scroll to position [0, 0]
click at [816, 172] on select "Disponible Indisponible" at bounding box center [942, 172] width 267 height 30
select select "0"
click at [809, 157] on select "Disponible Indisponible" at bounding box center [942, 172] width 267 height 30
click at [854, 379] on button "Enregistrer" at bounding box center [868, 376] width 118 height 29
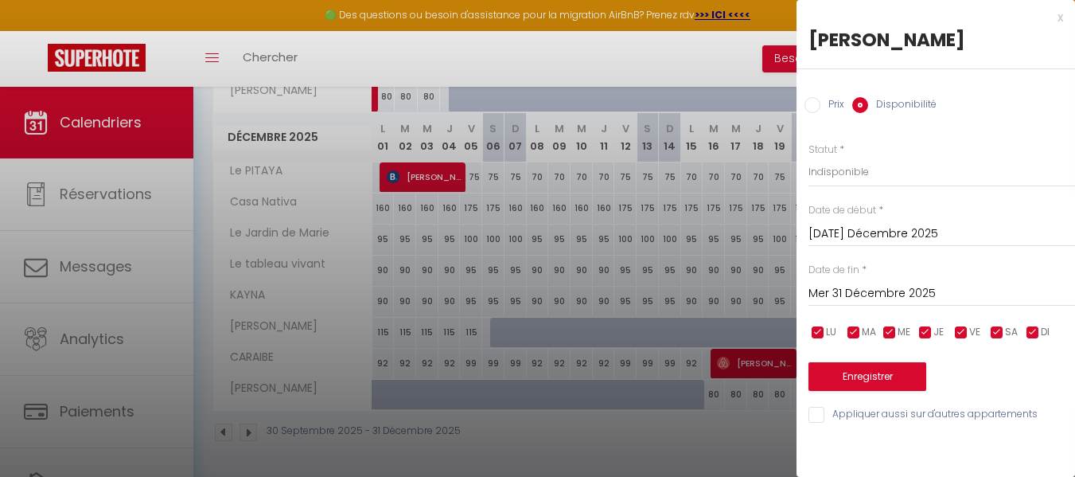
type input "Lun 22 Décembre 2025"
type input "[DATE]"
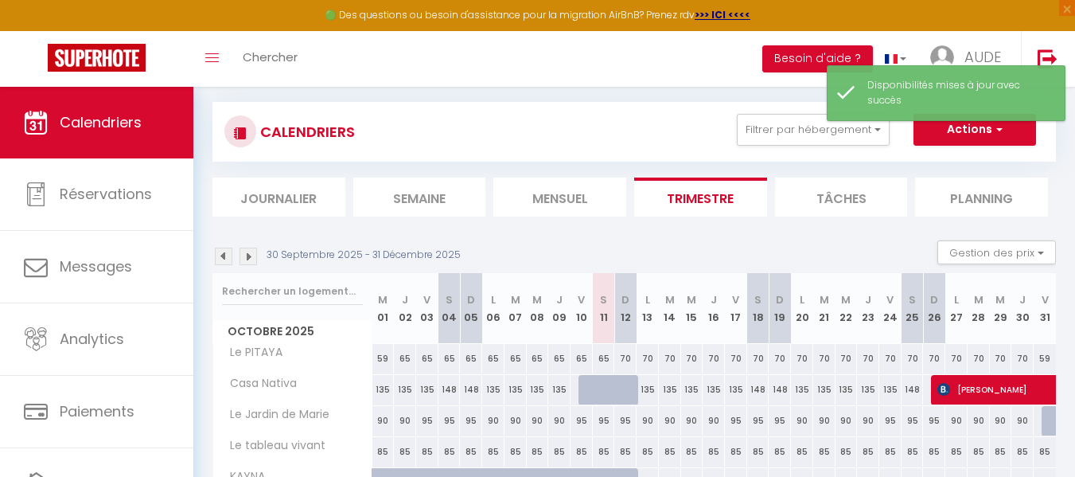
scroll to position [863, 0]
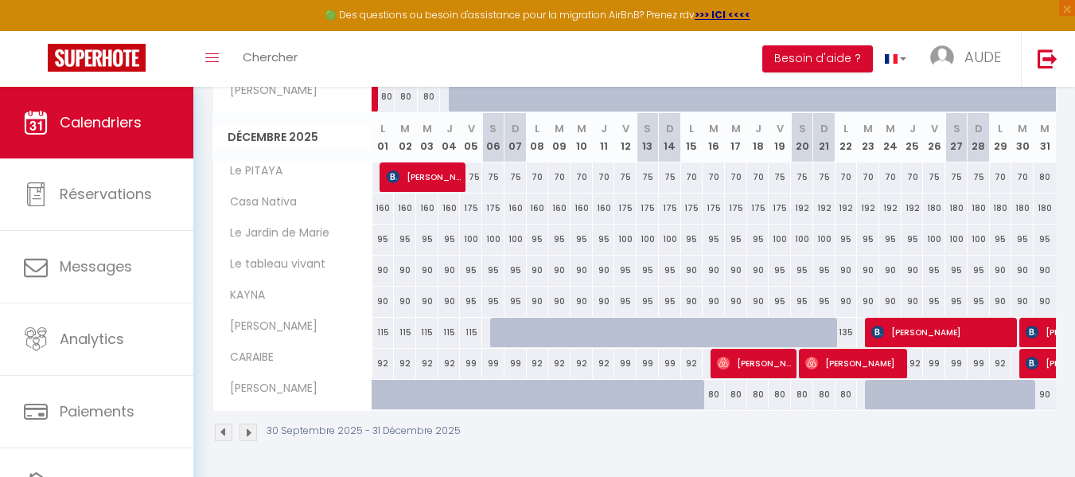
click at [868, 397] on div at bounding box center [876, 395] width 22 height 30
select select "1"
type input "[DATE]"
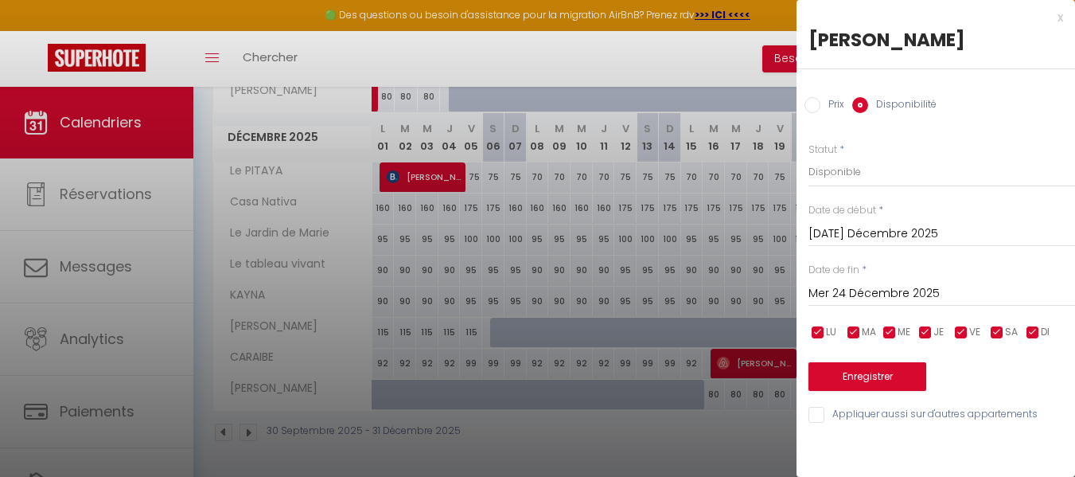
click at [881, 288] on input "Mer 24 Décembre 2025" at bounding box center [942, 293] width 267 height 21
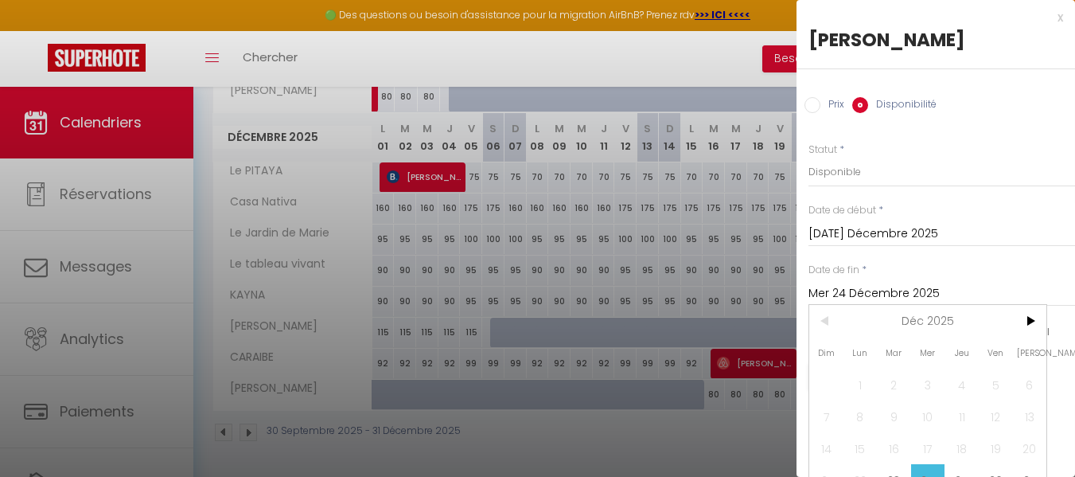
scroll to position [64, 0]
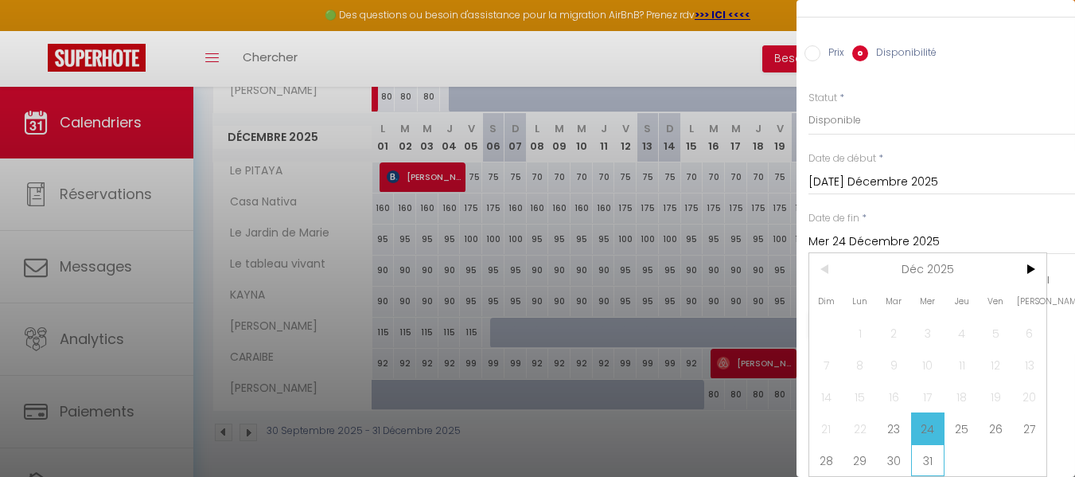
click at [925, 448] on span "31" at bounding box center [928, 460] width 34 height 32
type input "Mer 31 Décembre 2025"
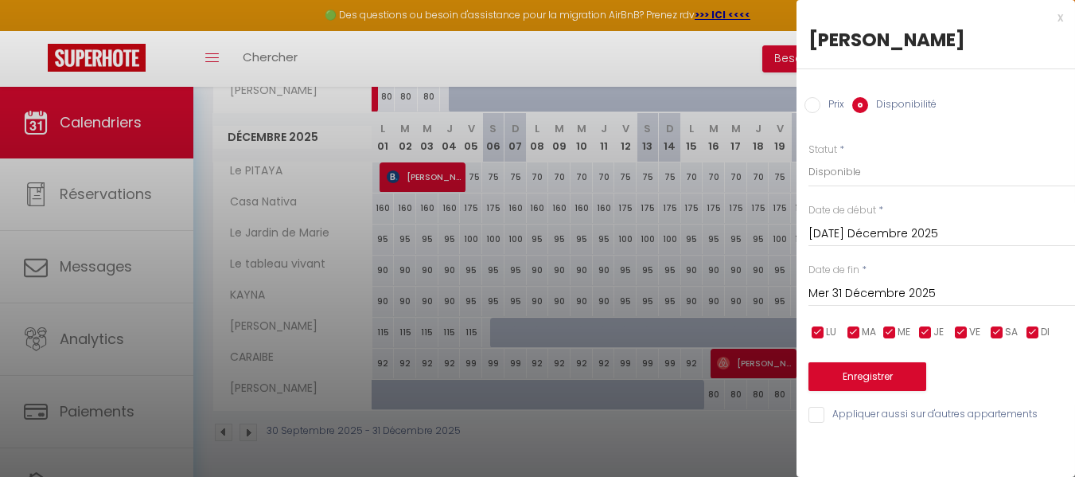
scroll to position [0, 0]
click at [852, 167] on select "Disponible Indisponible" at bounding box center [942, 172] width 267 height 30
click at [831, 168] on select "Disponible Indisponible" at bounding box center [942, 172] width 267 height 30
select select "0"
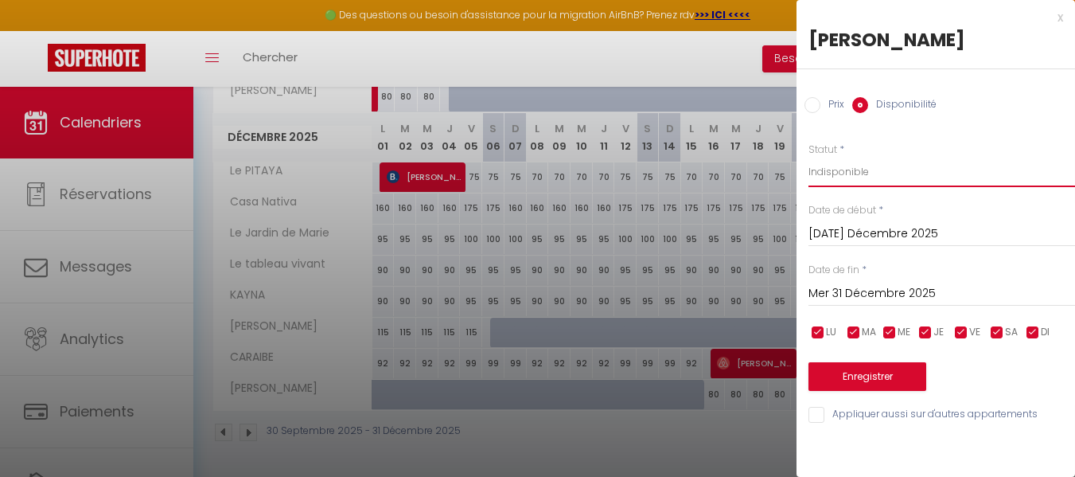
click at [809, 157] on select "Disponible Indisponible" at bounding box center [942, 172] width 267 height 30
drag, startPoint x: 844, startPoint y: 392, endPoint x: 844, endPoint y: 382, distance: 9.6
click at [844, 382] on div "Prix * 80 Statut * Disponible Indisponible Date de début * Mar 23 Décembre 2025…" at bounding box center [936, 274] width 279 height 302
click at [844, 382] on button "Enregistrer" at bounding box center [868, 376] width 118 height 29
type input "Lun 22 Décembre 2025"
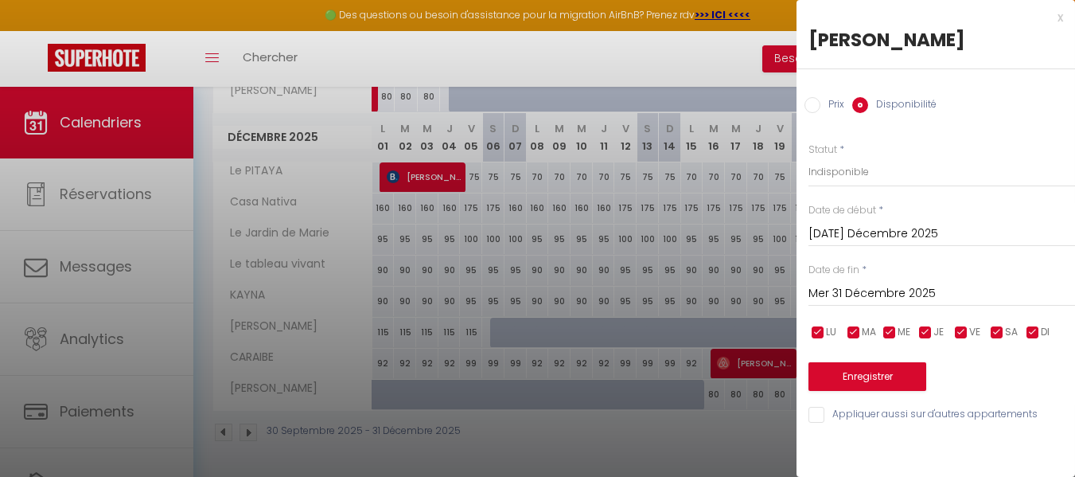
type input "[DATE]"
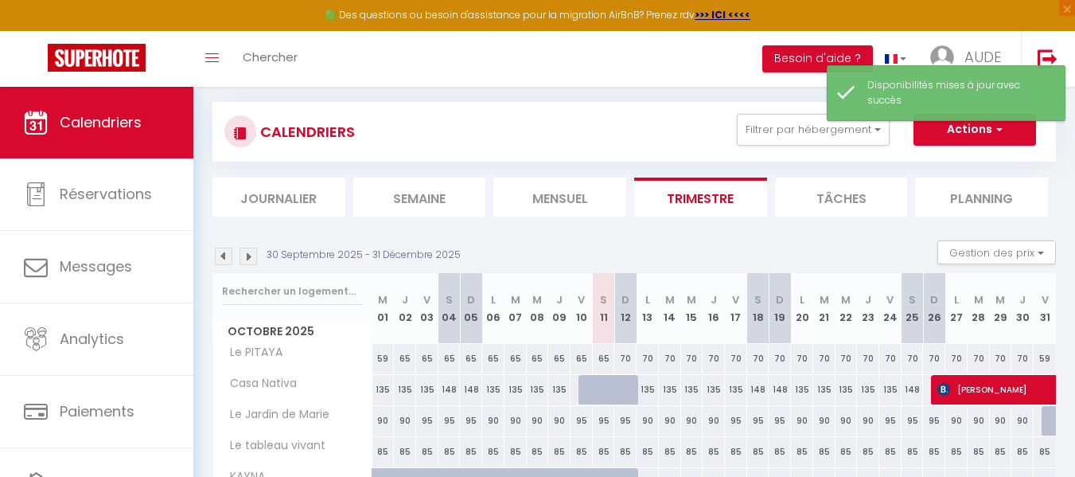
scroll to position [863, 0]
